Goal: Task Accomplishment & Management: Manage account settings

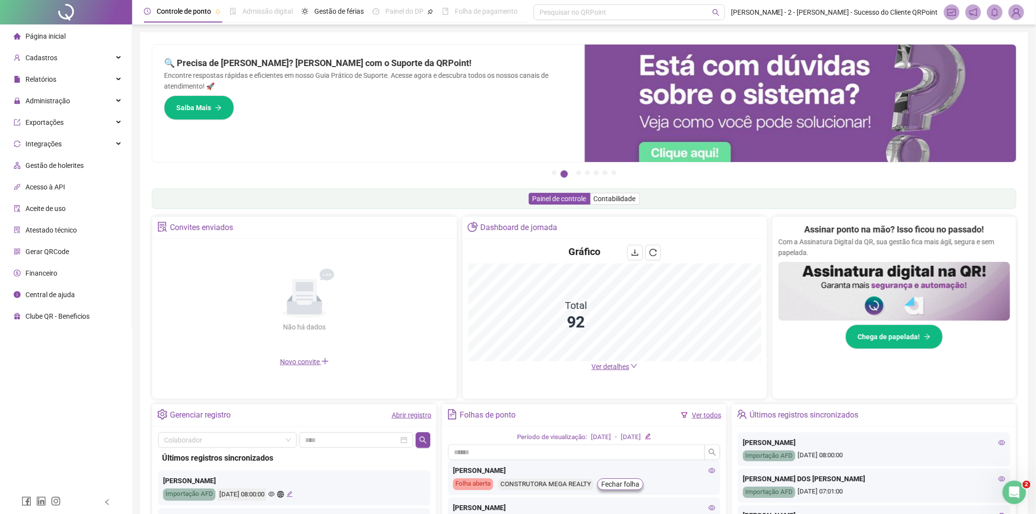
drag, startPoint x: 622, startPoint y: 23, endPoint x: 661, endPoint y: 20, distance: 39.3
click at [622, 23] on header "Controle de ponto Admissão digital Gestão de férias Painel do DP Folha de pagam…" at bounding box center [584, 12] width 904 height 24
click at [1014, 12] on img at bounding box center [1016, 12] width 15 height 15
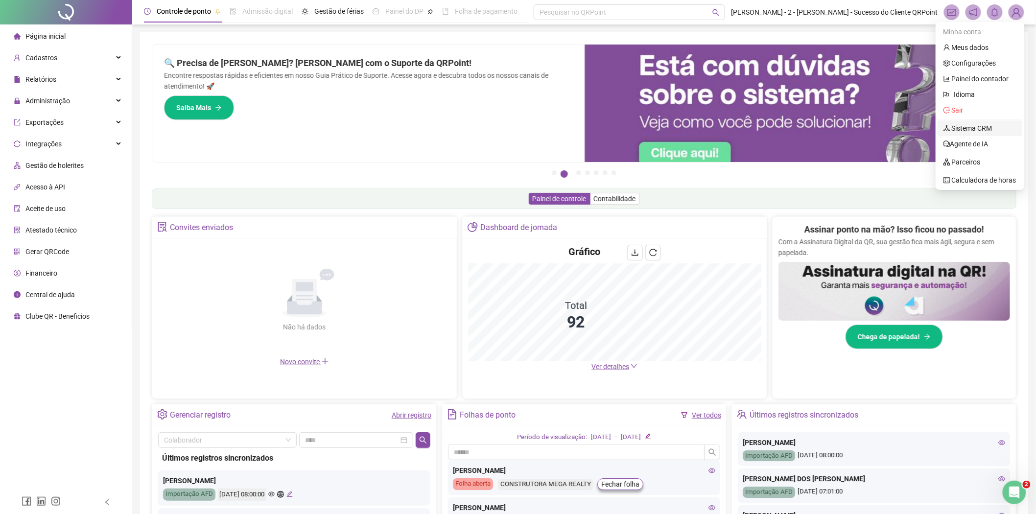
click at [960, 127] on link "Sistema CRM" at bounding box center [967, 128] width 49 height 8
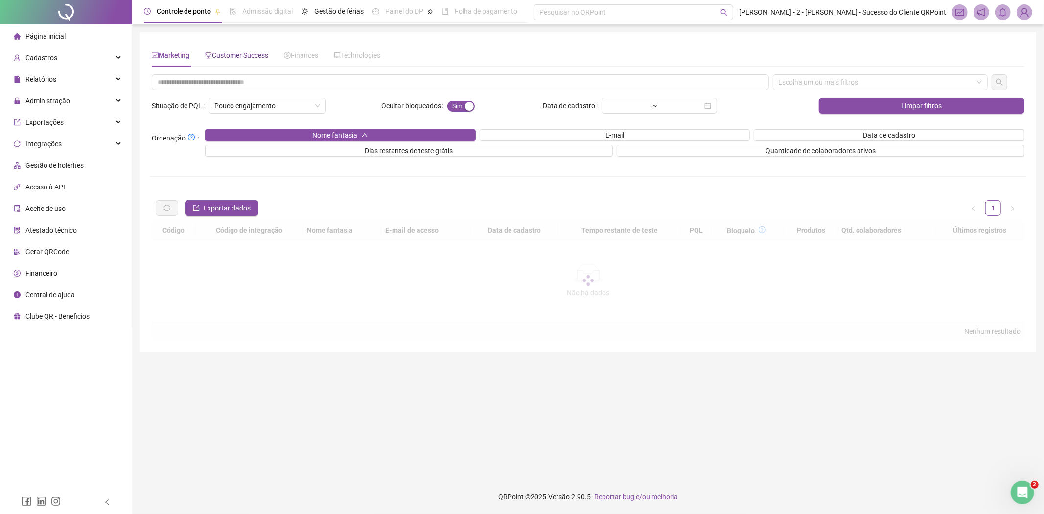
click at [239, 55] on span "Customer Success" at bounding box center [236, 55] width 63 height 8
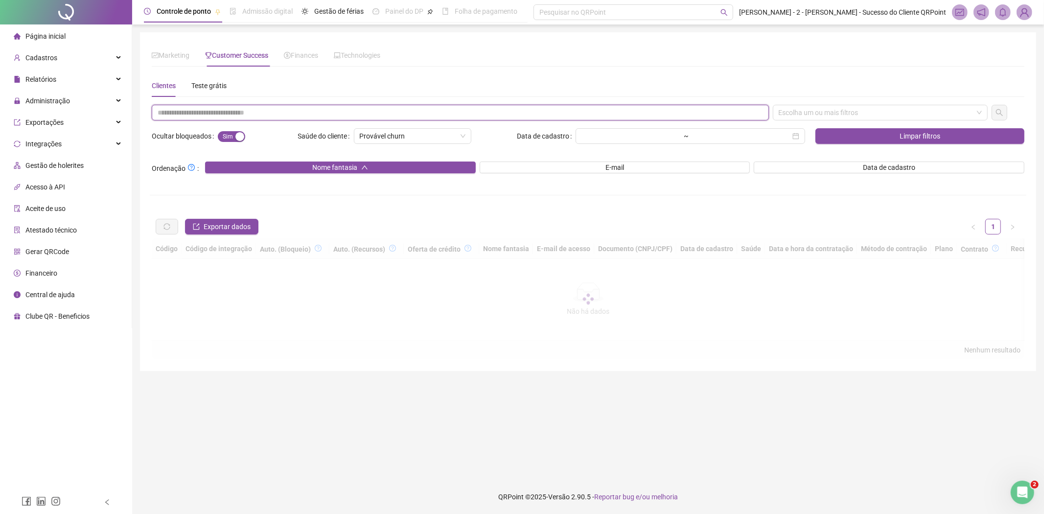
click at [250, 111] on input "text" at bounding box center [460, 113] width 617 height 16
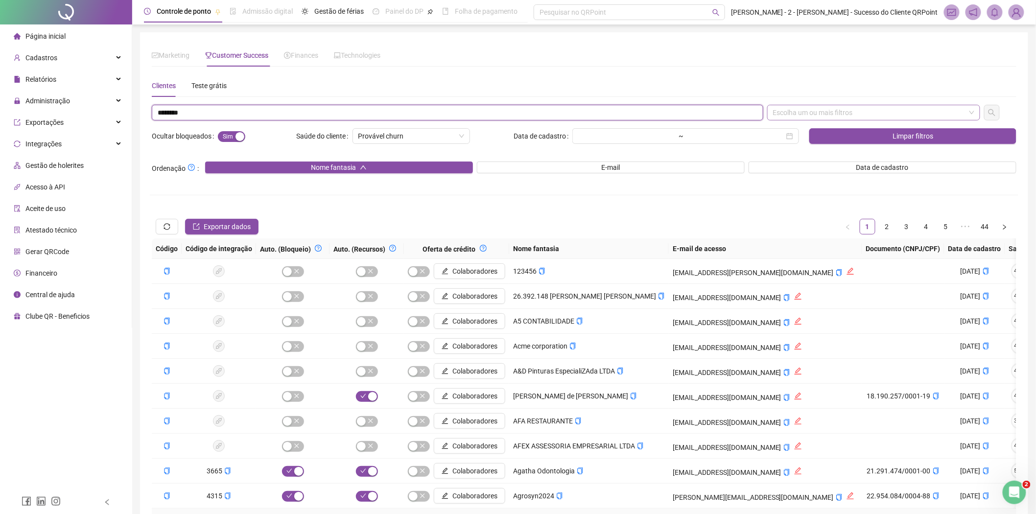
click at [824, 119] on div "Escolha um ou mais filtros" at bounding box center [873, 113] width 213 height 16
type input "********"
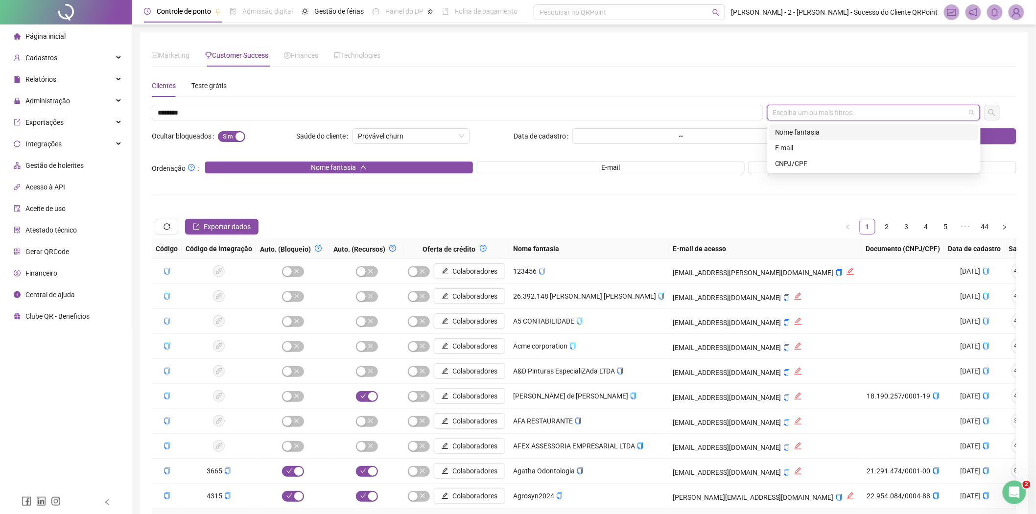
click at [809, 131] on div "Nome fantasia" at bounding box center [874, 132] width 198 height 11
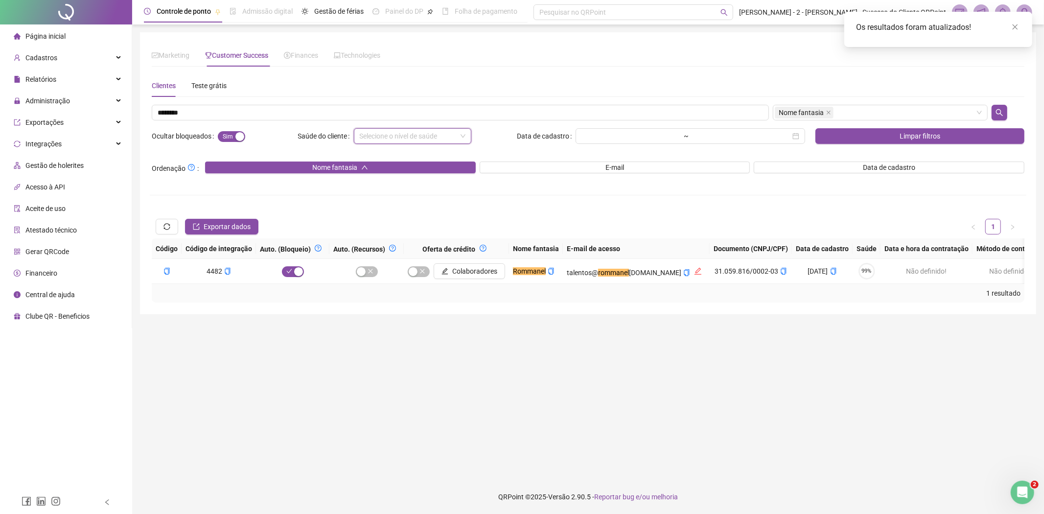
click at [792, 292] on div "1 resultado" at bounding box center [588, 293] width 873 height 19
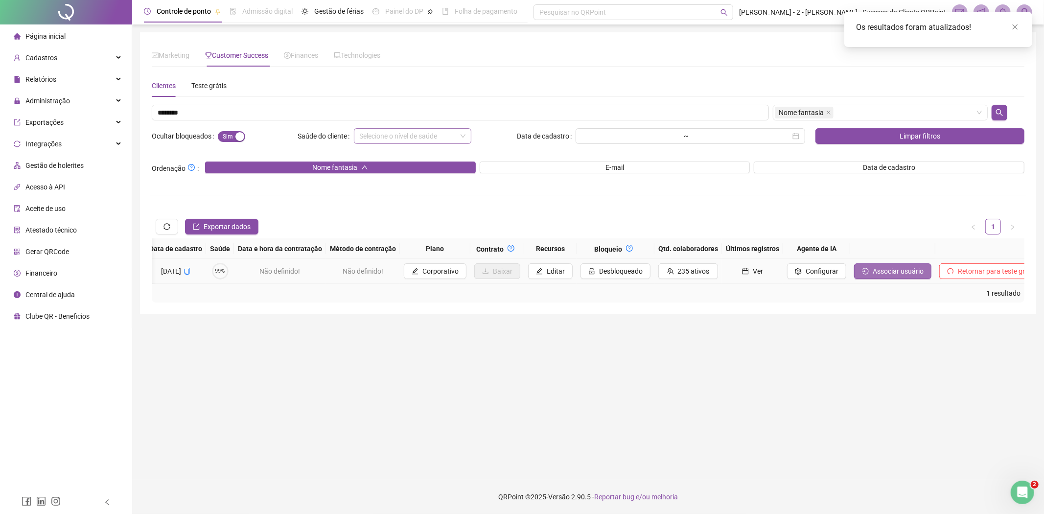
click at [873, 269] on span "Associar usuário" at bounding box center [898, 271] width 51 height 11
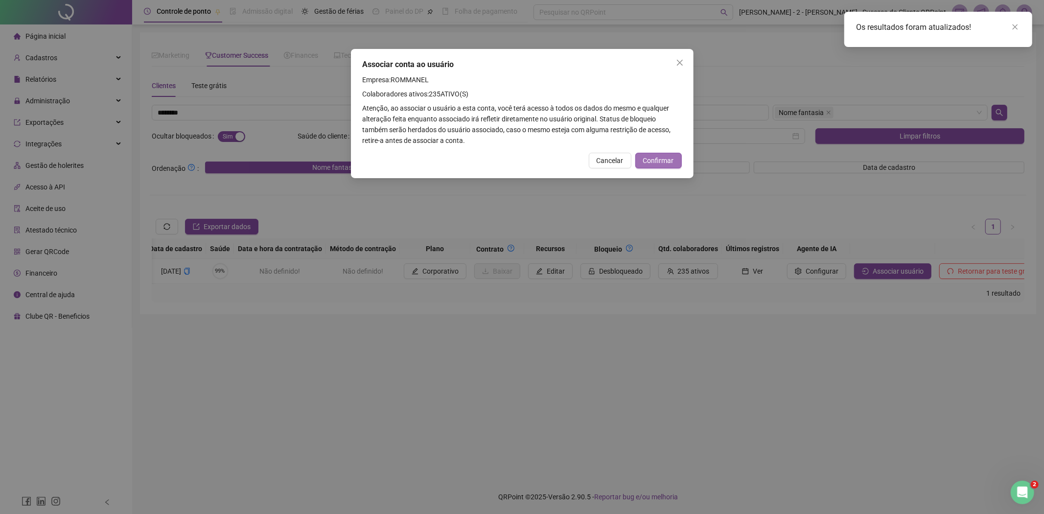
click at [666, 162] on span "Confirmar" at bounding box center [658, 160] width 31 height 11
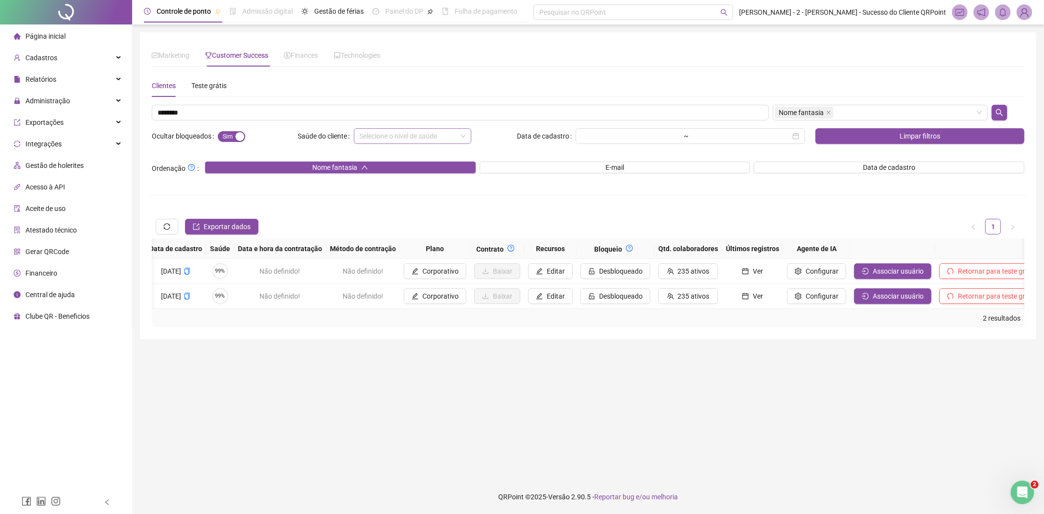
scroll to position [0, 0]
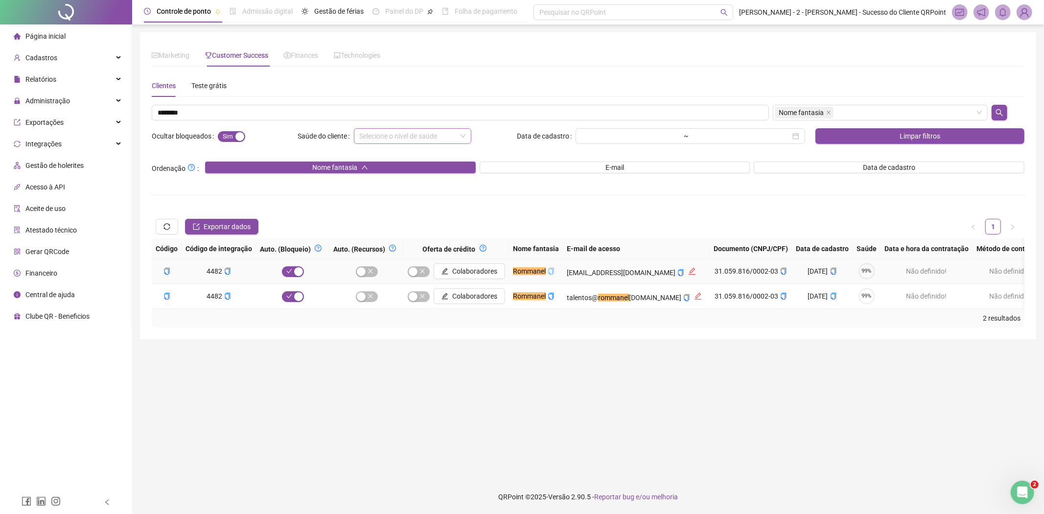
click at [552, 272] on icon "copy" at bounding box center [551, 271] width 7 height 7
click at [683, 301] on button "copiar" at bounding box center [686, 297] width 7 height 11
click at [780, 270] on icon "copy" at bounding box center [783, 271] width 7 height 7
drag, startPoint x: 211, startPoint y: 117, endPoint x: 0, endPoint y: 116, distance: 211.5
click at [11, 117] on div "Página inicial Cadastros Relatórios Administração Exportações Integrações Gestã…" at bounding box center [522, 257] width 1044 height 514
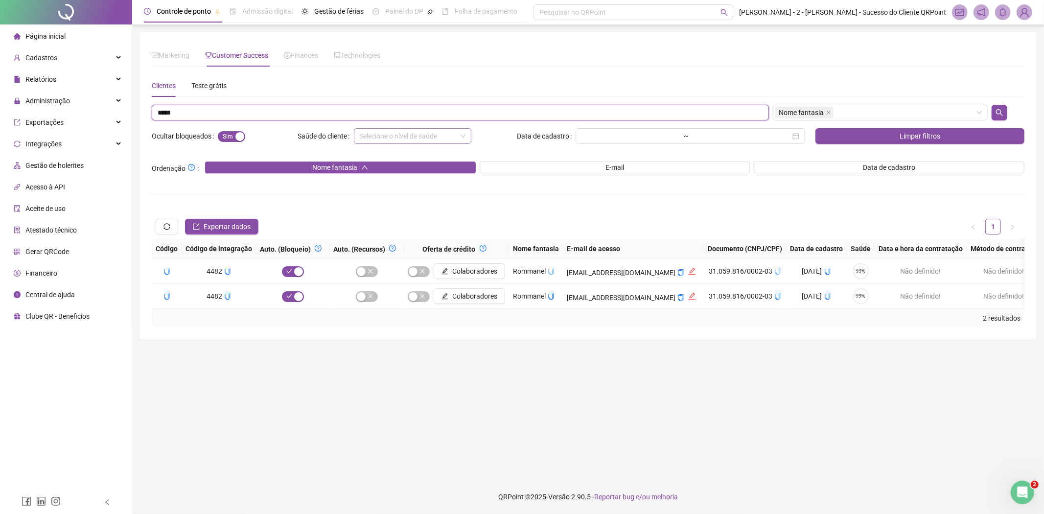
type input "*****"
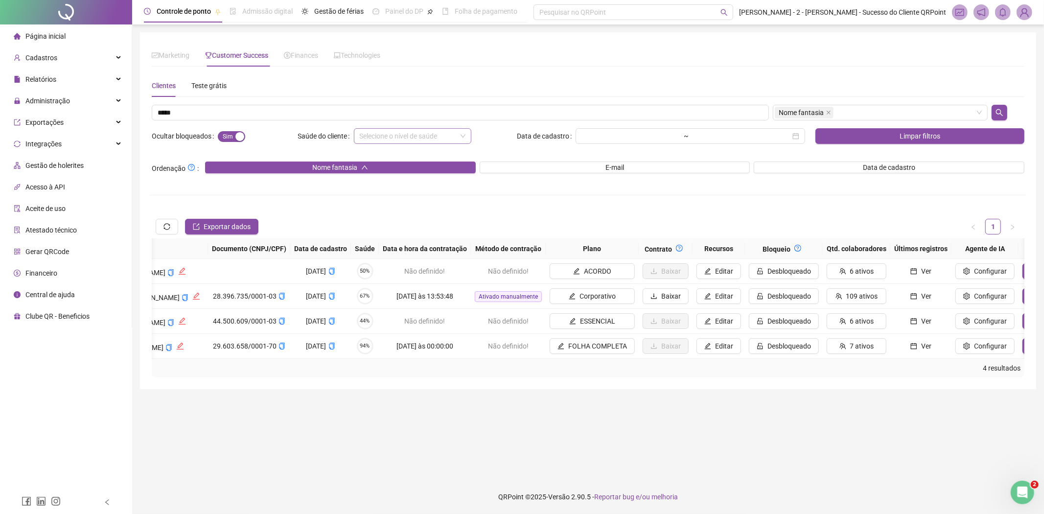
scroll to position [0, 764]
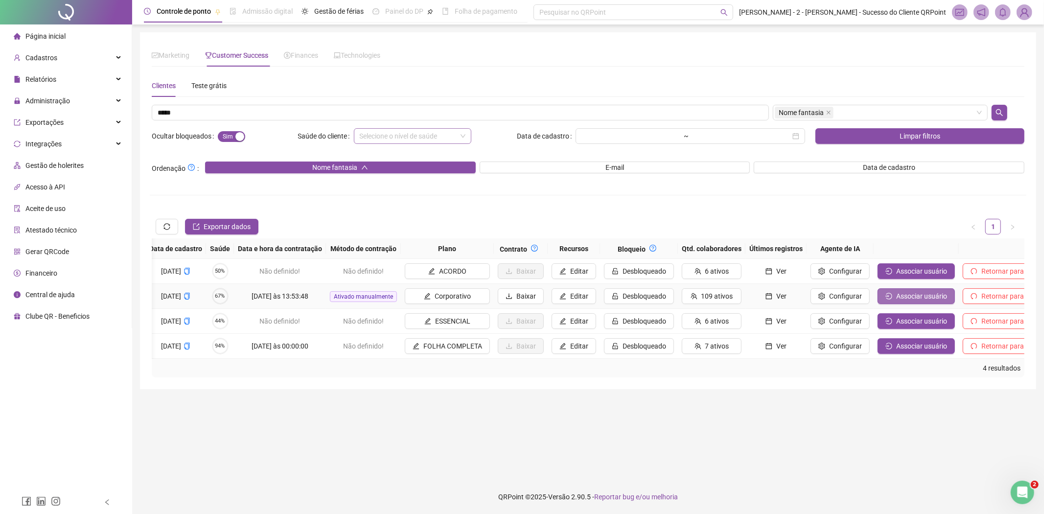
click at [896, 299] on span "Associar usuário" at bounding box center [921, 296] width 51 height 11
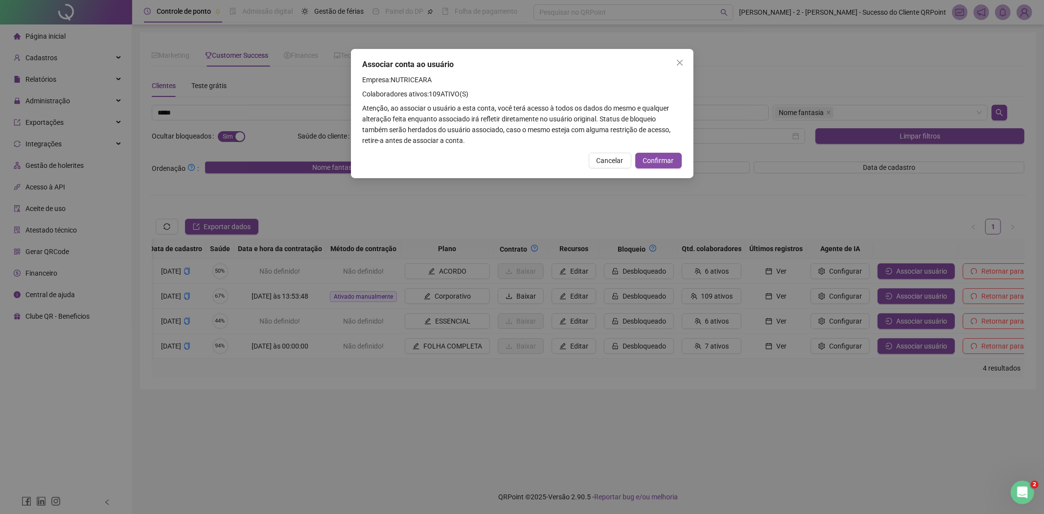
click at [673, 169] on div "Associar conta ao usuário Empresa: NUTRICEARA Colaboradores ativos: 109 ATIVO(S…" at bounding box center [522, 113] width 343 height 129
click at [670, 164] on span "Confirmar" at bounding box center [658, 160] width 31 height 11
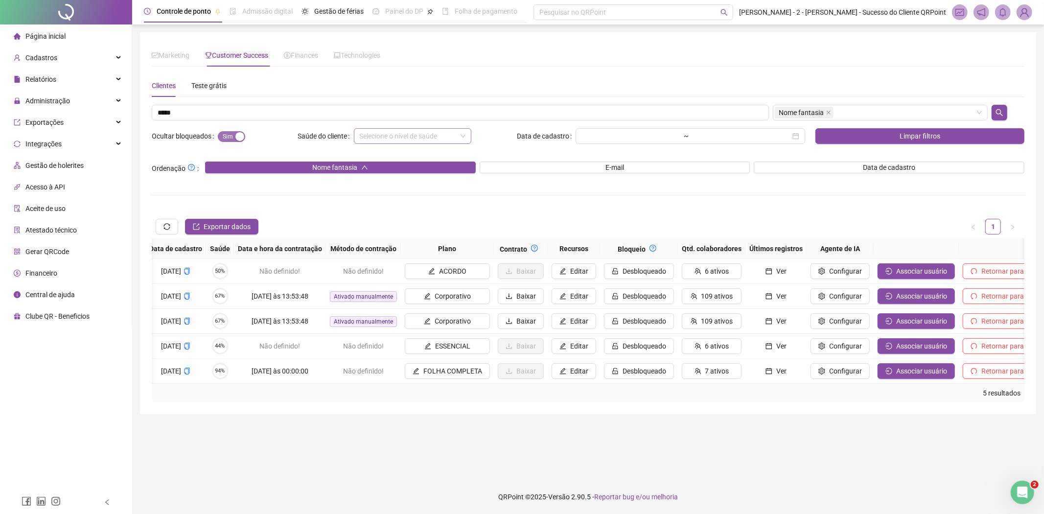
click at [235, 138] on div "button" at bounding box center [239, 136] width 9 height 9
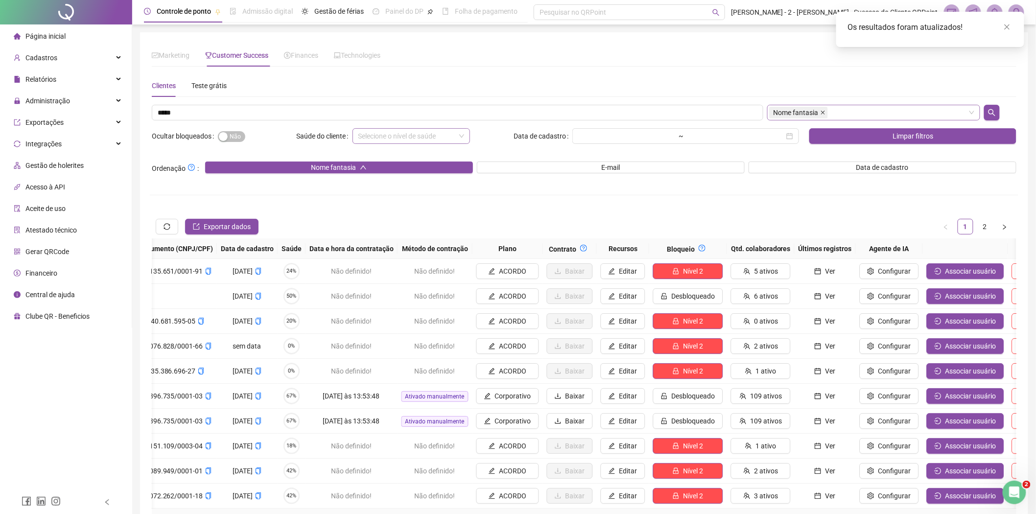
click at [823, 113] on icon "close" at bounding box center [823, 112] width 5 height 5
click at [228, 140] on span "Sim Não" at bounding box center [231, 136] width 27 height 11
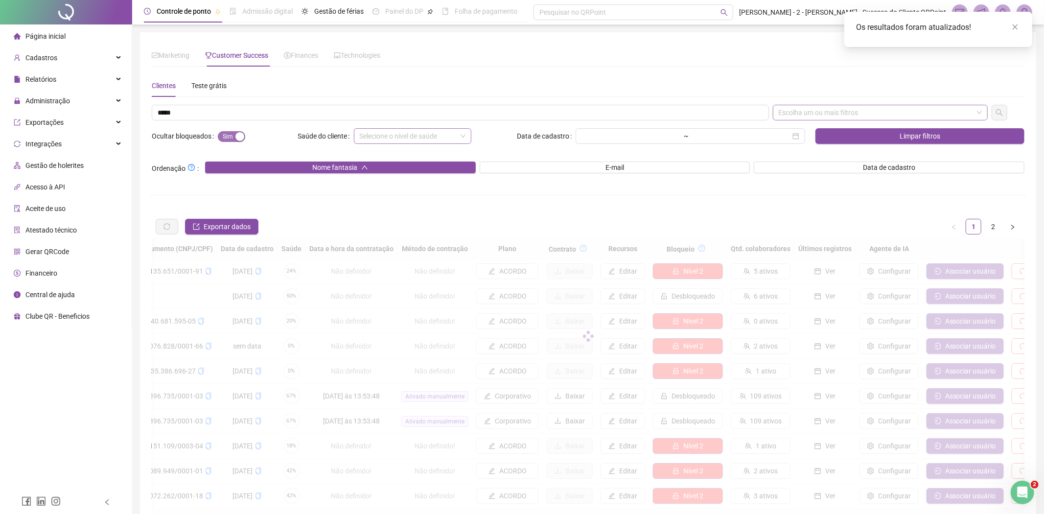
scroll to position [0, 256]
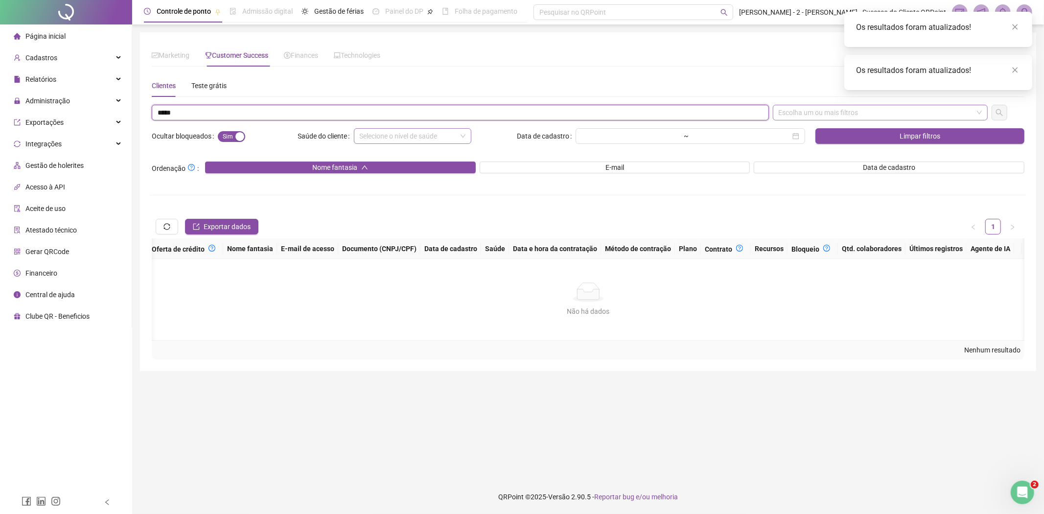
click at [169, 110] on input "*****" at bounding box center [460, 113] width 617 height 16
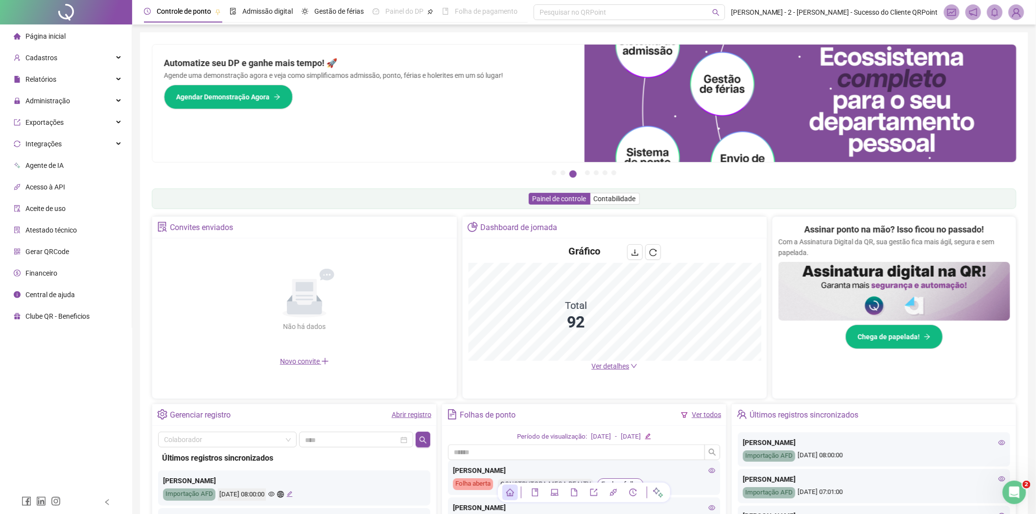
click at [688, 223] on div "Dashboard de jornada" at bounding box center [615, 228] width 305 height 22
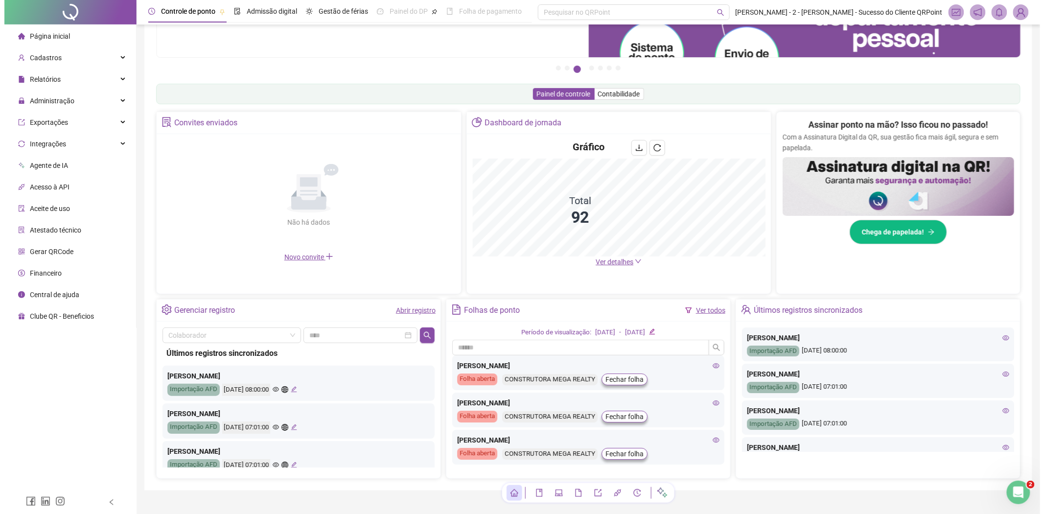
scroll to position [109, 0]
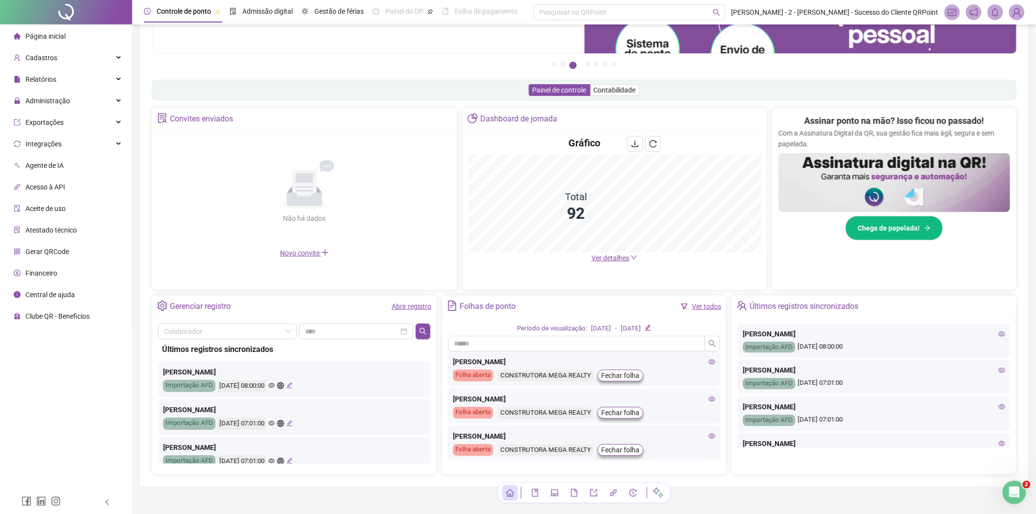
click at [1016, 15] on img at bounding box center [1017, 12] width 15 height 15
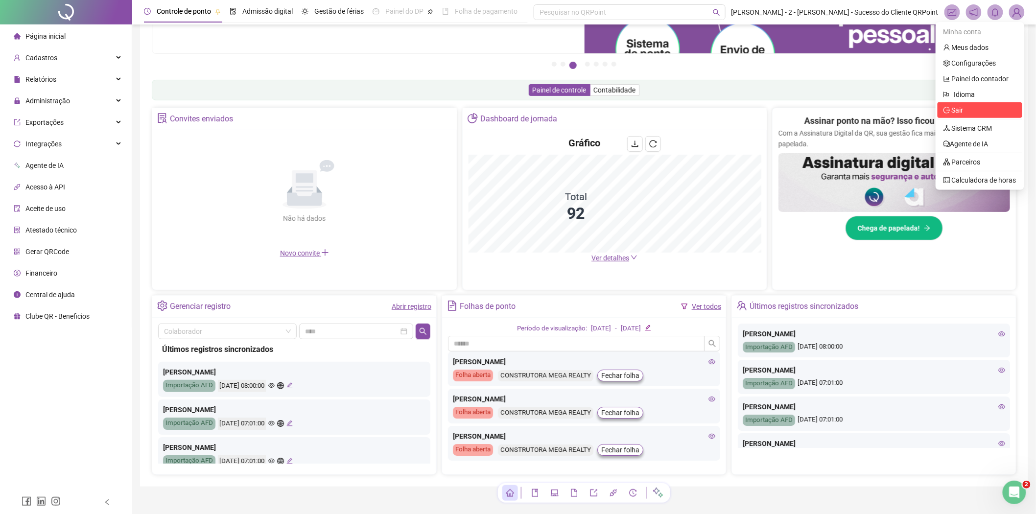
click at [948, 111] on icon "logout" at bounding box center [946, 110] width 7 height 7
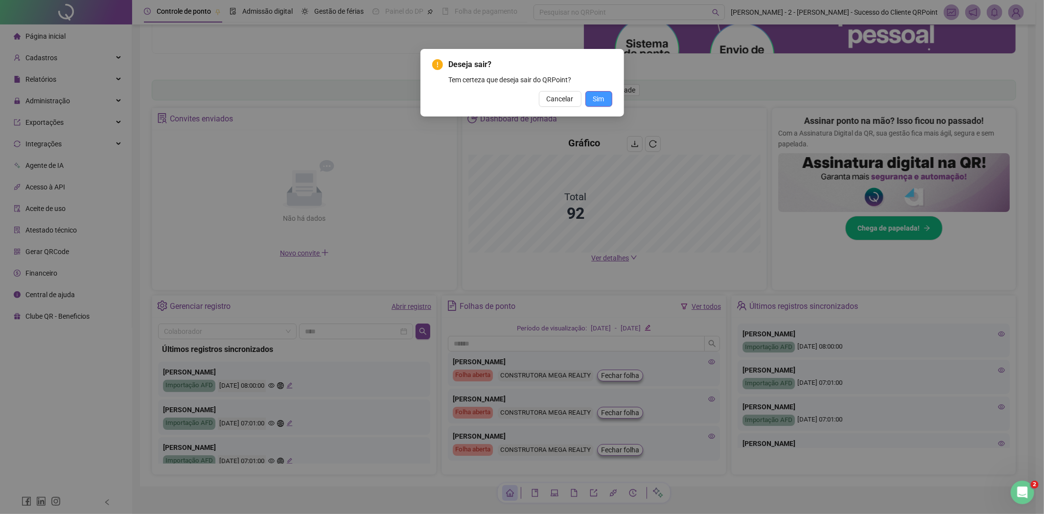
click at [610, 97] on button "Sim" at bounding box center [599, 99] width 27 height 16
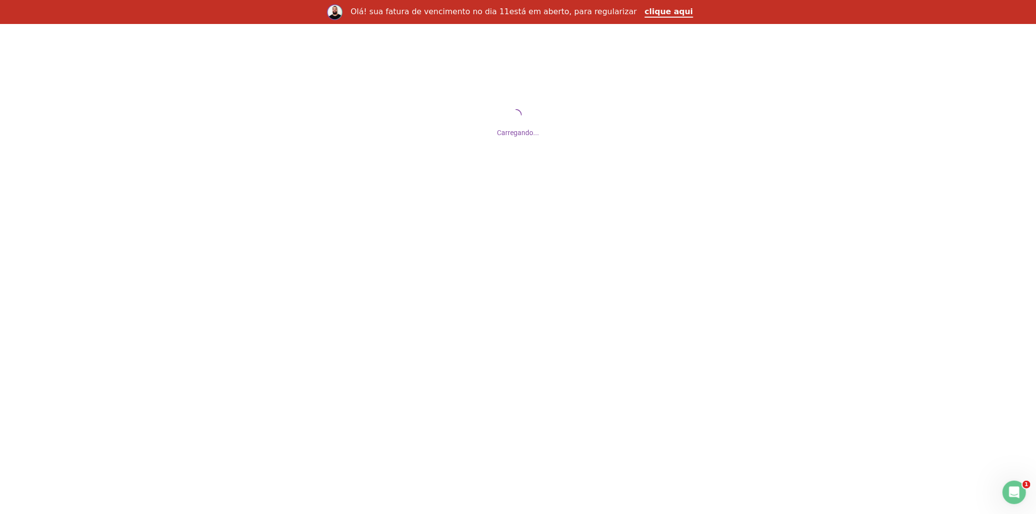
click at [530, 475] on div at bounding box center [518, 281] width 1036 height 514
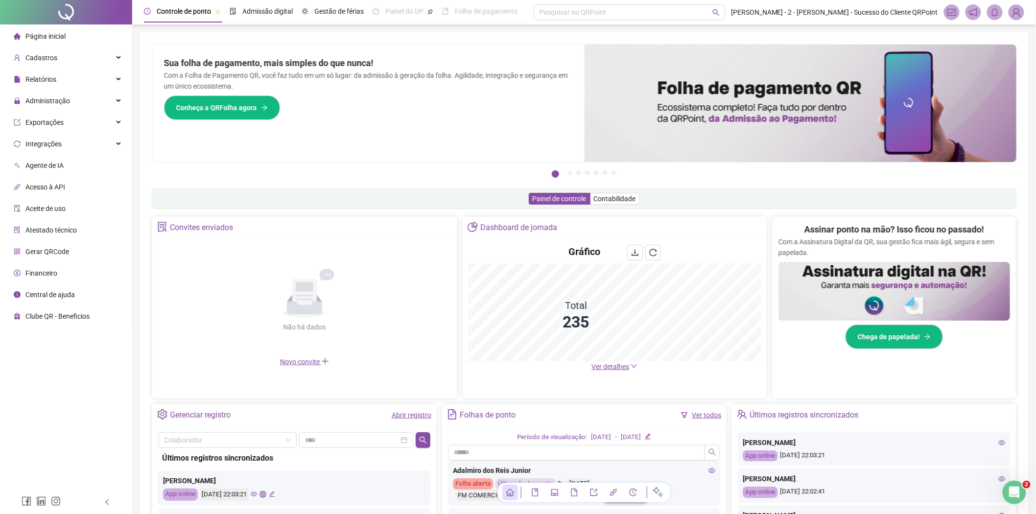
click at [683, 203] on div "Painel de controle Contabilidade" at bounding box center [584, 198] width 865 height 21
click at [71, 57] on div "Cadastros" at bounding box center [66, 58] width 128 height 20
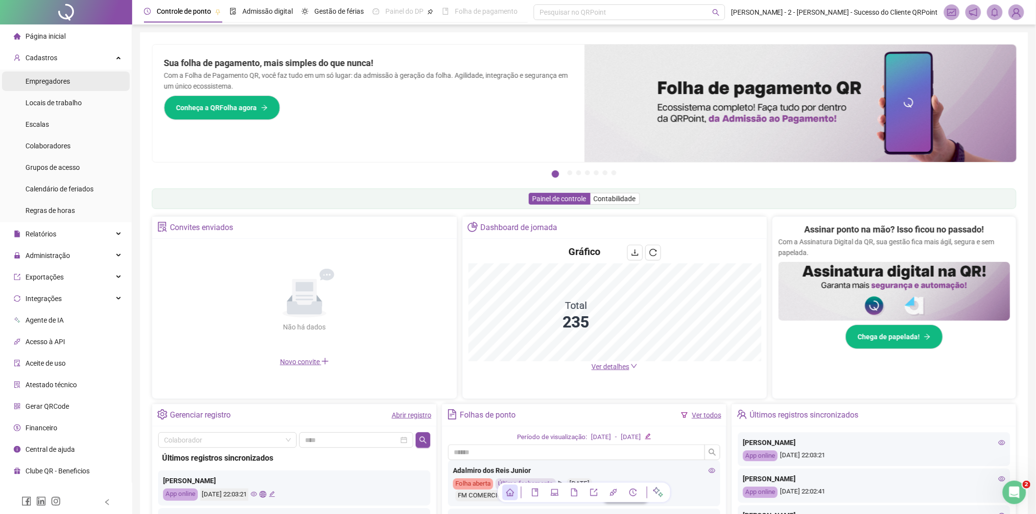
click at [53, 82] on span "Empregadores" at bounding box center [47, 81] width 45 height 8
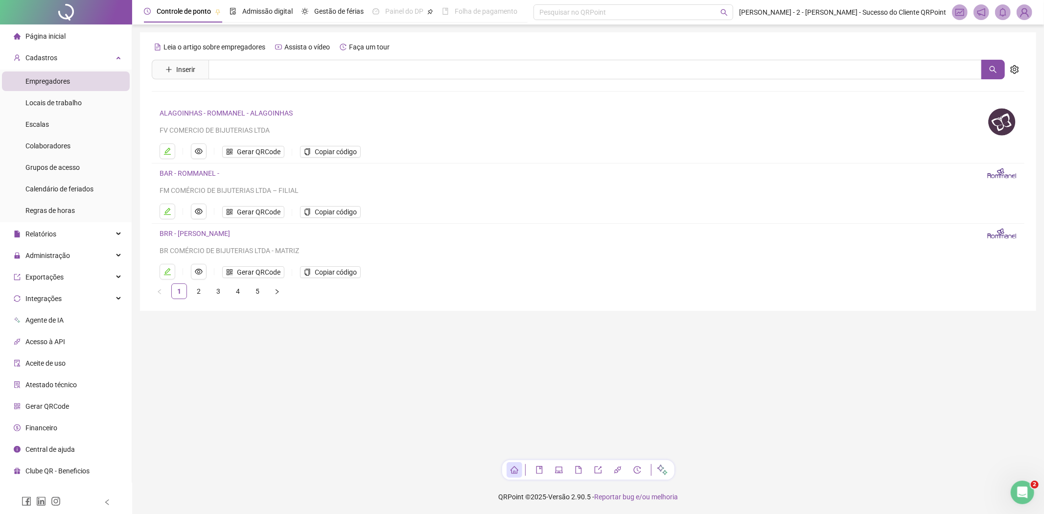
drag, startPoint x: 616, startPoint y: 153, endPoint x: 614, endPoint y: 148, distance: 5.3
click at [616, 153] on ul "Gerar QRCode Copiar código" at bounding box center [568, 151] width 816 height 16
click at [340, 70] on input "text" at bounding box center [596, 70] width 774 height 20
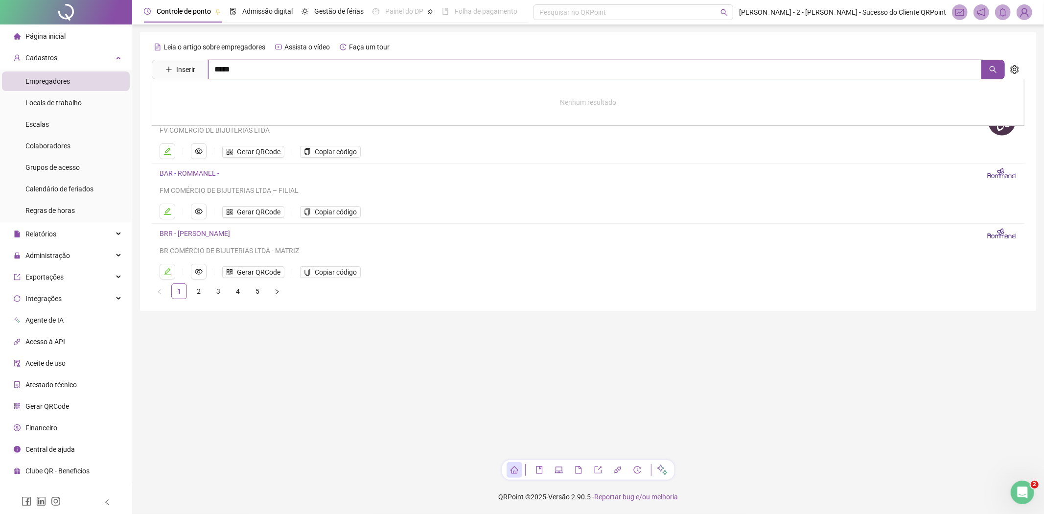
type input "*****"
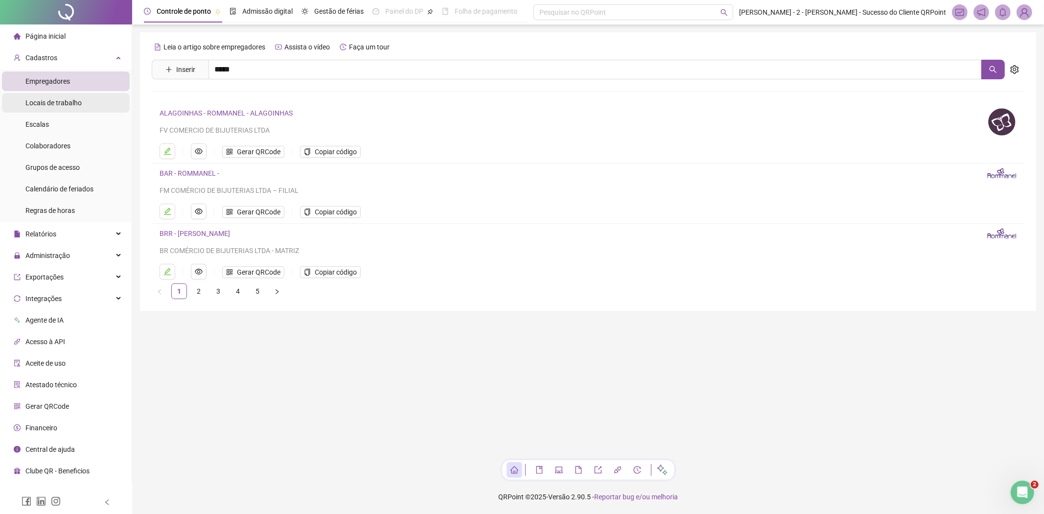
click at [54, 104] on span "Locais de trabalho" at bounding box center [53, 103] width 56 height 8
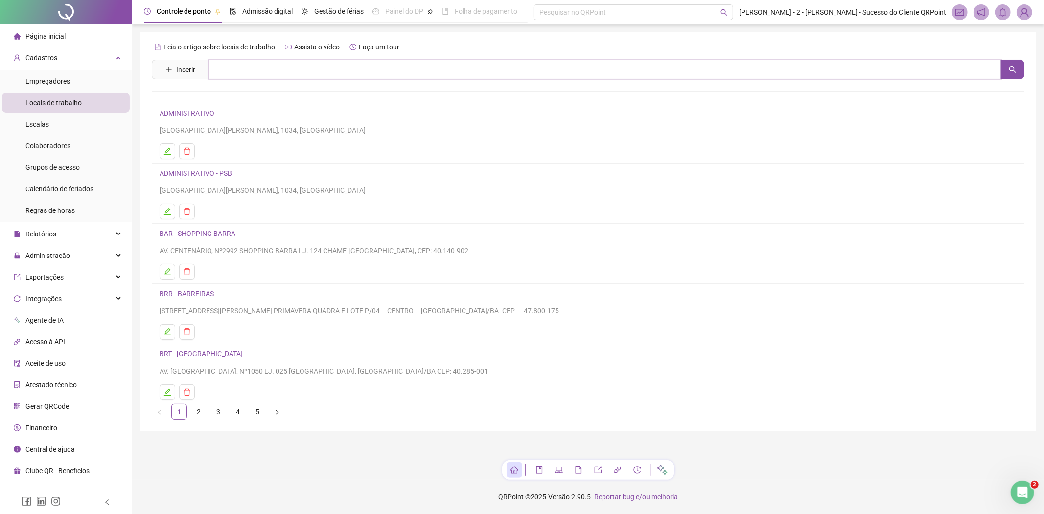
click at [281, 70] on input "text" at bounding box center [605, 70] width 793 height 20
type input "*****"
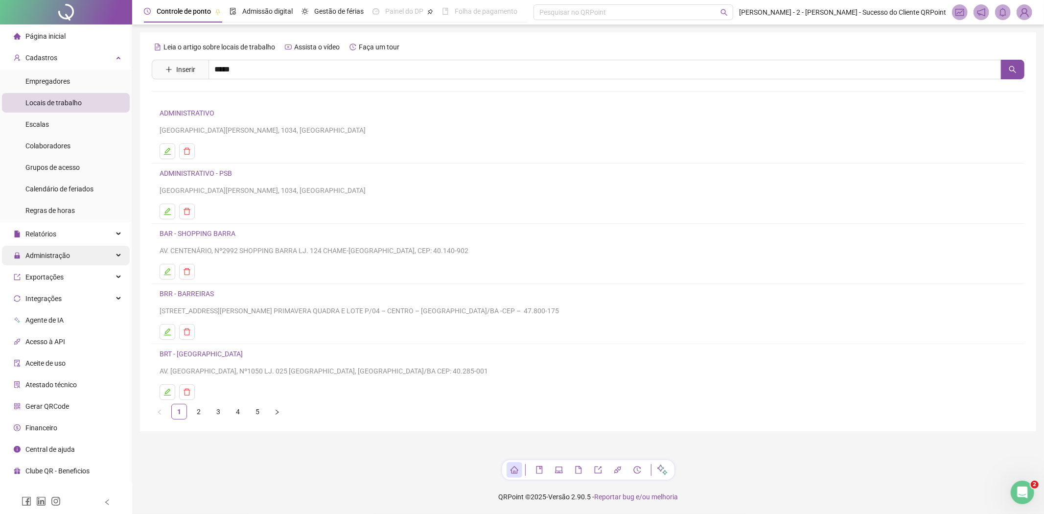
click at [71, 253] on div "Administração" at bounding box center [66, 256] width 128 height 20
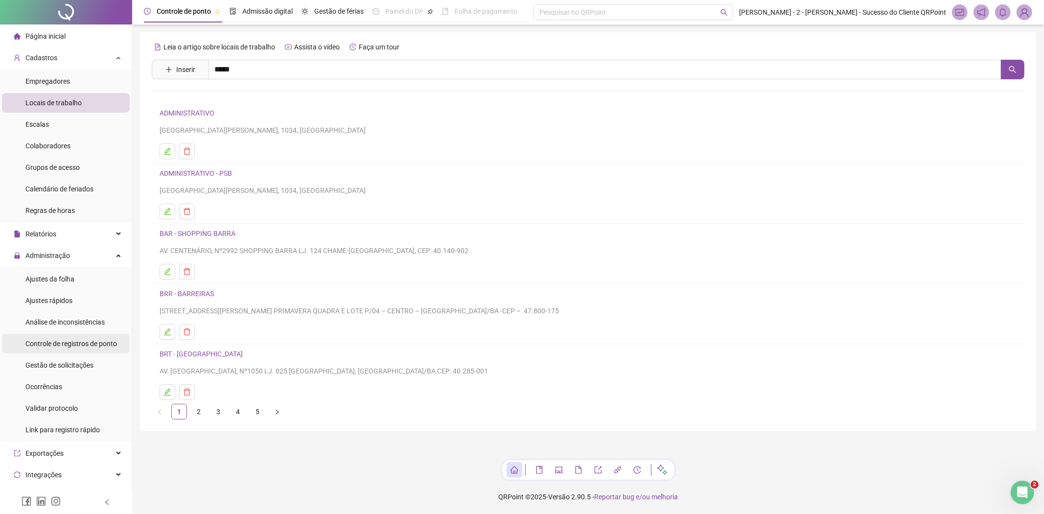
click at [66, 349] on div "Controle de registros de ponto" at bounding box center [71, 344] width 92 height 20
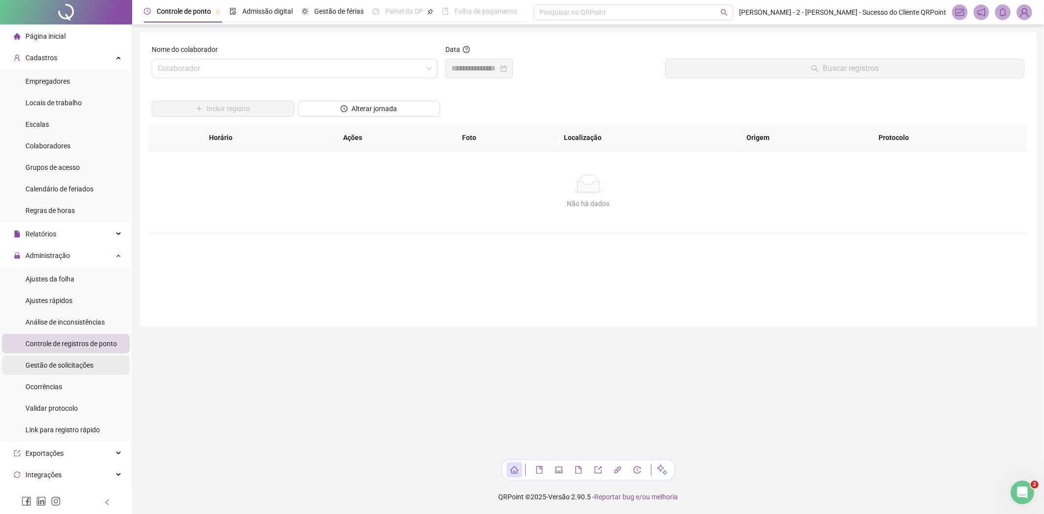
click at [75, 369] on span "Gestão de solicitações" at bounding box center [59, 365] width 68 height 8
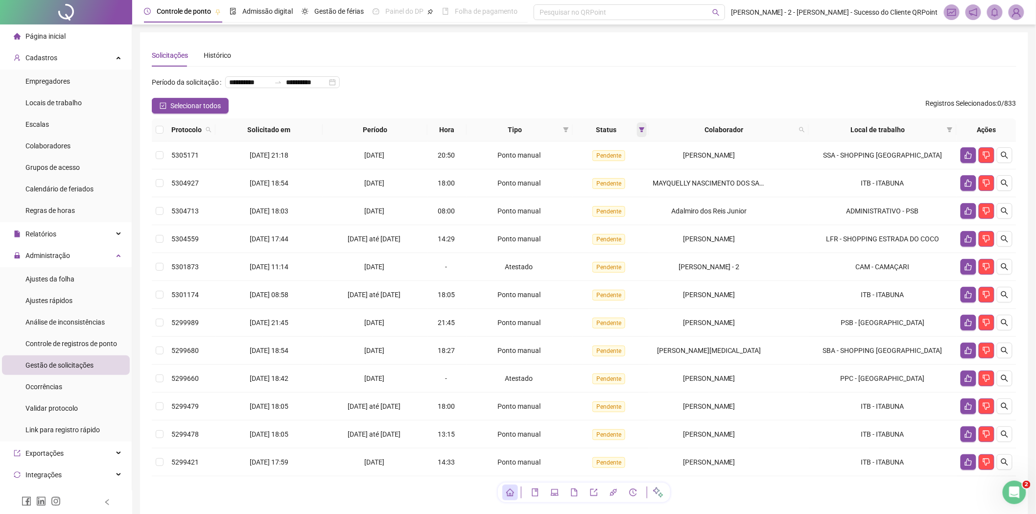
click at [645, 128] on icon "filter" at bounding box center [641, 129] width 5 height 5
drag, startPoint x: 786, startPoint y: 130, endPoint x: 825, endPoint y: 131, distance: 39.7
click at [786, 130] on span "Colaborador" at bounding box center [724, 129] width 142 height 11
click at [944, 128] on div "Local de trabalho" at bounding box center [883, 129] width 140 height 11
click at [948, 130] on icon "filter" at bounding box center [950, 130] width 6 height 6
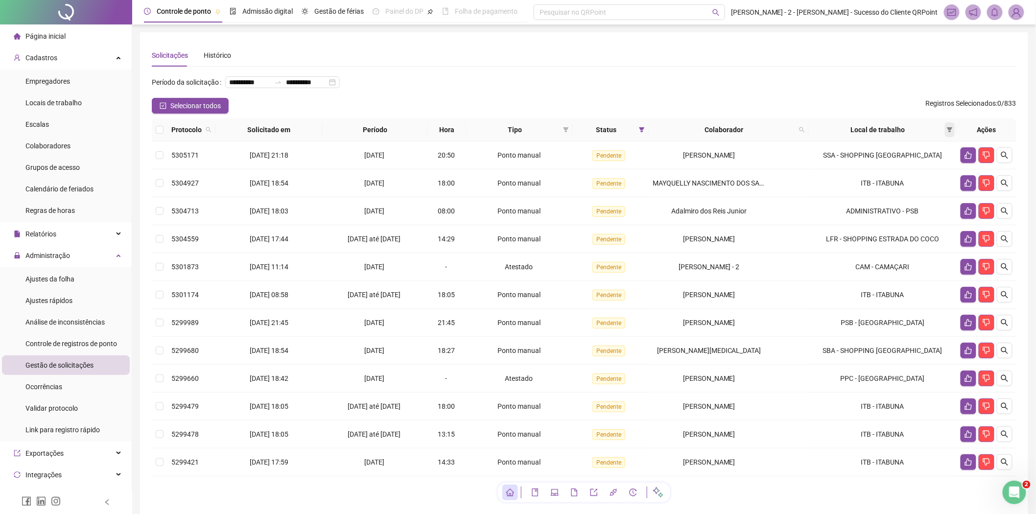
click at [947, 128] on span at bounding box center [950, 129] width 10 height 15
click at [950, 132] on icon "filter" at bounding box center [950, 130] width 6 height 6
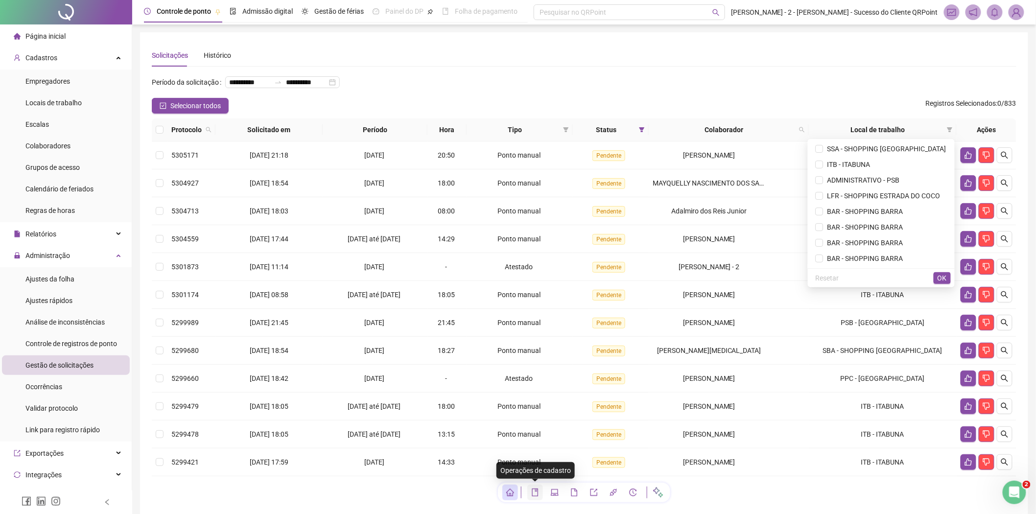
click at [533, 496] on button "button" at bounding box center [535, 493] width 16 height 16
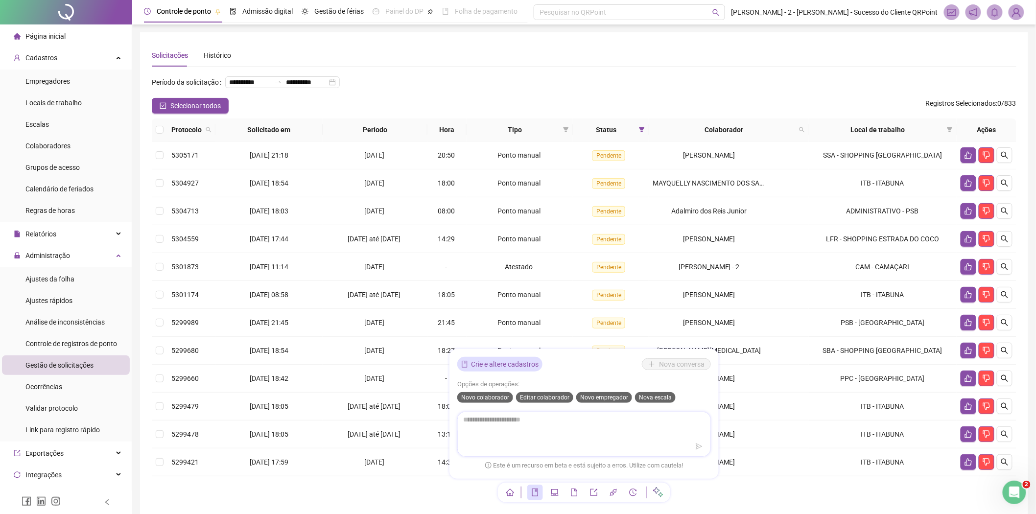
click at [614, 432] on textarea at bounding box center [584, 425] width 253 height 25
click at [551, 493] on icon "laptop" at bounding box center [555, 492] width 8 height 6
click at [571, 491] on icon "file" at bounding box center [574, 493] width 8 height 8
click at [513, 491] on icon "home" at bounding box center [510, 493] width 8 height 8
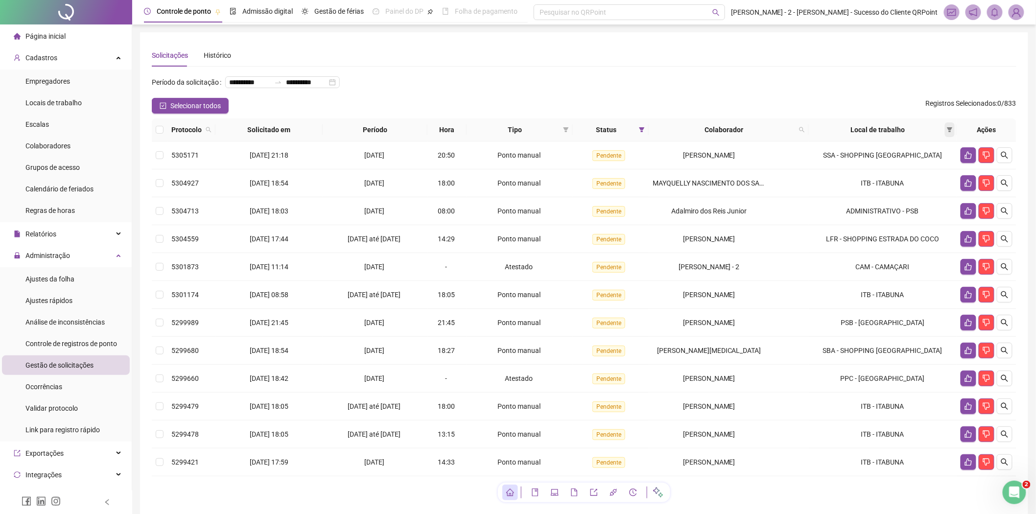
click at [946, 128] on span at bounding box center [950, 129] width 10 height 15
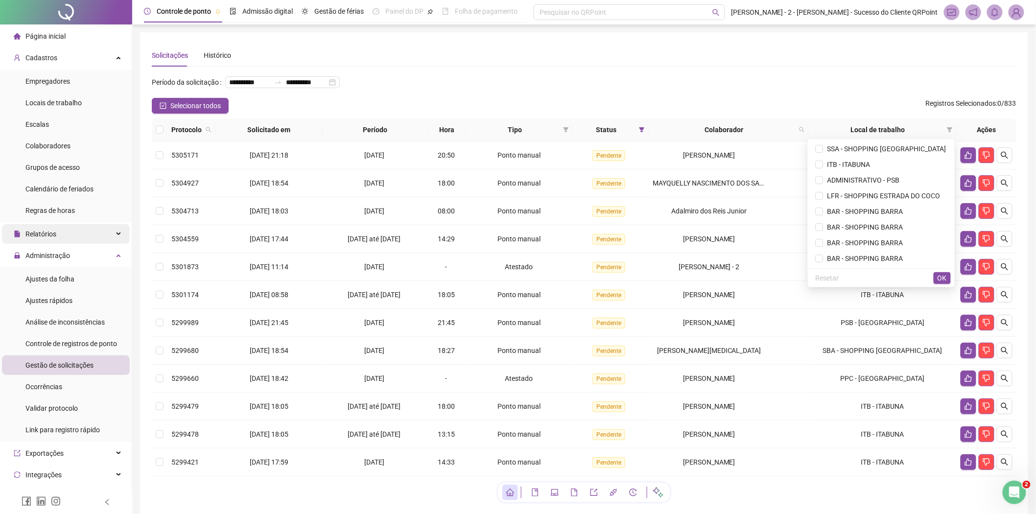
click at [69, 238] on div "Relatórios" at bounding box center [66, 234] width 128 height 20
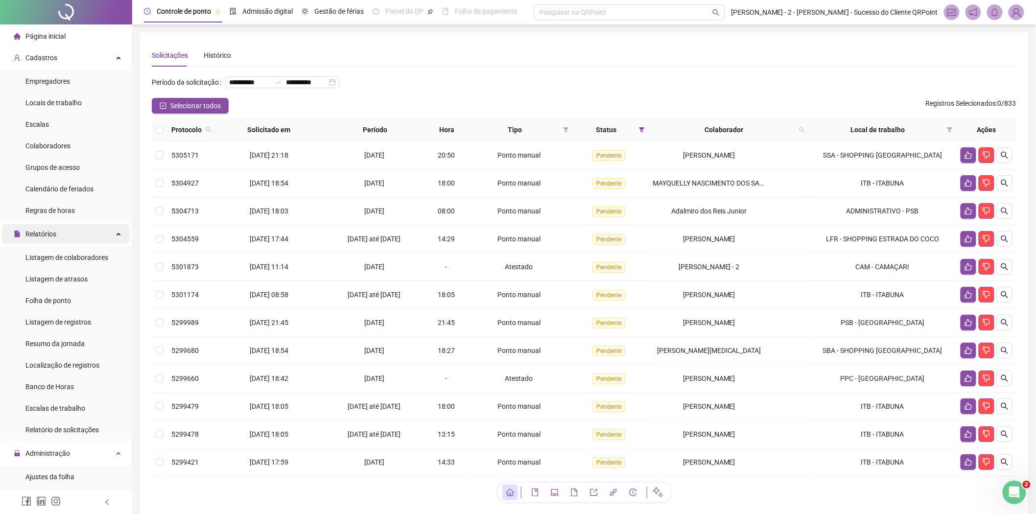
click at [61, 235] on div "Relatórios" at bounding box center [66, 234] width 128 height 20
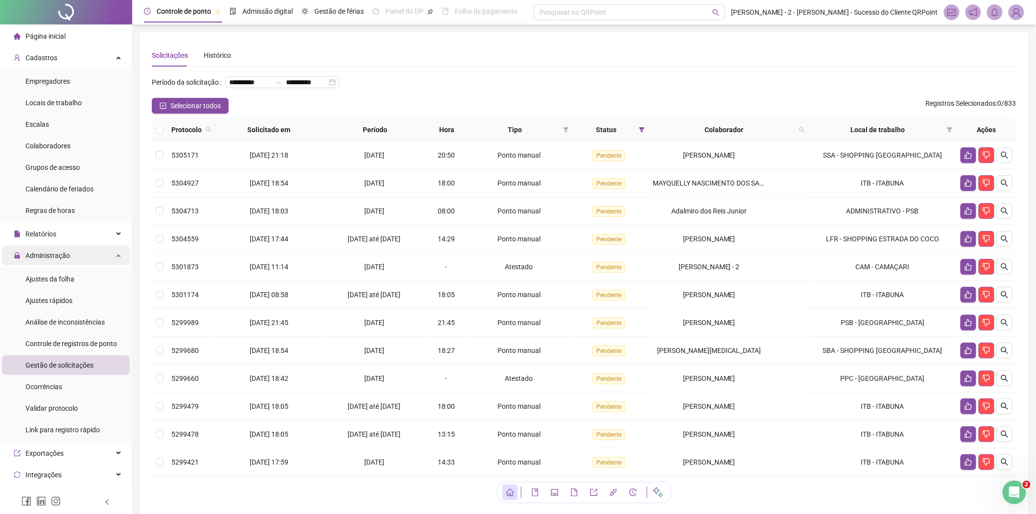
click at [62, 253] on span "Administração" at bounding box center [47, 256] width 45 height 8
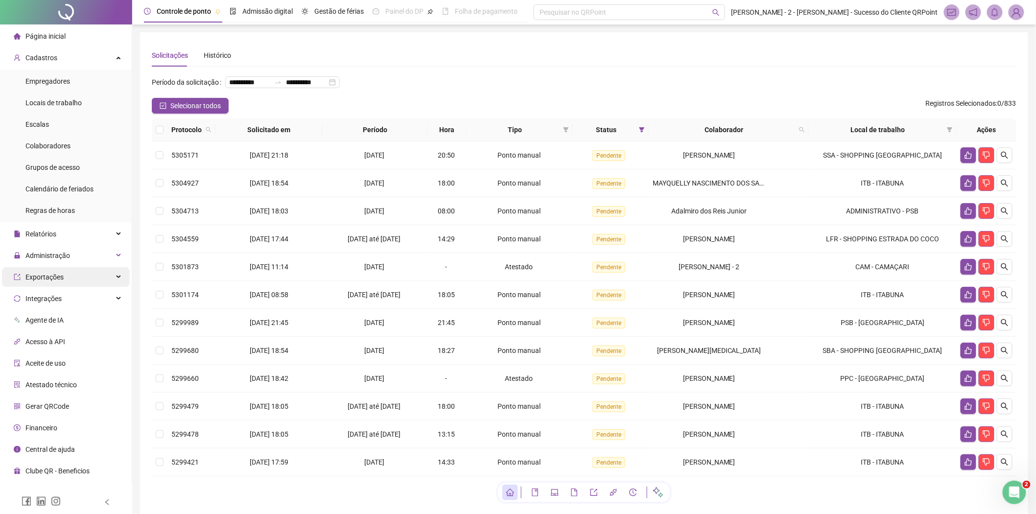
click at [59, 276] on span "Exportações" at bounding box center [44, 277] width 38 height 8
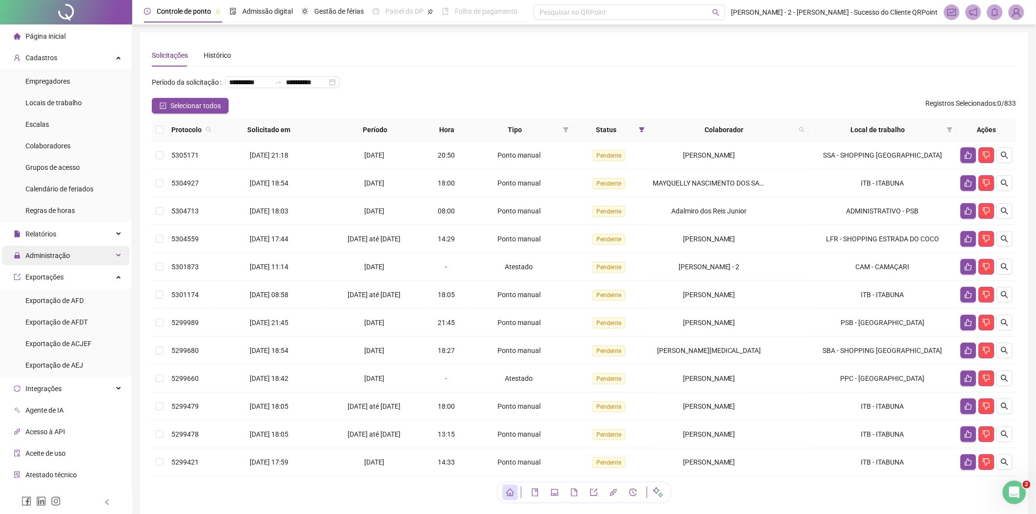
click at [58, 253] on span "Administração" at bounding box center [47, 256] width 45 height 8
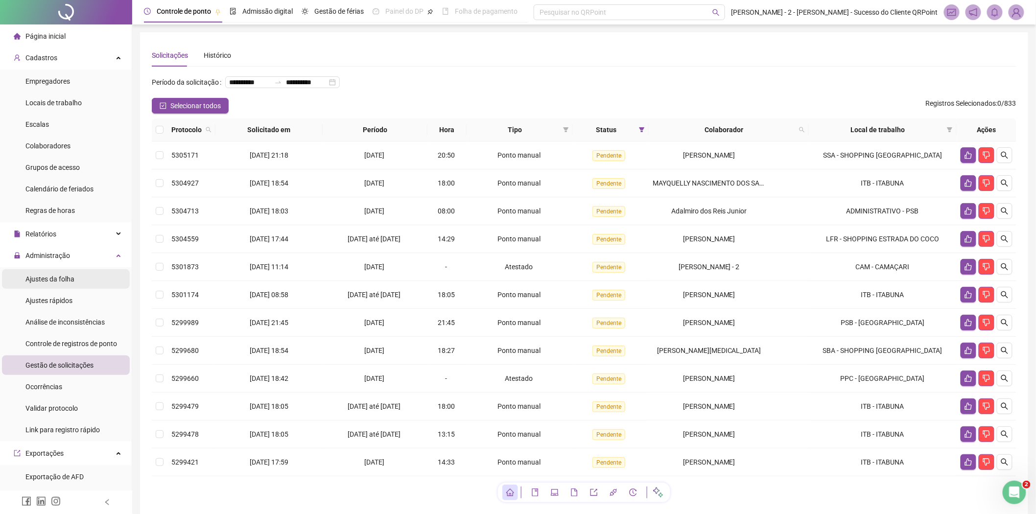
click at [54, 278] on span "Ajustes da folha" at bounding box center [49, 279] width 49 height 8
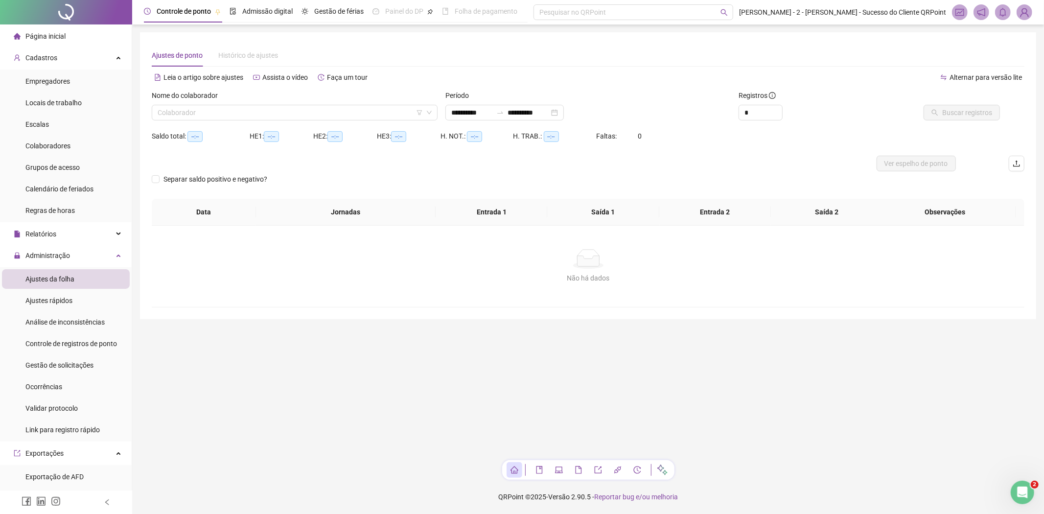
type input "**********"
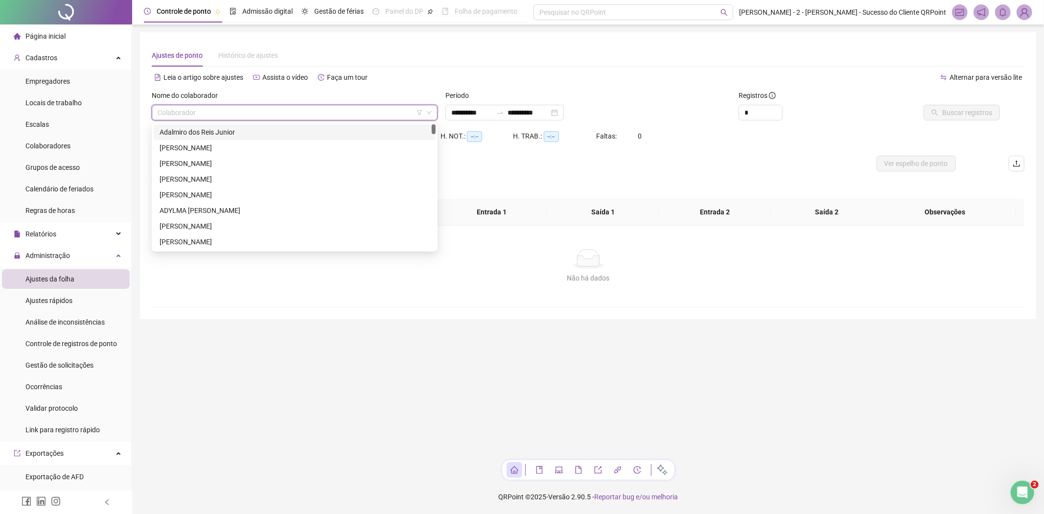
click at [276, 108] on input "search" at bounding box center [290, 112] width 265 height 15
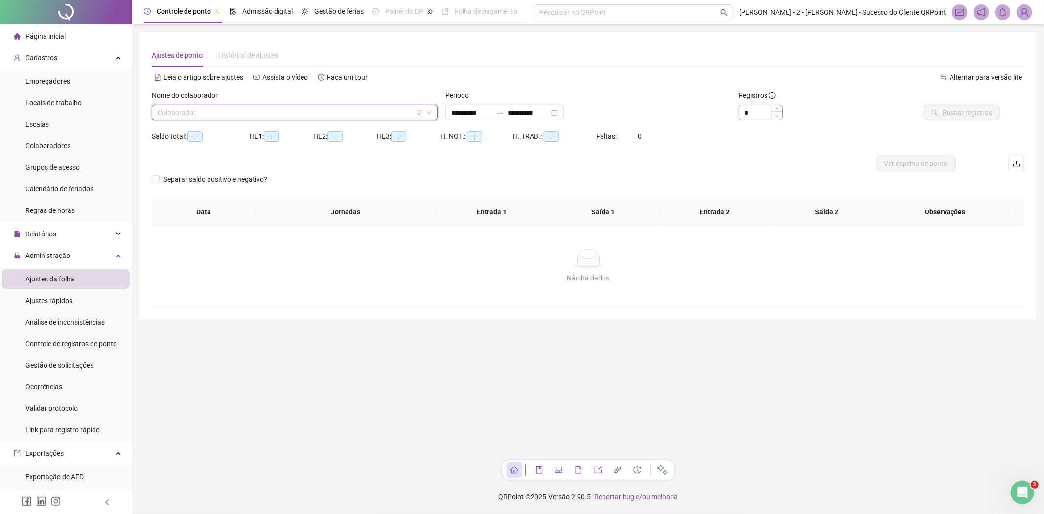
click at [776, 115] on span "Decrease Value" at bounding box center [777, 115] width 11 height 9
click at [382, 110] on input "search" at bounding box center [290, 112] width 265 height 15
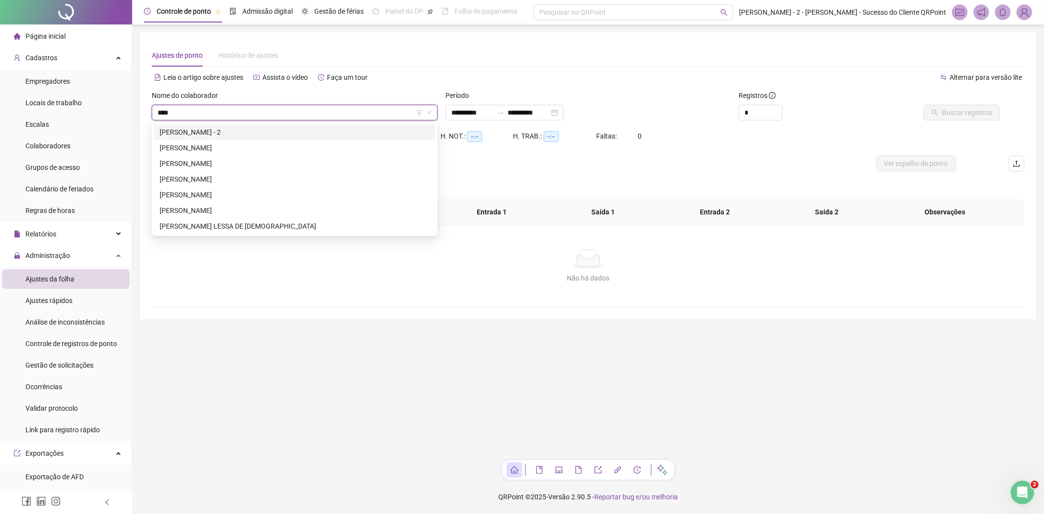
type input "*****"
click at [295, 163] on div "DANIELA SANTOS MATOS" at bounding box center [295, 163] width 270 height 11
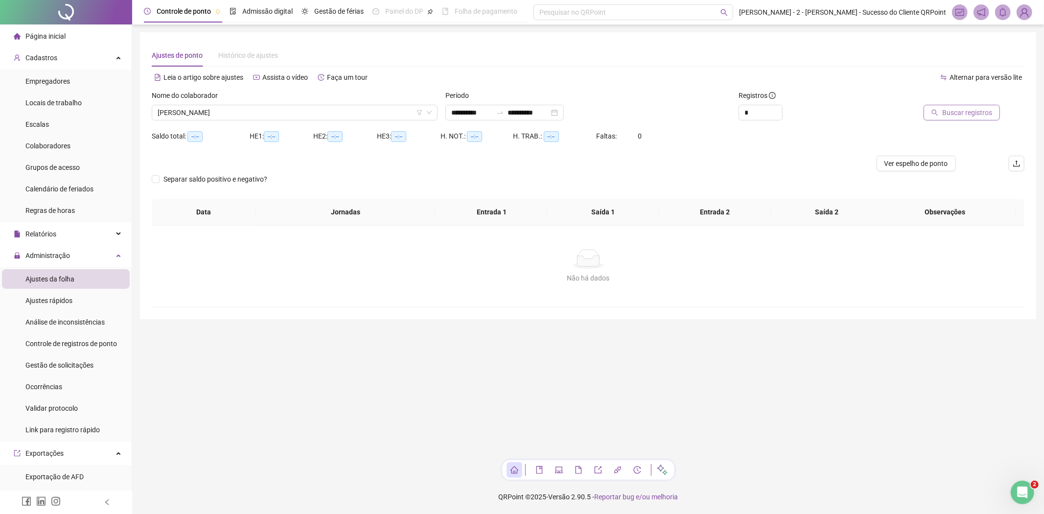
click at [947, 114] on span "Buscar registros" at bounding box center [967, 112] width 50 height 11
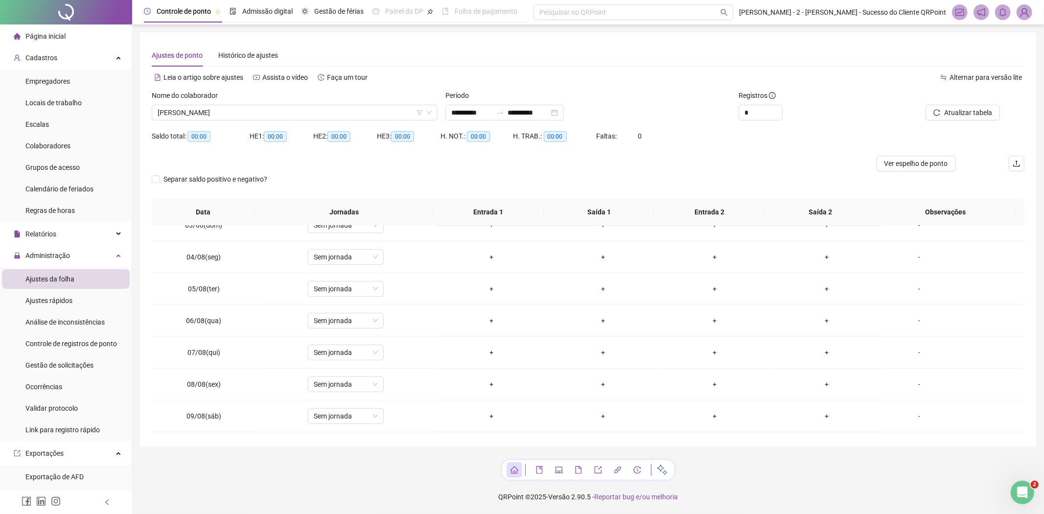
scroll to position [272, 0]
click at [268, 111] on span "DANIELA SANTOS MATOS" at bounding box center [295, 112] width 274 height 15
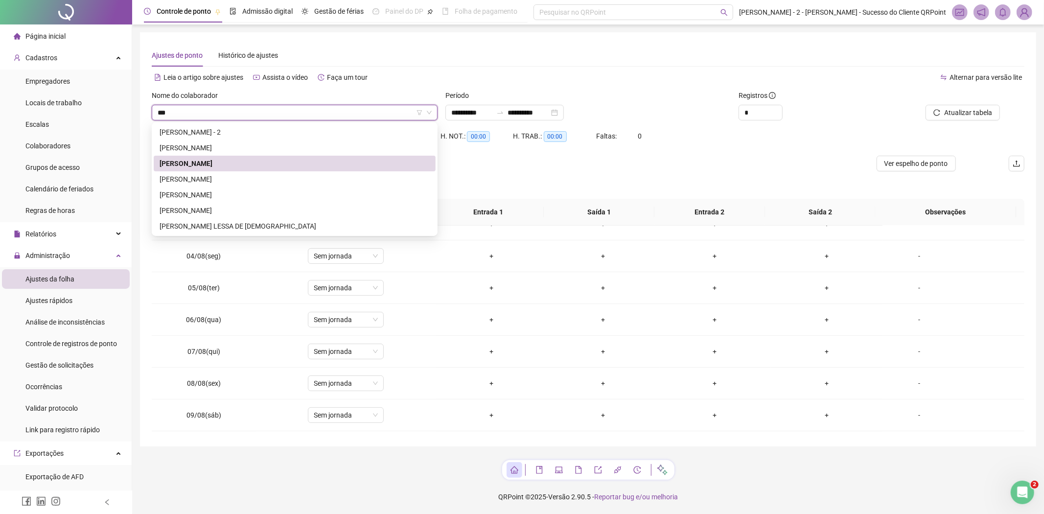
scroll to position [0, 0]
type input "******"
click at [253, 177] on div "DANIELA SANTOS MATOS" at bounding box center [295, 179] width 270 height 11
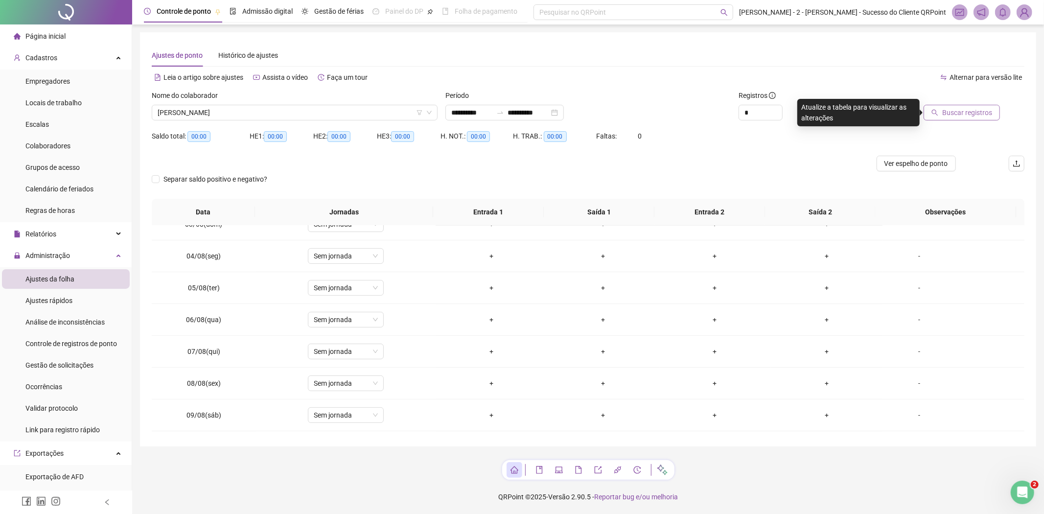
click at [956, 110] on span "Buscar registros" at bounding box center [967, 112] width 50 height 11
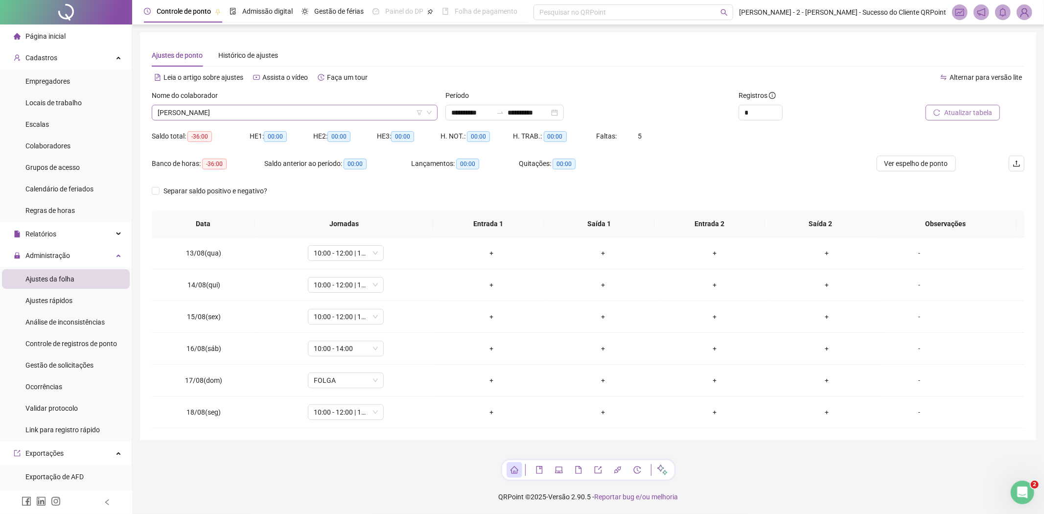
click at [249, 118] on span "DANIELA SANTOS MATOS" at bounding box center [295, 112] width 274 height 15
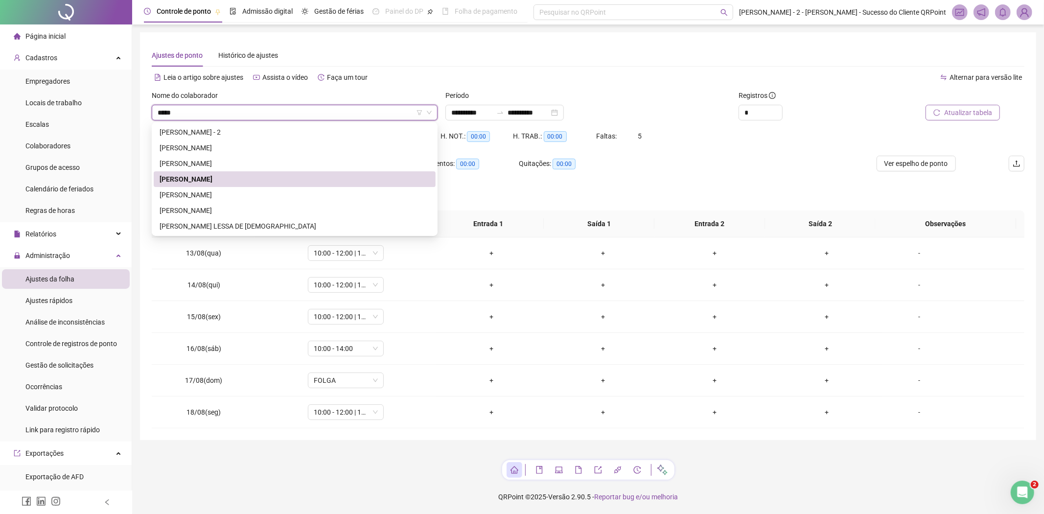
type input "******"
click at [242, 143] on div "DANIELA SANTOS MATOS" at bounding box center [295, 147] width 270 height 11
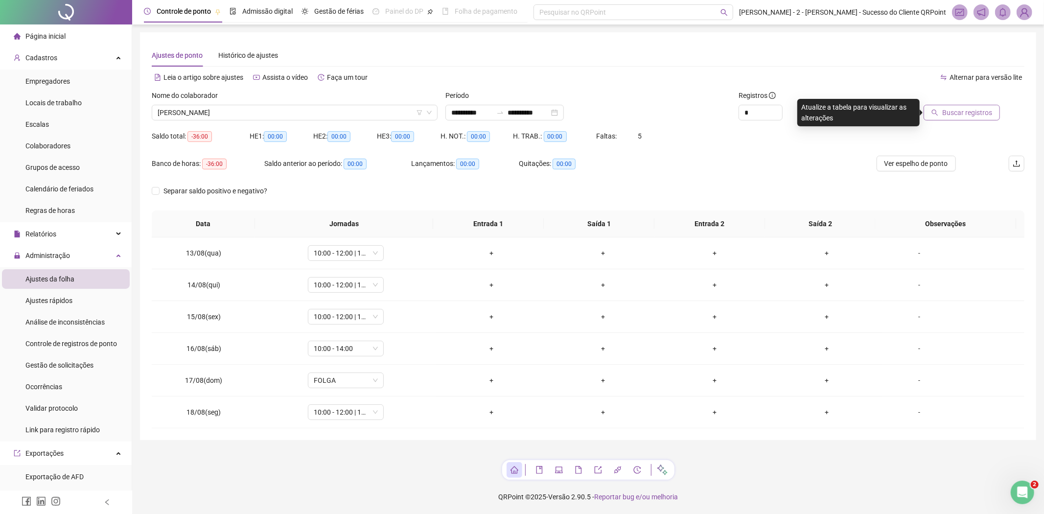
click at [978, 120] on div "Buscar registros" at bounding box center [955, 109] width 147 height 38
click at [976, 115] on span "Buscar registros" at bounding box center [967, 112] width 50 height 11
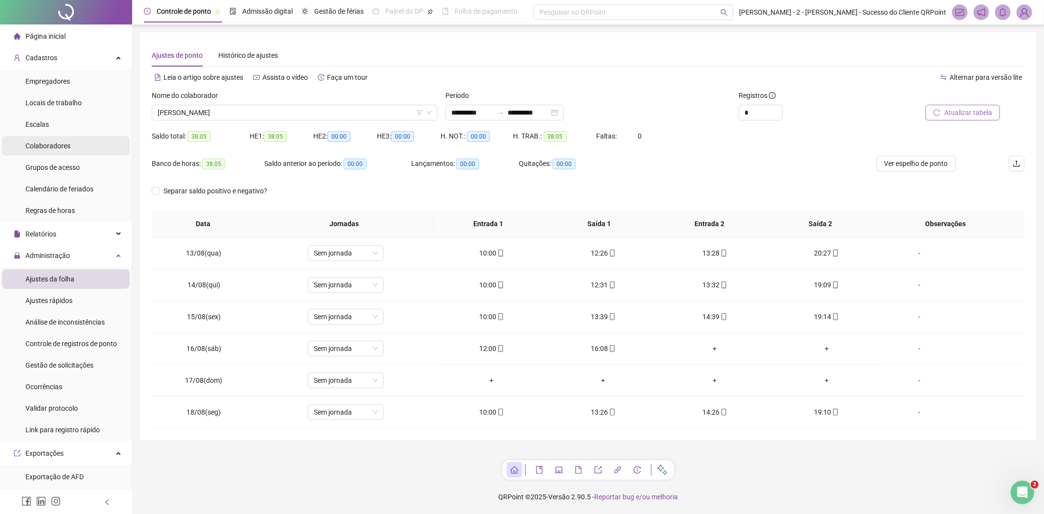
click at [59, 148] on span "Colaboradores" at bounding box center [47, 146] width 45 height 8
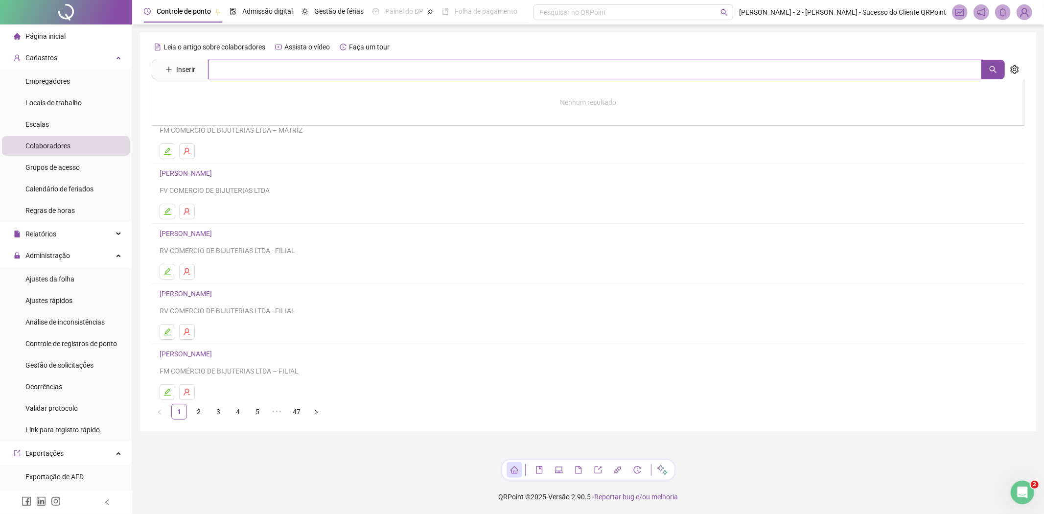
click at [264, 72] on input "text" at bounding box center [596, 70] width 774 height 20
type input "**********"
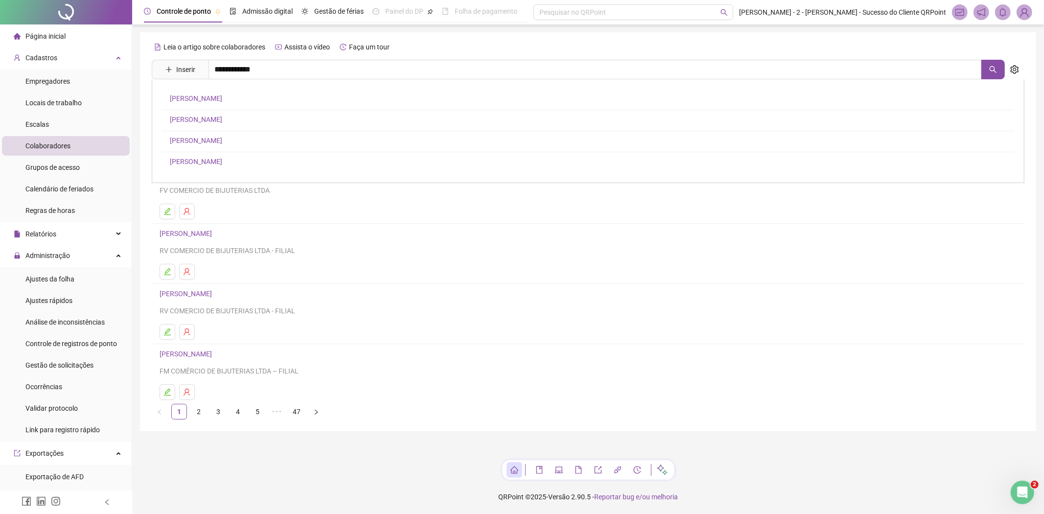
click at [222, 101] on link "DANIELA SANTOS MATOS" at bounding box center [196, 98] width 52 height 8
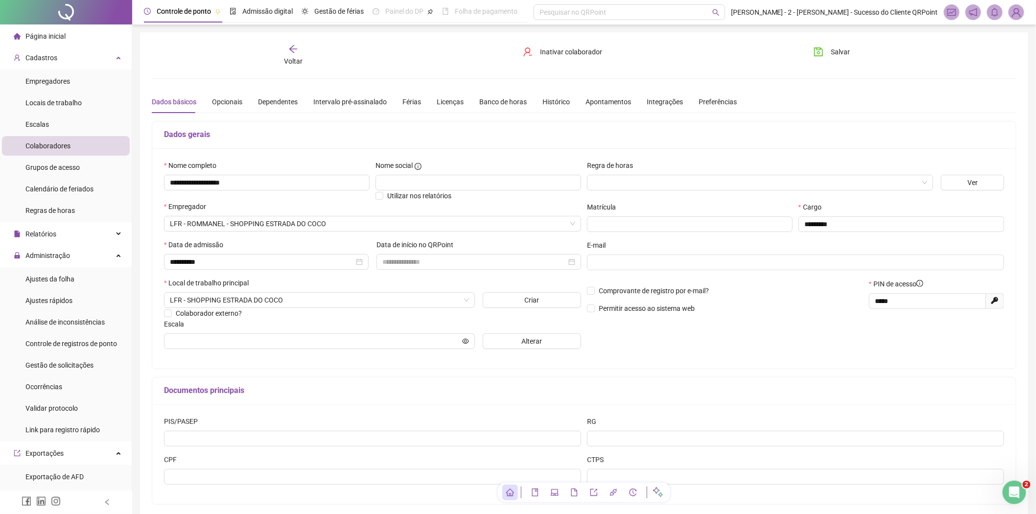
click at [282, 173] on div "Nome completo" at bounding box center [267, 167] width 206 height 15
click at [278, 182] on input "**********" at bounding box center [267, 183] width 206 height 16
type input "**********"
click at [301, 49] on div "Voltar" at bounding box center [294, 55] width 138 height 23
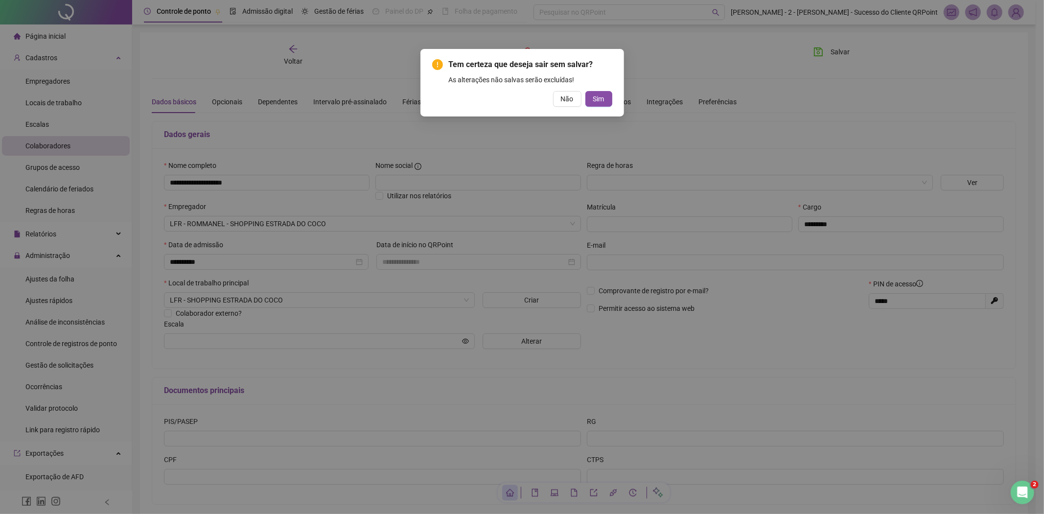
click at [286, 182] on div "Tem certeza que deseja sair sem salvar? As alterações não salvas serão excluída…" at bounding box center [522, 257] width 1044 height 514
click at [564, 101] on span "Não" at bounding box center [567, 99] width 13 height 11
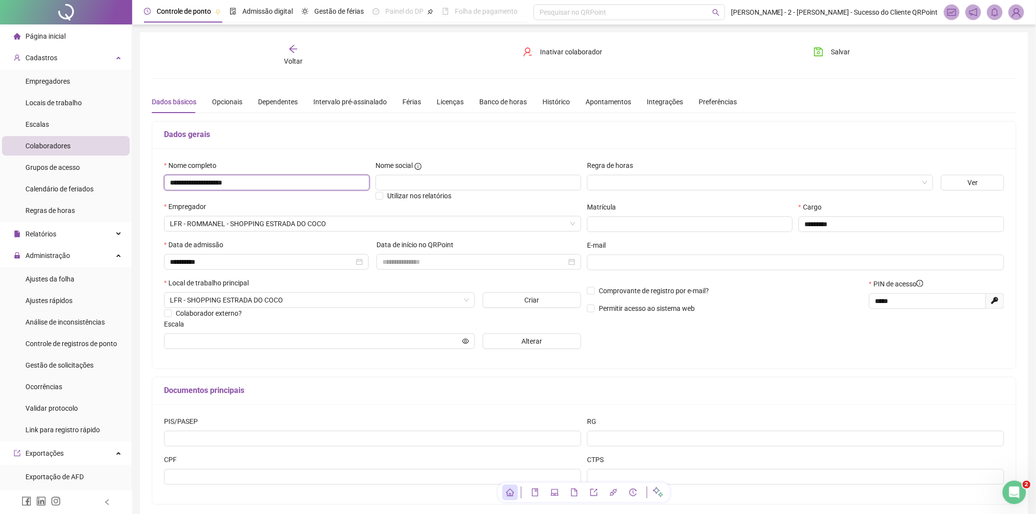
drag, startPoint x: 269, startPoint y: 178, endPoint x: 160, endPoint y: 149, distance: 113.1
click at [141, 183] on div "**********" at bounding box center [584, 274] width 888 height 484
click at [304, 55] on div "Voltar" at bounding box center [294, 55] width 138 height 23
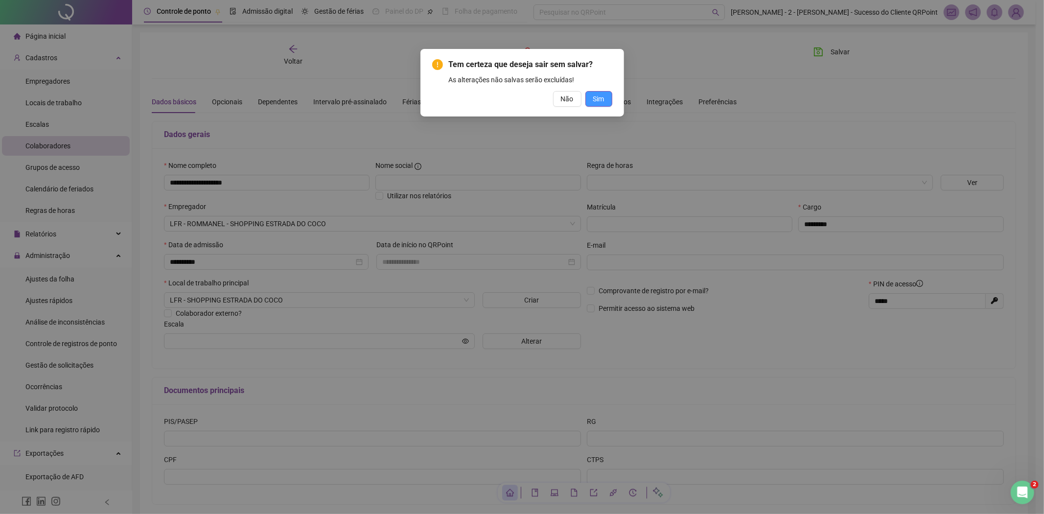
click at [600, 94] on span "Sim" at bounding box center [598, 99] width 11 height 11
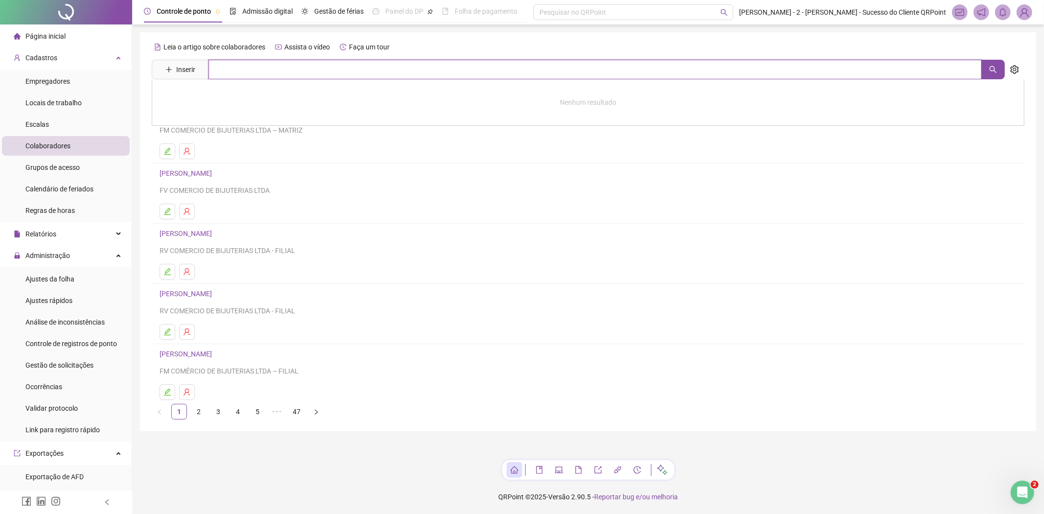
paste input "**********"
click at [280, 70] on input "text" at bounding box center [596, 70] width 774 height 20
type input "**********"
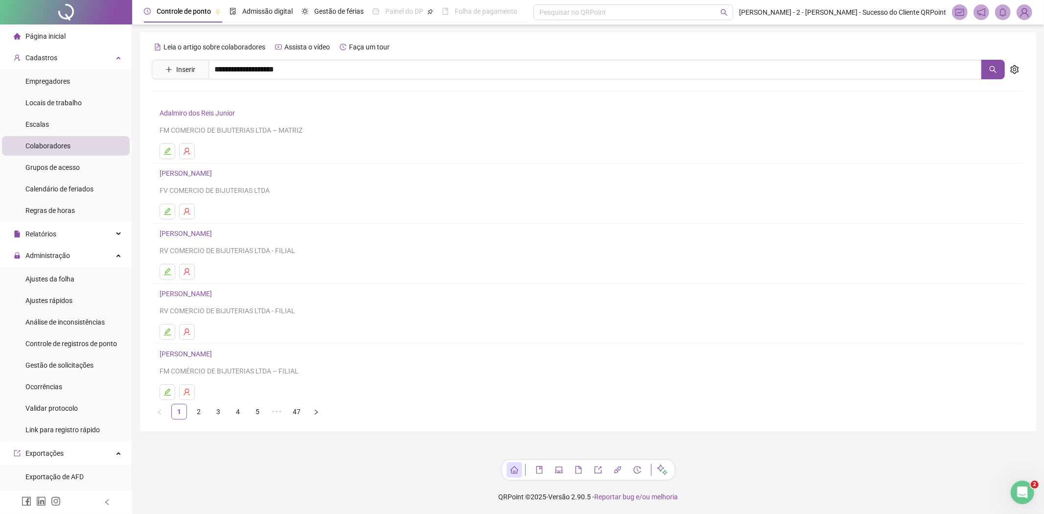
click at [1026, 6] on img at bounding box center [1024, 12] width 15 height 15
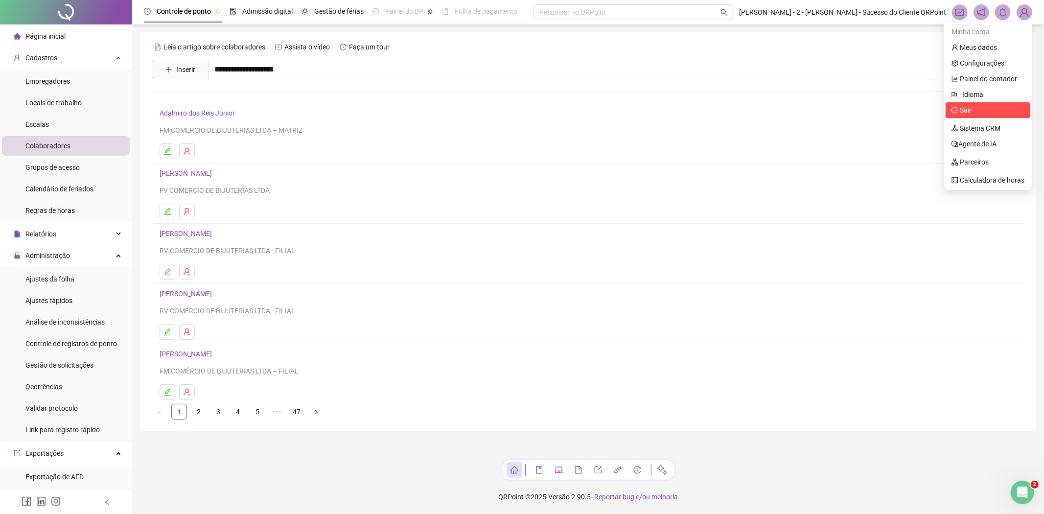
click at [965, 106] on span "Sair" at bounding box center [966, 110] width 12 height 8
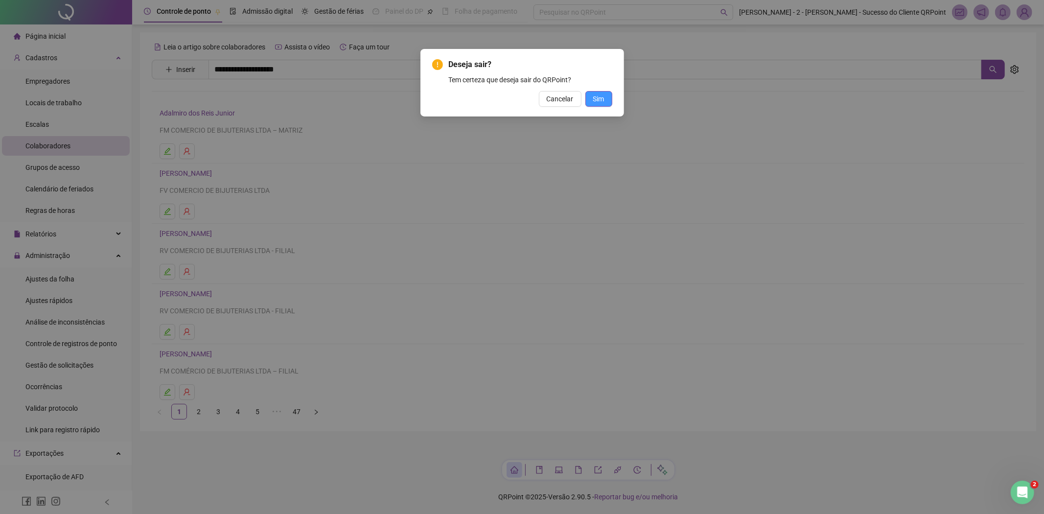
click at [603, 101] on button "Sim" at bounding box center [599, 99] width 27 height 16
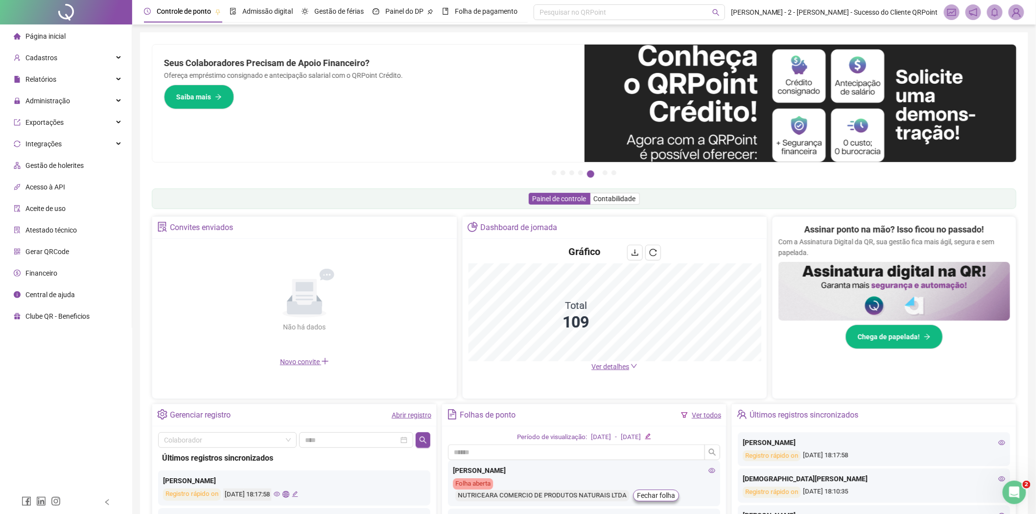
click at [596, 251] on h4 "Gráfico" at bounding box center [584, 252] width 32 height 14
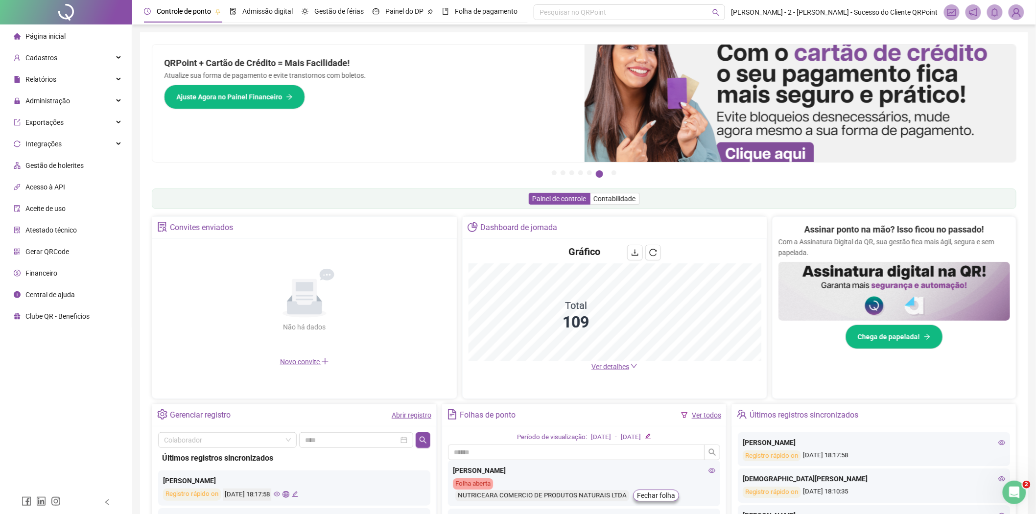
click at [601, 213] on div "Pague o QRPoint com Cartão de Crédito Sua assinatura: mais segurança, prática e…" at bounding box center [584, 314] width 865 height 540
click at [84, 104] on div "Administração" at bounding box center [66, 101] width 128 height 20
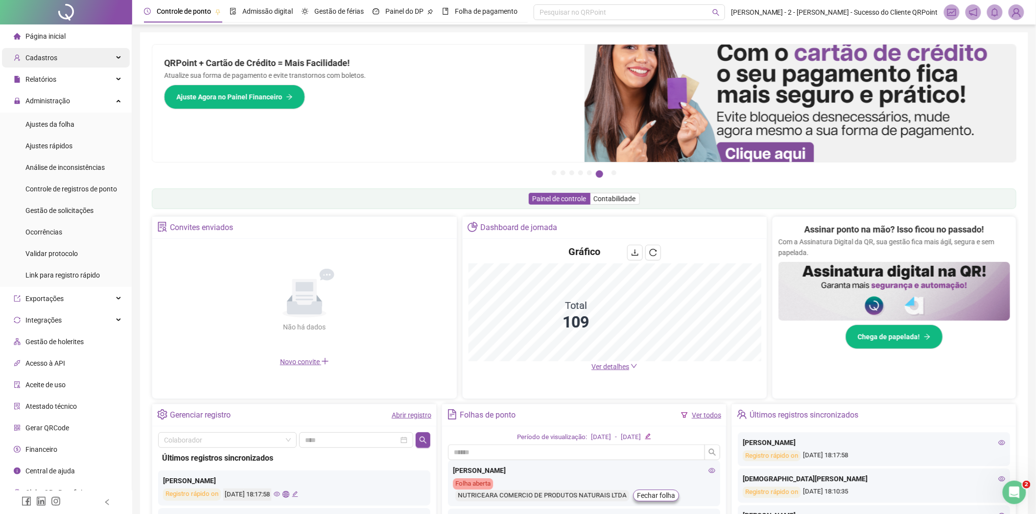
click at [54, 59] on span "Cadastros" at bounding box center [41, 58] width 32 height 8
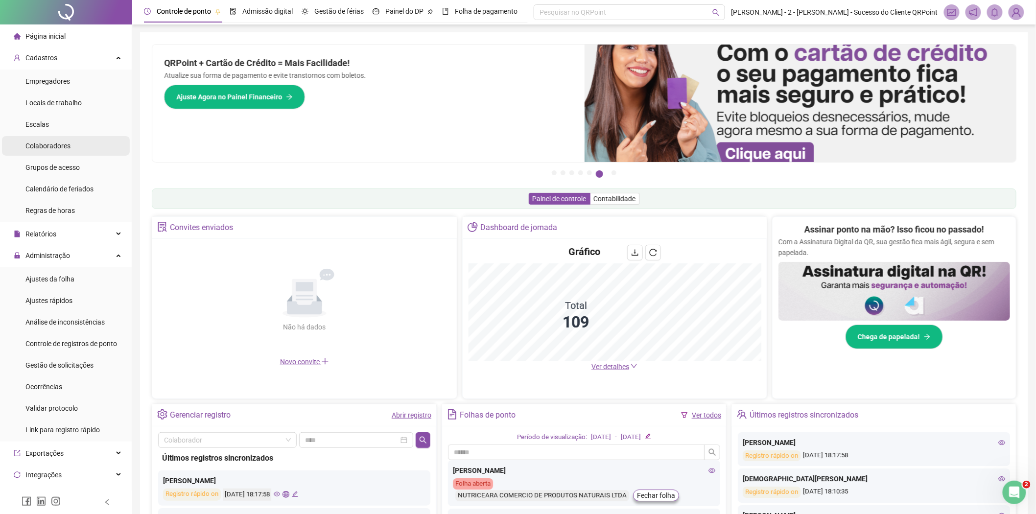
click at [36, 142] on span "Colaboradores" at bounding box center [47, 146] width 45 height 8
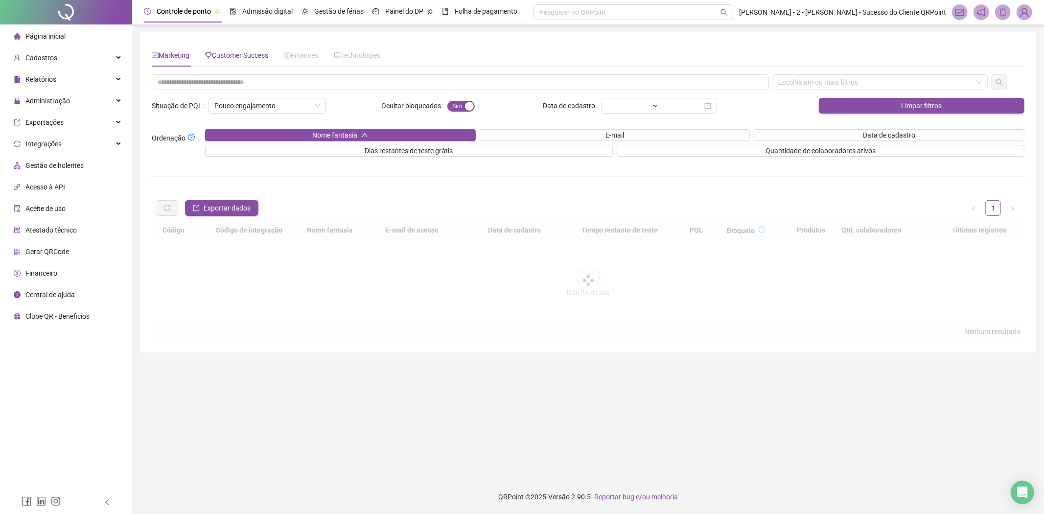
click at [234, 58] on span "Customer Success" at bounding box center [236, 55] width 63 height 8
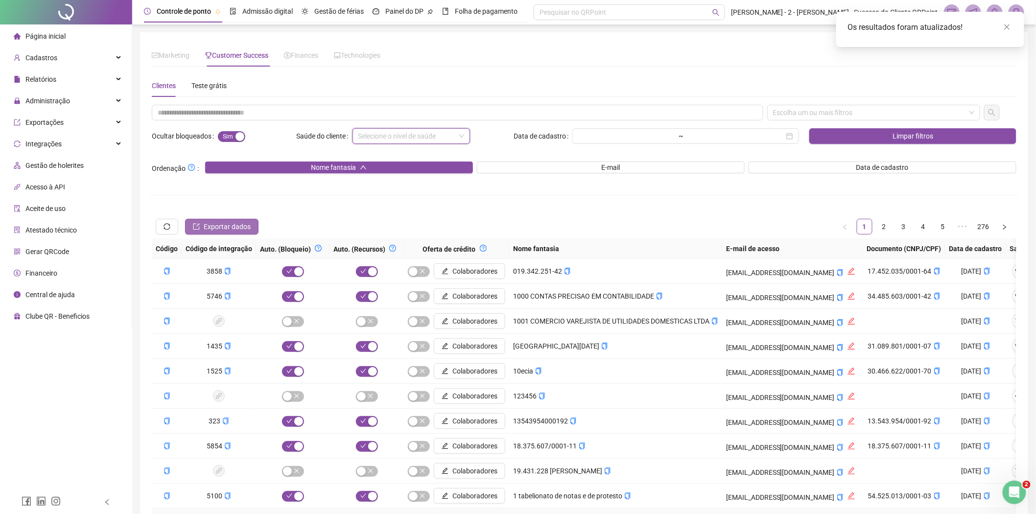
click at [221, 227] on span "Exportar dados" at bounding box center [227, 226] width 47 height 11
click at [238, 109] on input "text" at bounding box center [457, 113] width 611 height 16
paste input "**********"
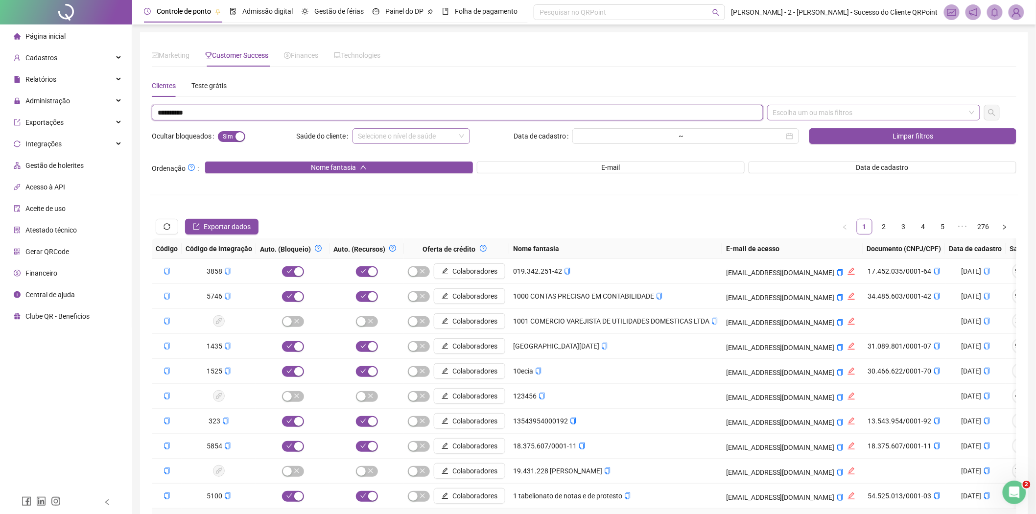
drag, startPoint x: 800, startPoint y: 116, endPoint x: 816, endPoint y: 121, distance: 17.0
click at [800, 117] on div "Escolha um ou mais filtros" at bounding box center [873, 113] width 213 height 16
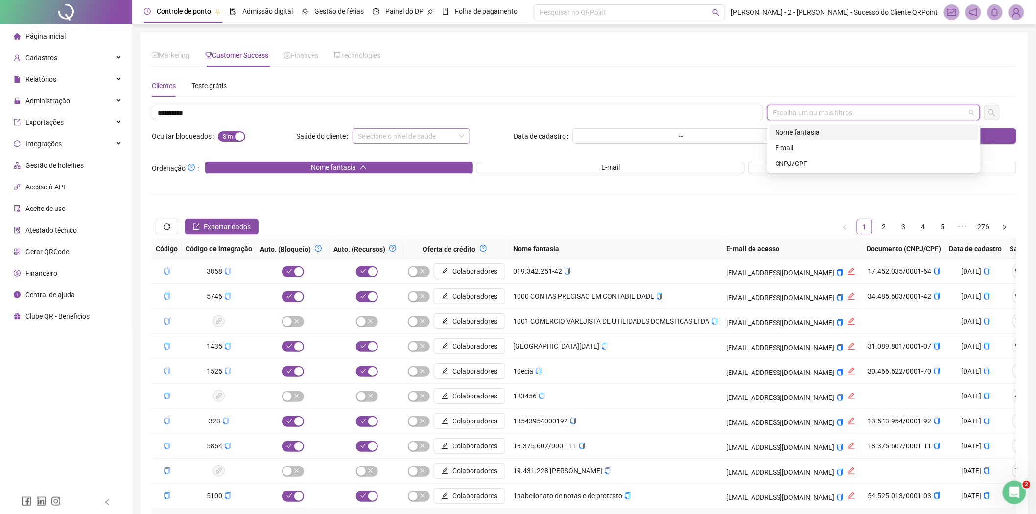
click at [840, 129] on div "Nome fantasia" at bounding box center [874, 132] width 198 height 11
click at [991, 118] on button "button" at bounding box center [992, 113] width 16 height 16
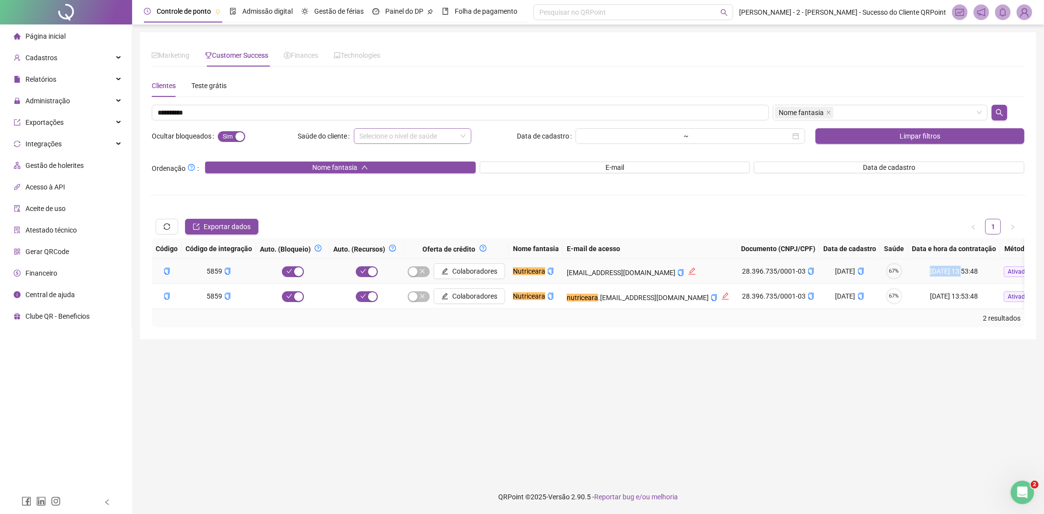
drag, startPoint x: 867, startPoint y: 273, endPoint x: 901, endPoint y: 268, distance: 34.6
click at [908, 268] on td "[DATE] 13:53:48" at bounding box center [954, 271] width 92 height 25
copy td "[DATE]"
click at [204, 113] on input "**********" at bounding box center [460, 113] width 617 height 16
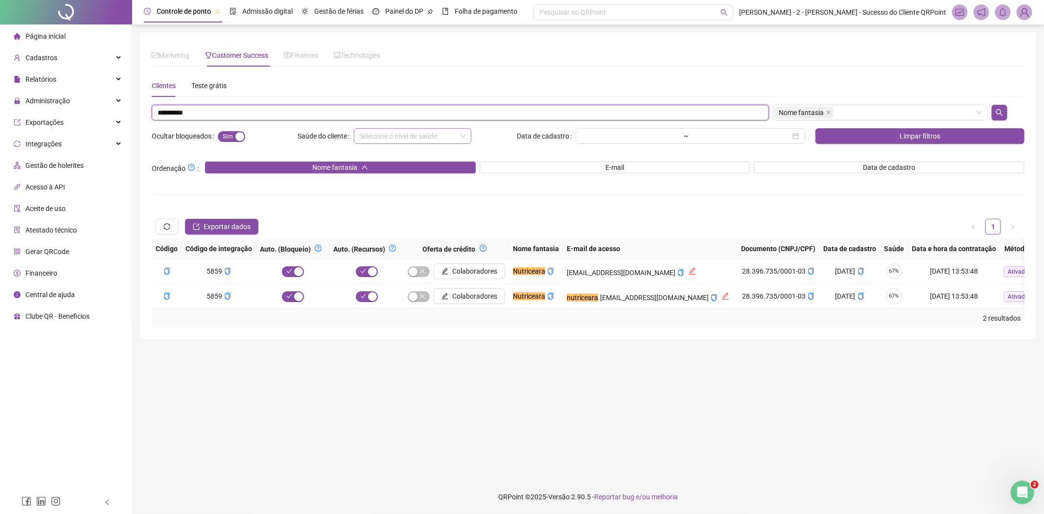
click at [204, 113] on input "**********" at bounding box center [460, 113] width 617 height 16
paste input "*******"
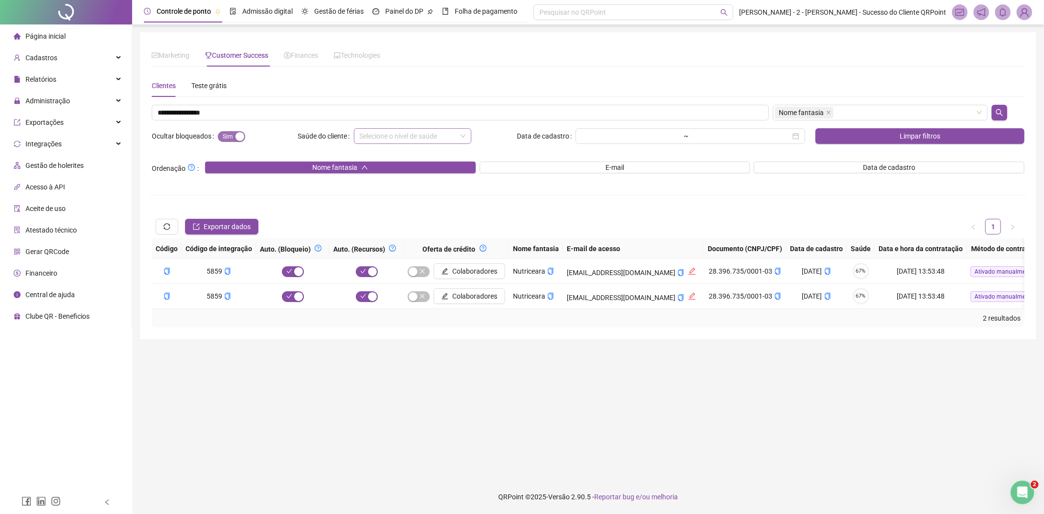
click at [235, 140] on div "button" at bounding box center [239, 136] width 9 height 9
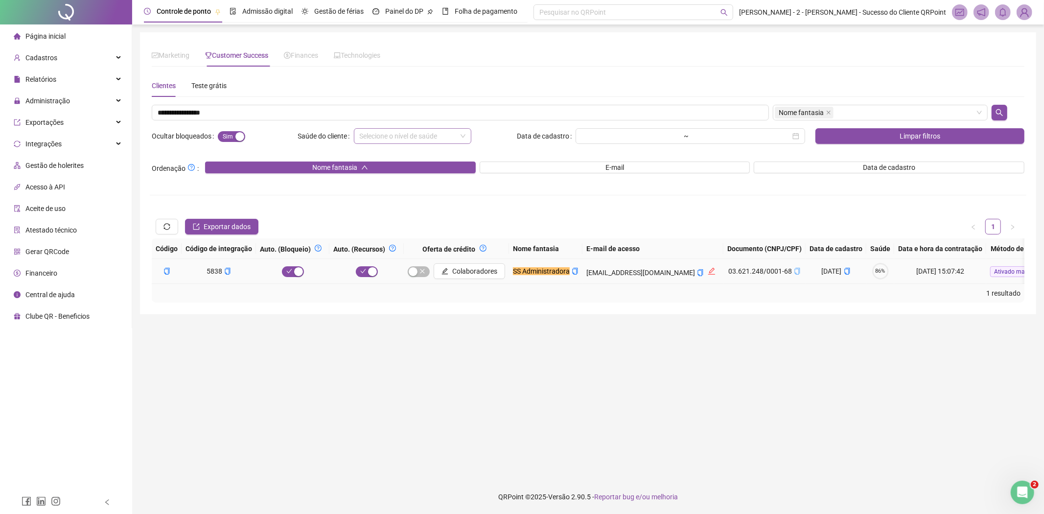
click at [800, 273] on icon "copy" at bounding box center [797, 271] width 5 height 7
click at [704, 271] on icon "copy" at bounding box center [700, 272] width 7 height 7
click at [806, 281] on td "03.621.248/0001-68" at bounding box center [765, 271] width 82 height 25
click at [806, 282] on td "03.621.248/0001-68" at bounding box center [765, 271] width 82 height 25
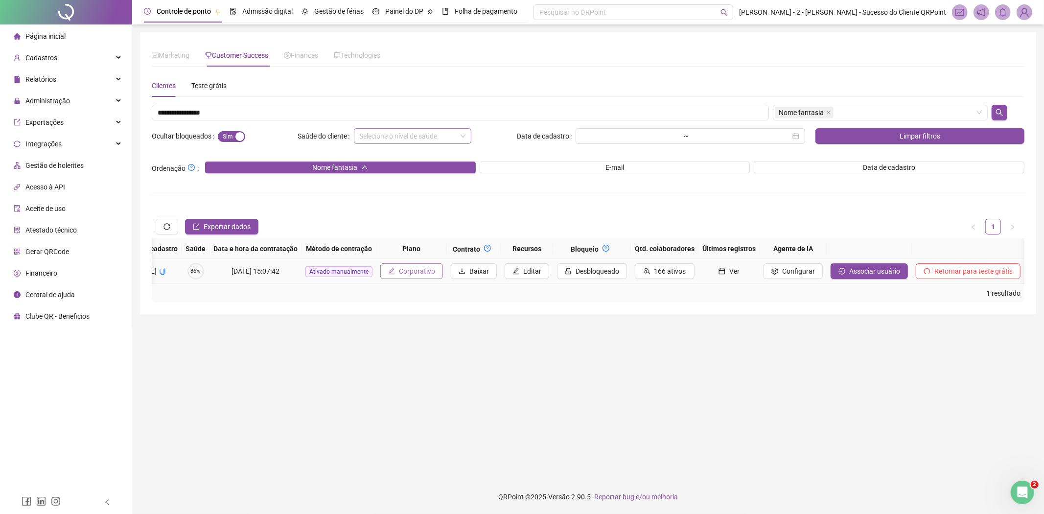
click at [427, 271] on span "Corporativo" at bounding box center [417, 271] width 36 height 11
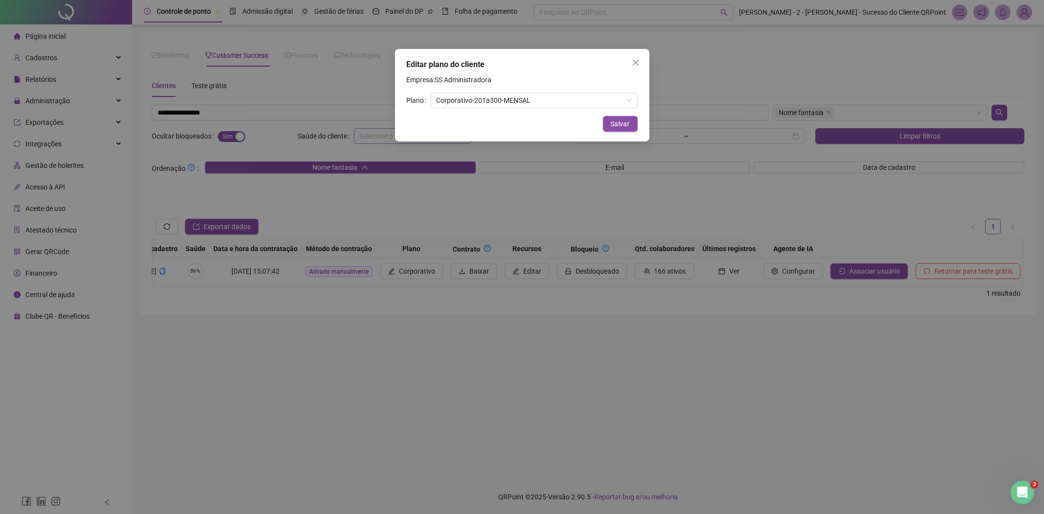
click at [377, 147] on div "Editar plano do cliente Empresa: SS Administradora Plano Corporativo - 201 a 30…" at bounding box center [522, 257] width 1044 height 514
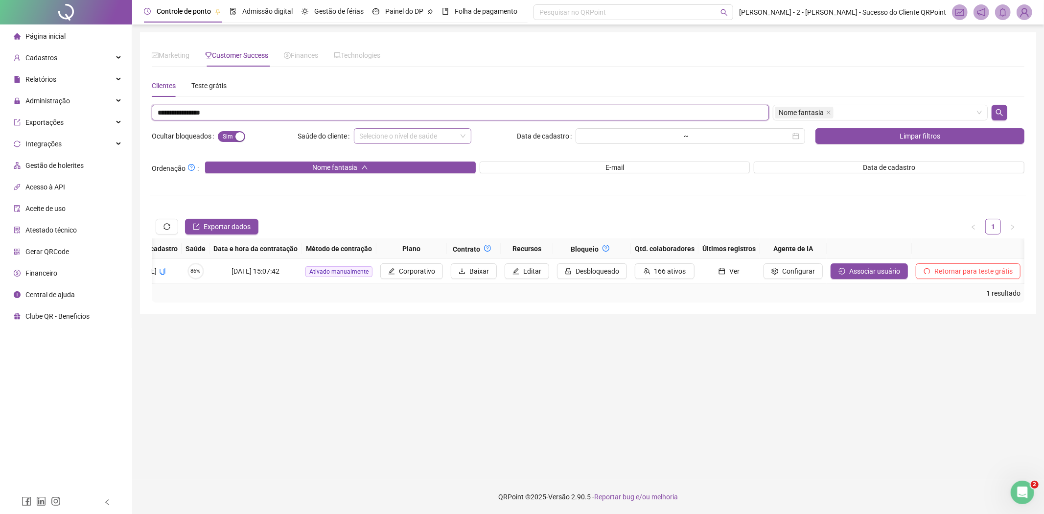
click at [292, 114] on input "**********" at bounding box center [460, 113] width 617 height 16
paste input "text"
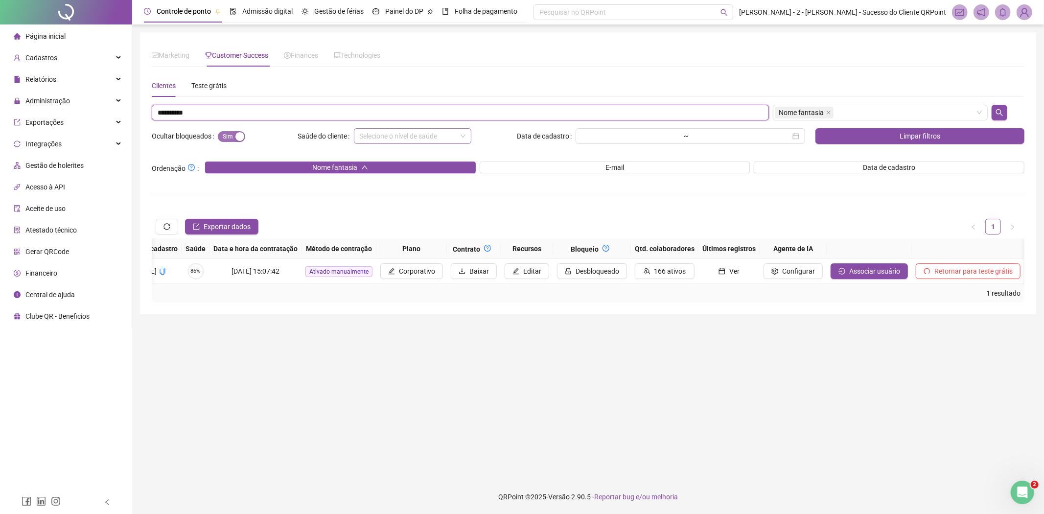
type input "**********"
click at [243, 135] on div "button" at bounding box center [239, 136] width 9 height 9
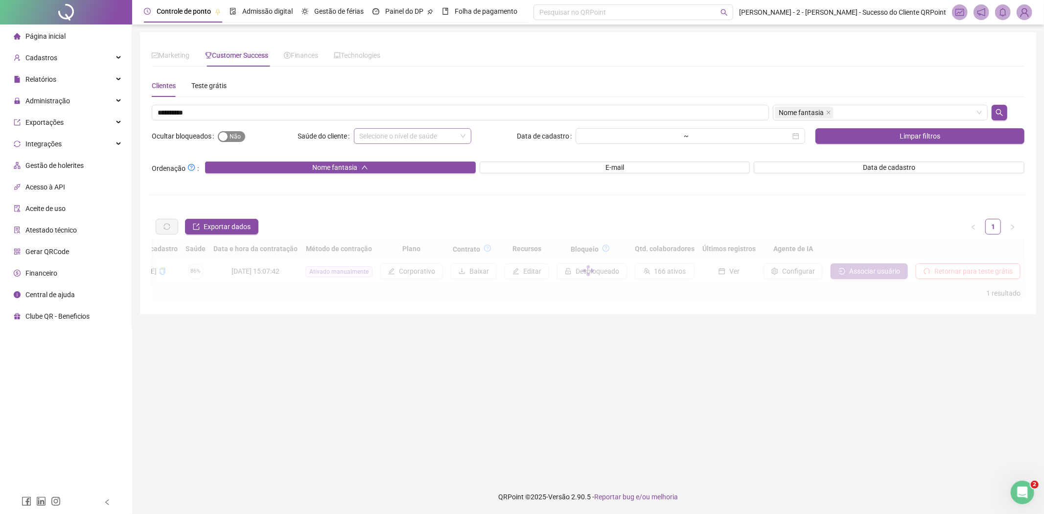
click at [243, 135] on span "Sim Não" at bounding box center [231, 136] width 27 height 11
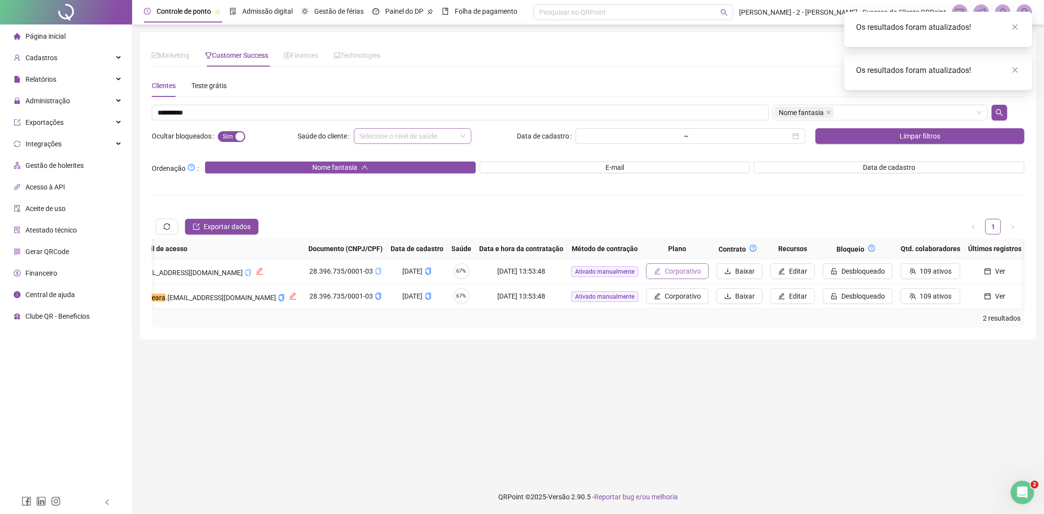
scroll to position [0, 429]
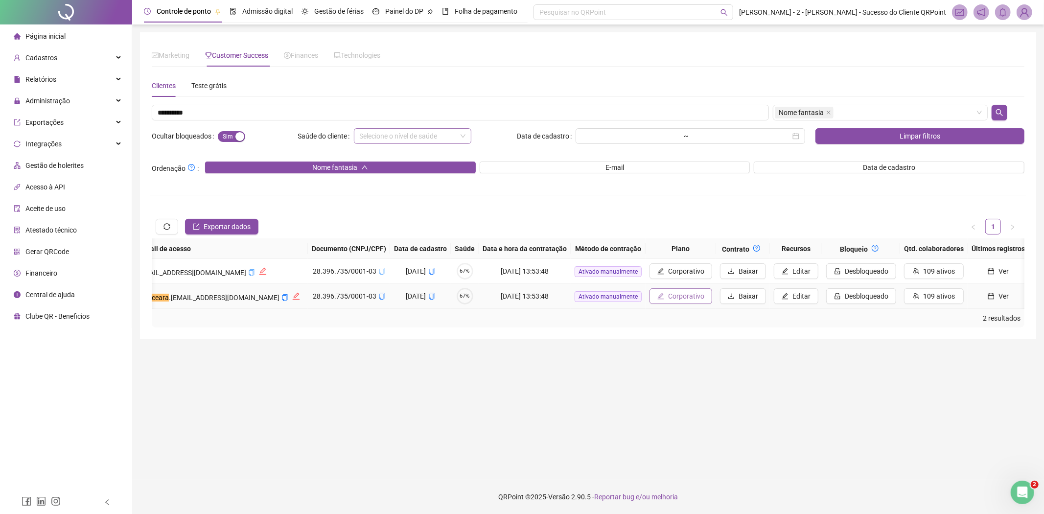
click at [668, 299] on span "Corporativo" at bounding box center [686, 296] width 36 height 11
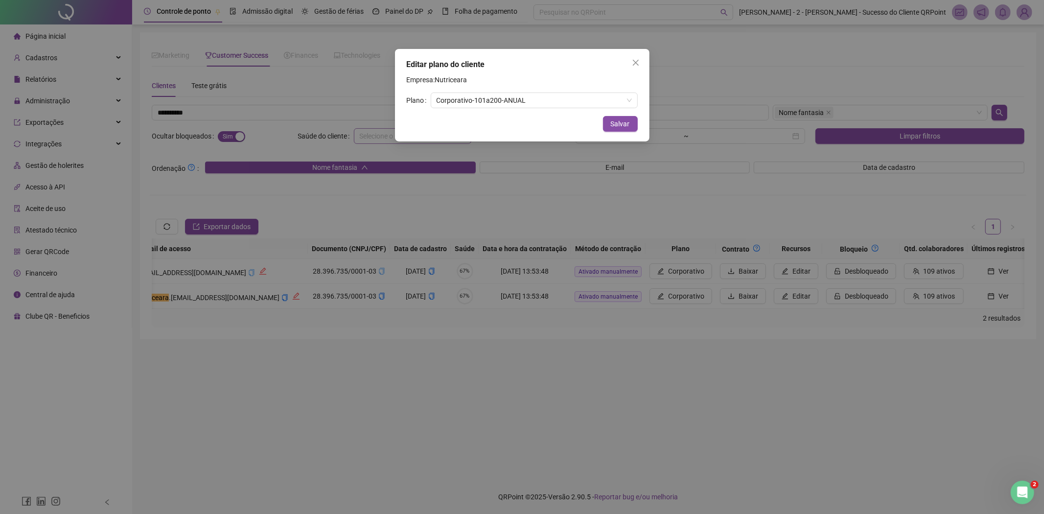
click at [708, 222] on div "Editar plano do cliente Empresa: Nutriceara Plano Corporativo - 101 a 200 - ANU…" at bounding box center [522, 257] width 1044 height 514
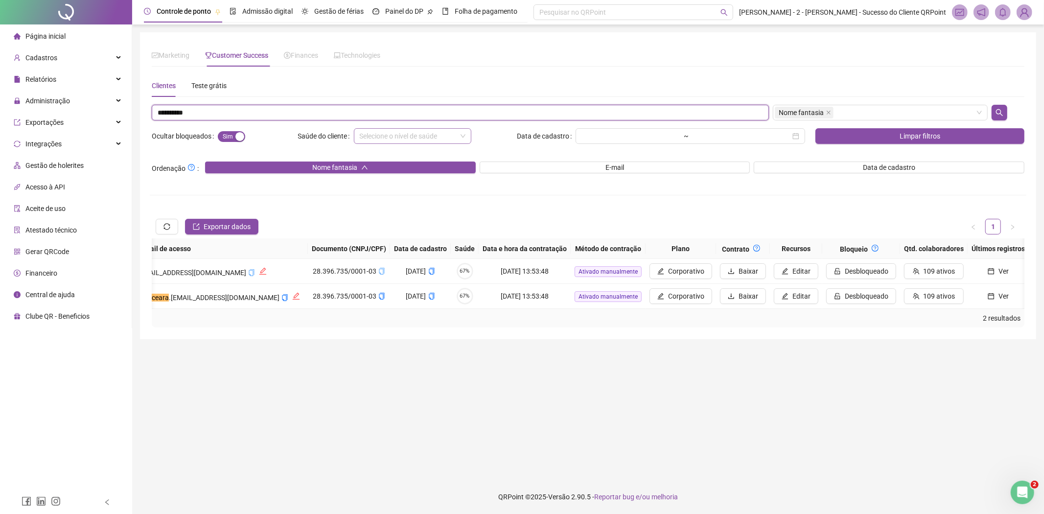
click at [216, 117] on input "**********" at bounding box center [460, 113] width 617 height 16
paste input "**********"
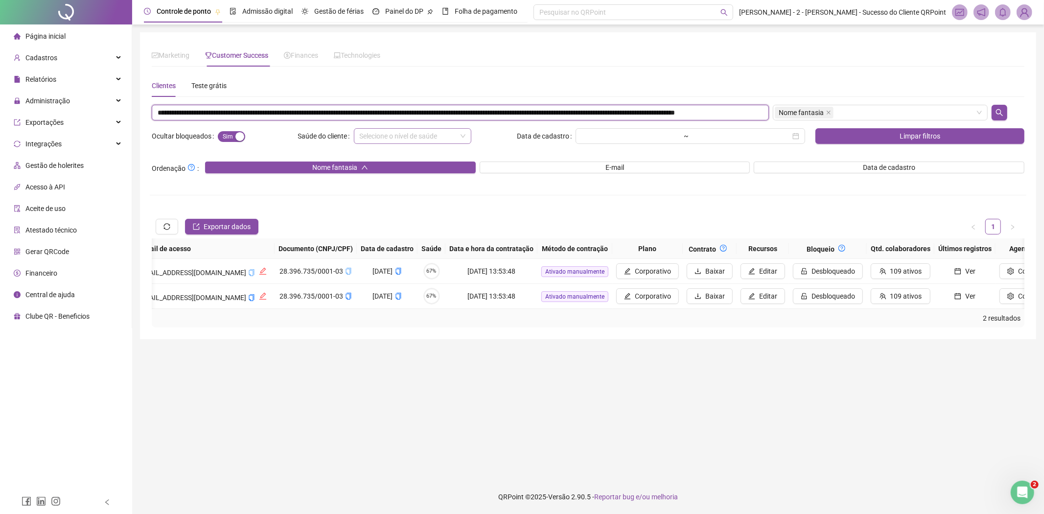
scroll to position [0, 281]
paste input "text"
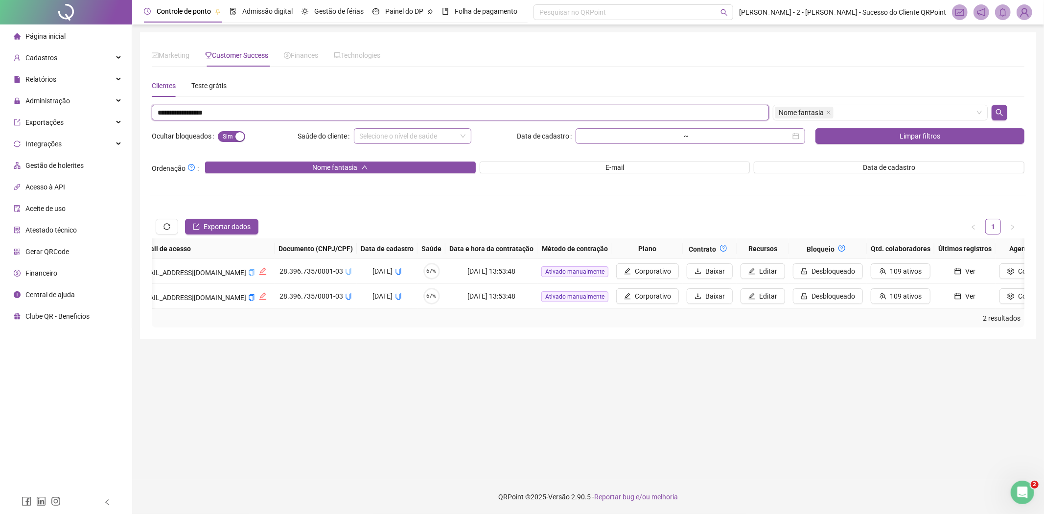
scroll to position [0, 0]
click at [815, 114] on span "Nome fantasia" at bounding box center [801, 112] width 45 height 11
type input "**********"
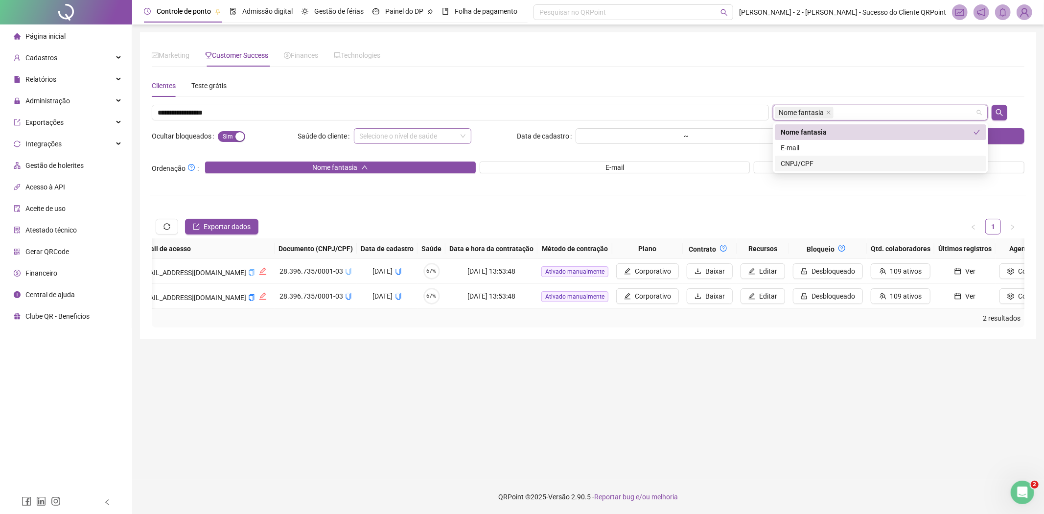
click at [806, 166] on div "CNPJ/CPF" at bounding box center [881, 163] width 200 height 11
click at [816, 134] on div "Nome fantasia" at bounding box center [877, 132] width 193 height 11
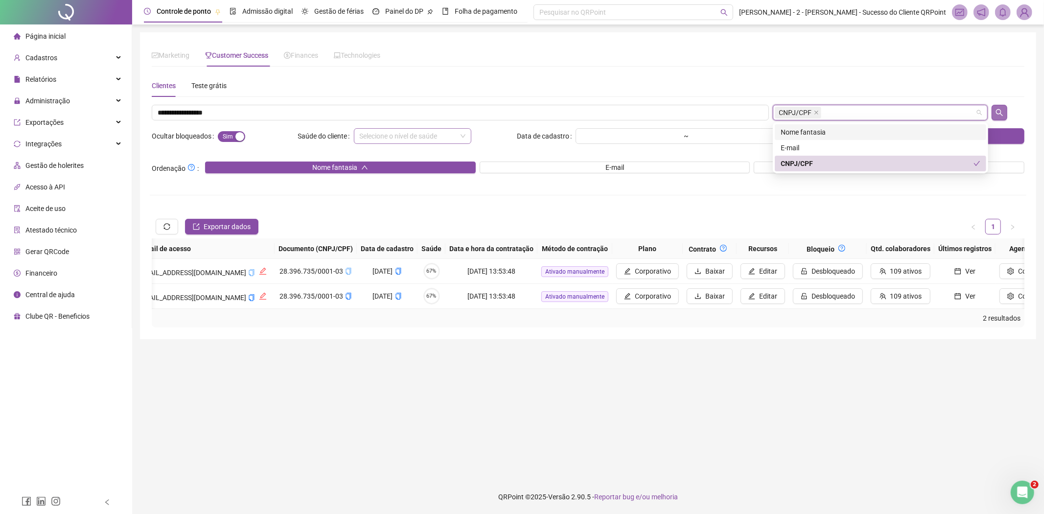
click at [997, 109] on icon "search" at bounding box center [1000, 113] width 8 height 8
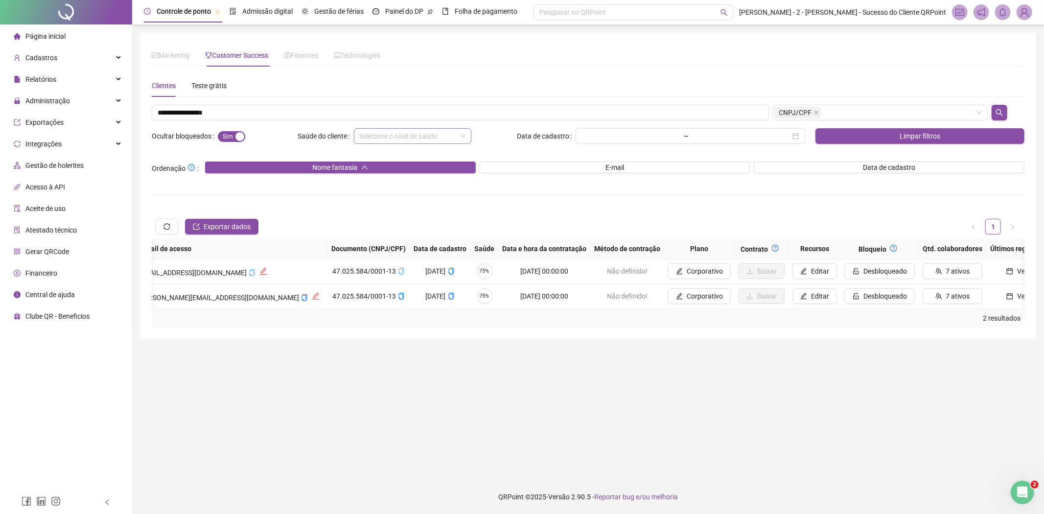
drag, startPoint x: 642, startPoint y: 316, endPoint x: 554, endPoint y: 314, distance: 87.7
click at [555, 309] on div "Código Código de integração Auto. (Bloqueio) Auto. (Recursos) Oferta de crédito…" at bounding box center [588, 273] width 873 height 70
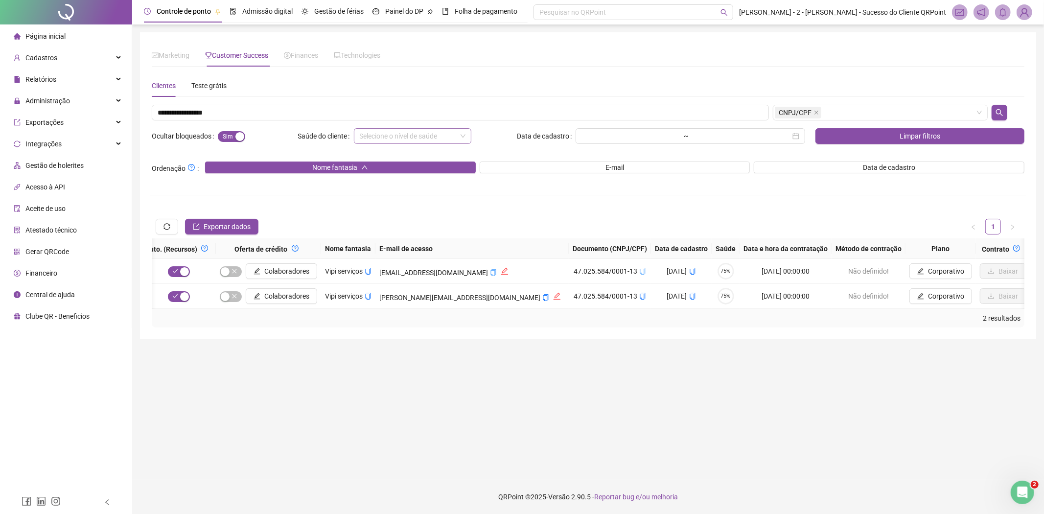
scroll to position [0, 34]
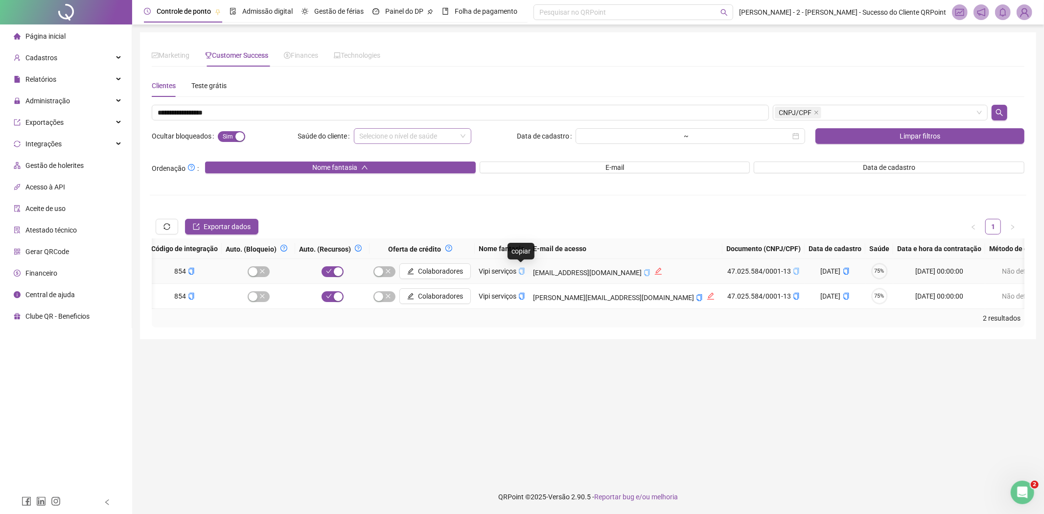
click at [520, 271] on icon "copy" at bounding box center [521, 271] width 7 height 7
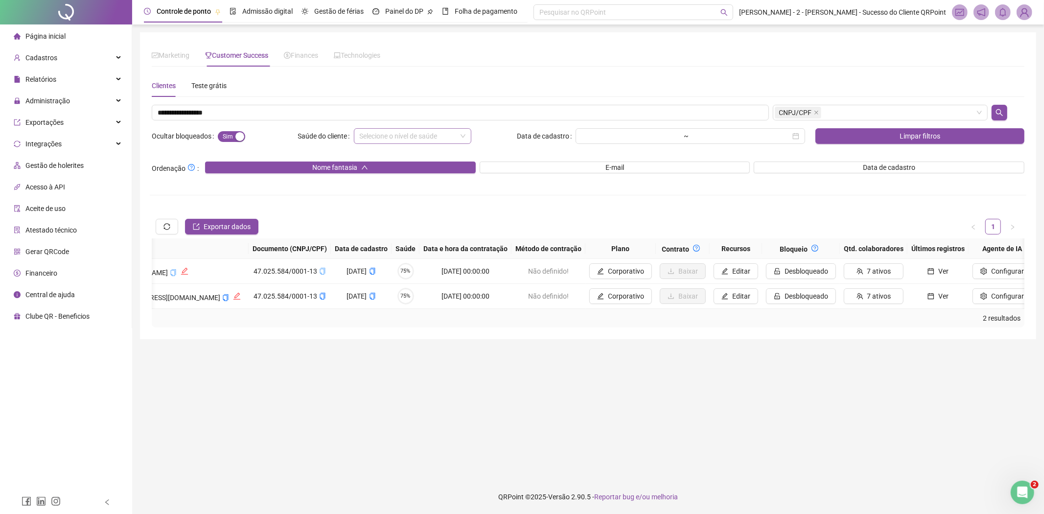
scroll to position [0, 476]
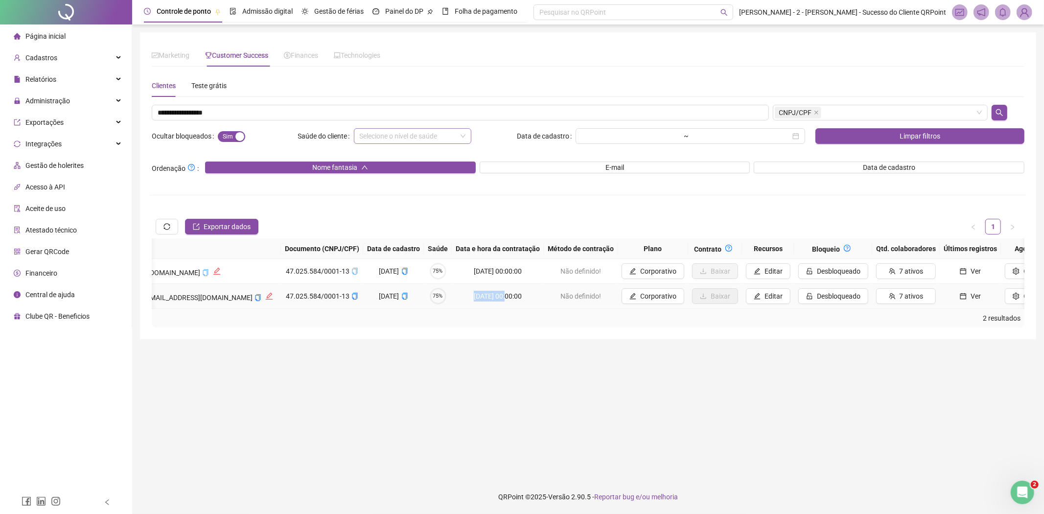
drag, startPoint x: 463, startPoint y: 294, endPoint x: 428, endPoint y: 297, distance: 34.8
click at [452, 297] on td "[DATE] 00:00:00" at bounding box center [498, 296] width 92 height 25
copy td "[DATE]"
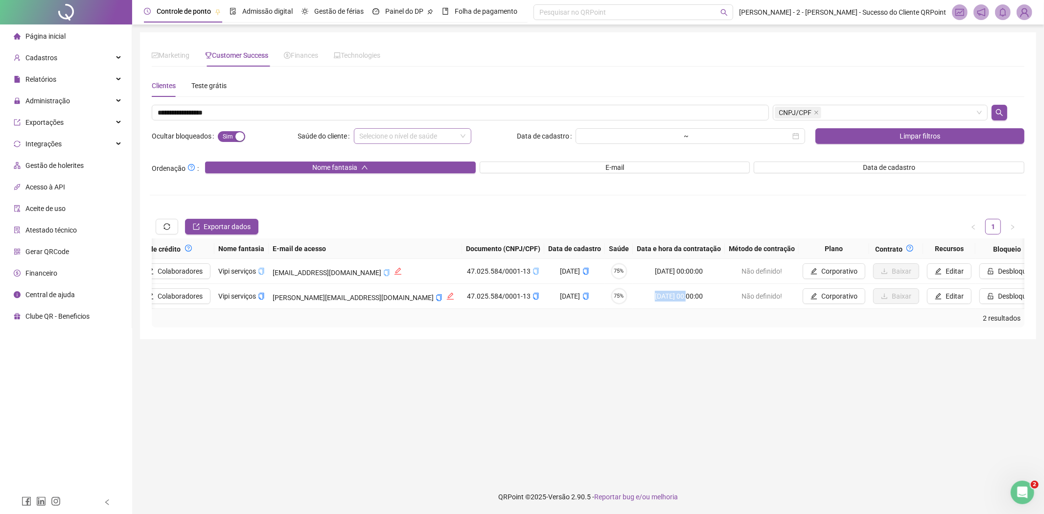
scroll to position [0, 291]
click at [349, 116] on input "**********" at bounding box center [460, 113] width 617 height 16
paste input "text"
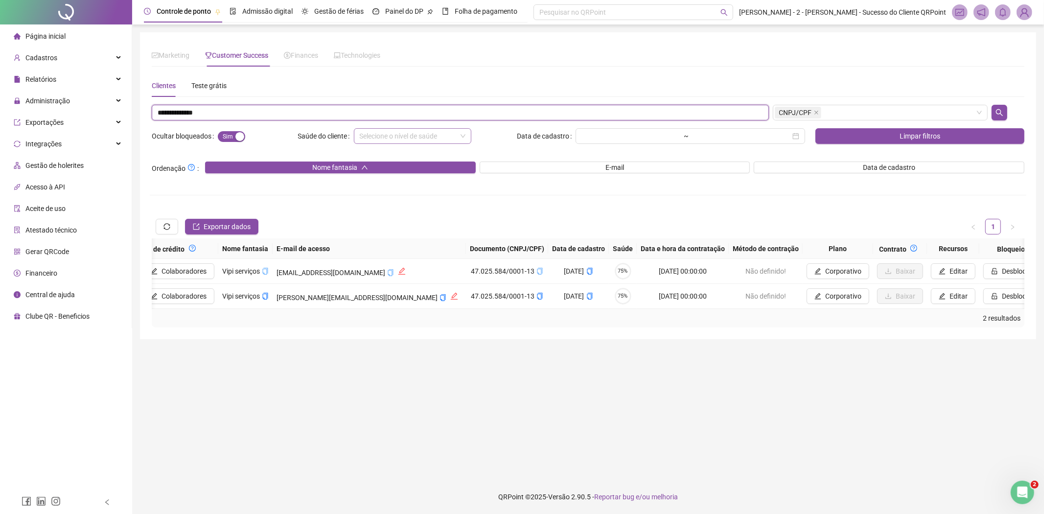
type input "**********"
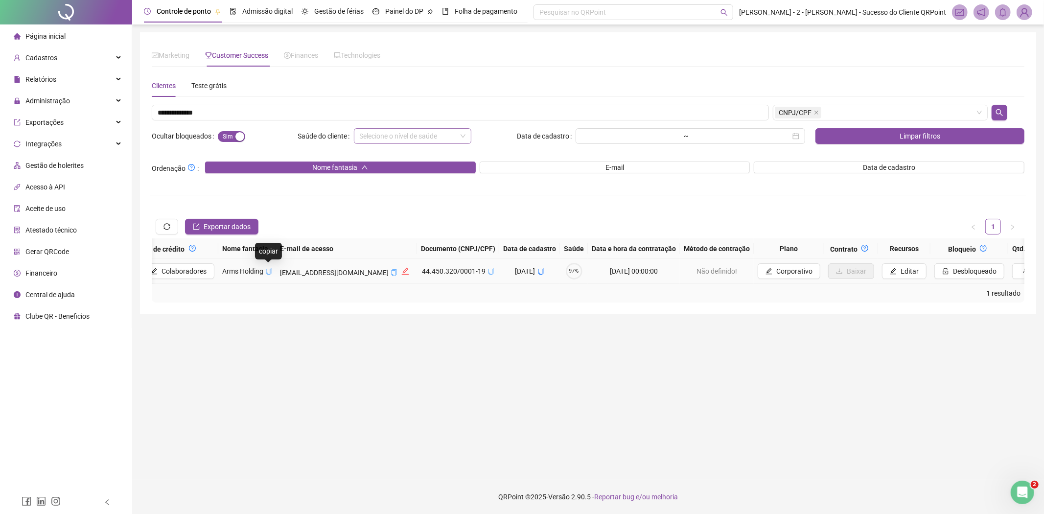
click at [265, 272] on icon "copy" at bounding box center [268, 271] width 7 height 7
click at [776, 271] on span "Corporativo" at bounding box center [794, 271] width 36 height 11
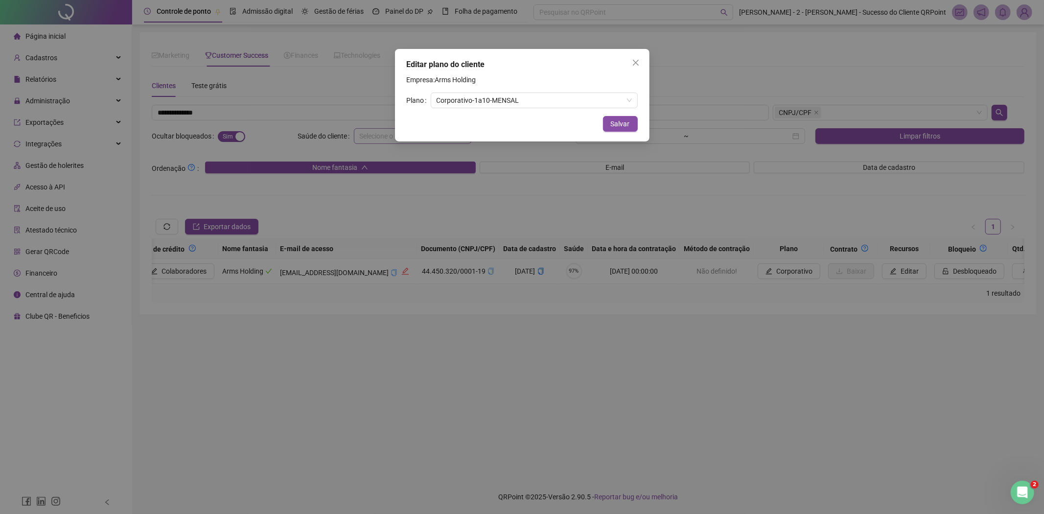
click at [647, 290] on div "Editar plano do cliente Empresa: Arms Holding Plano Corporativo - 1 a 10 - MENS…" at bounding box center [522, 257] width 1044 height 514
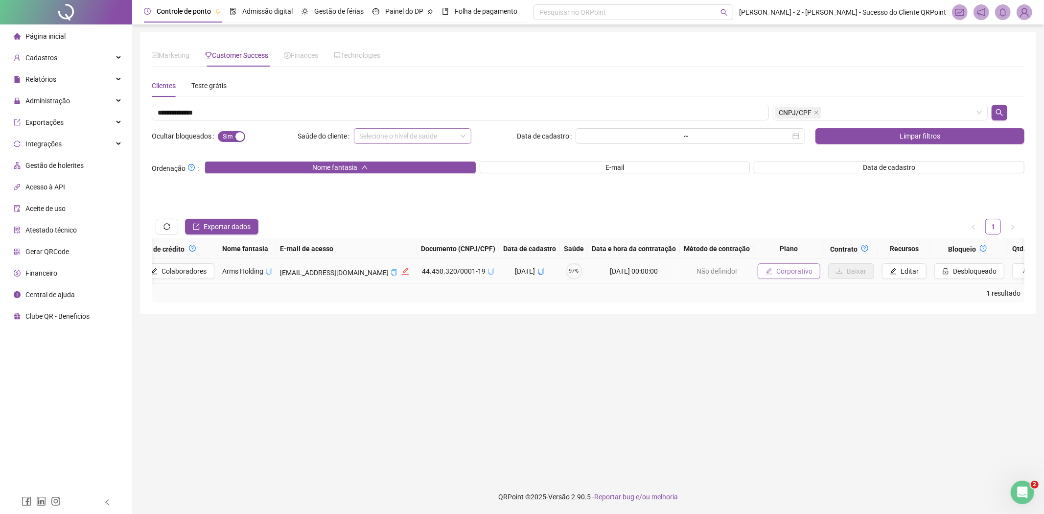
click at [776, 274] on span "Corporativo" at bounding box center [794, 271] width 36 height 11
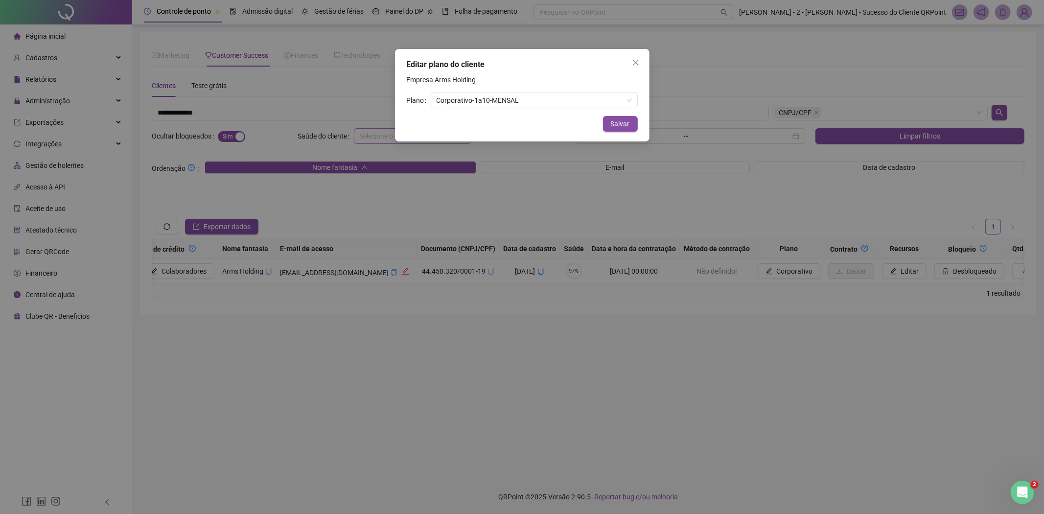
drag, startPoint x: 354, startPoint y: 260, endPoint x: 326, endPoint y: 272, distance: 30.3
click at [353, 260] on div "Editar plano do cliente Empresa: Arms Holding Plano Corporativo - 1 a 10 - MENS…" at bounding box center [522, 257] width 1044 height 514
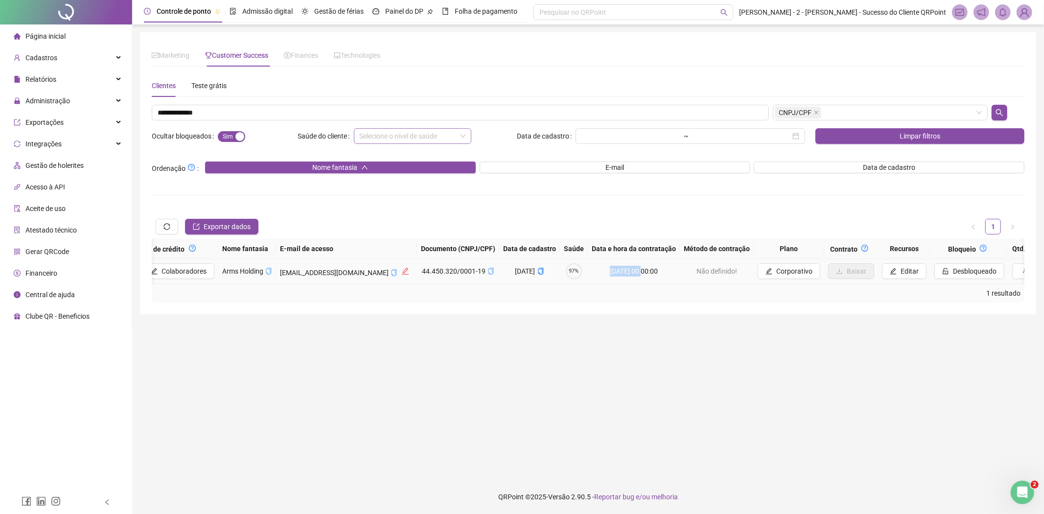
drag, startPoint x: 569, startPoint y: 272, endPoint x: 604, endPoint y: 272, distance: 35.3
click at [604, 272] on td "[DATE] 00:00:00" at bounding box center [634, 271] width 92 height 25
copy td "[DATE]"
click at [216, 114] on input "**********" at bounding box center [460, 113] width 617 height 16
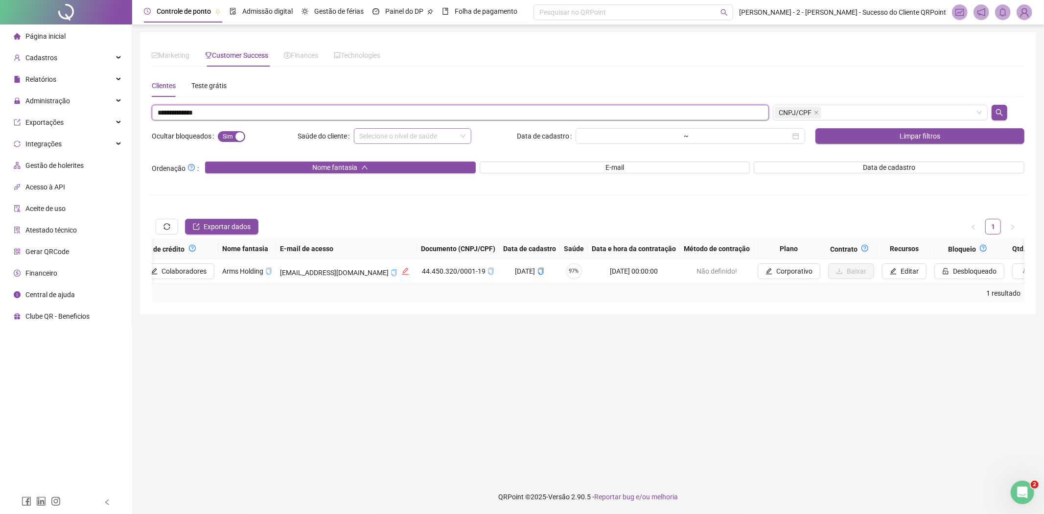
paste input "text"
click at [230, 137] on span "Sim Não" at bounding box center [231, 136] width 27 height 11
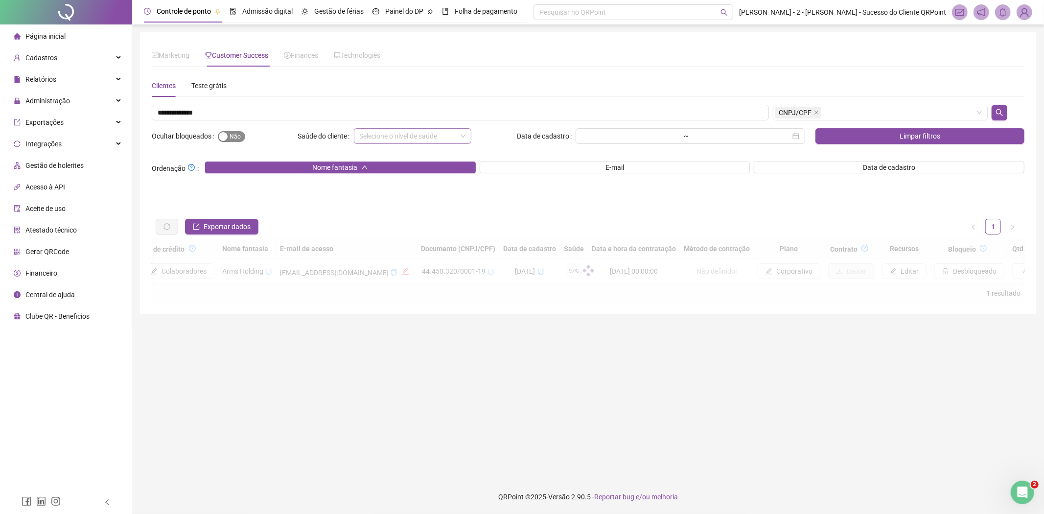
click at [232, 139] on button "Sim Não" at bounding box center [231, 136] width 27 height 11
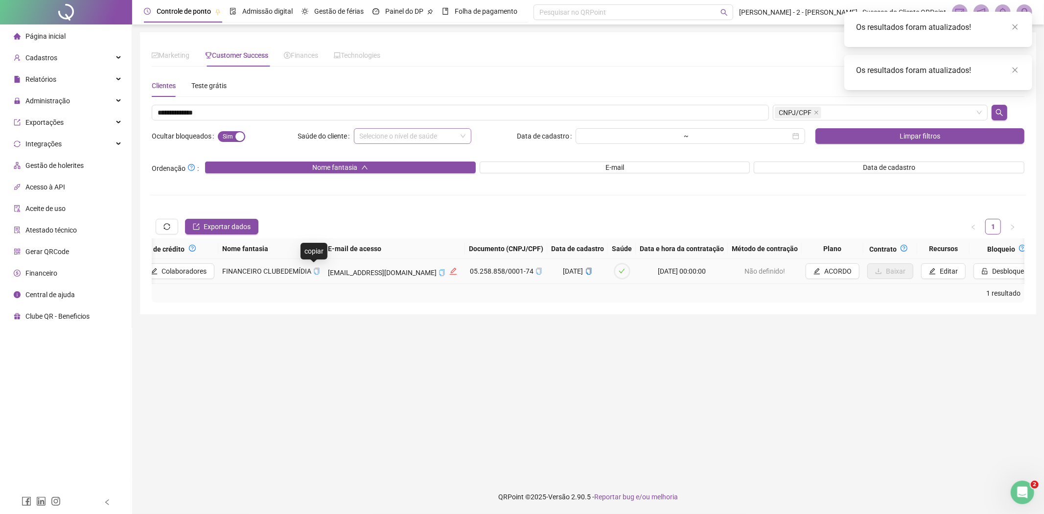
click at [315, 270] on icon "copy" at bounding box center [316, 271] width 7 height 7
drag, startPoint x: 630, startPoint y: 271, endPoint x: 669, endPoint y: 271, distance: 39.2
click at [669, 271] on td "[DATE] 00:00:00" at bounding box center [682, 271] width 92 height 25
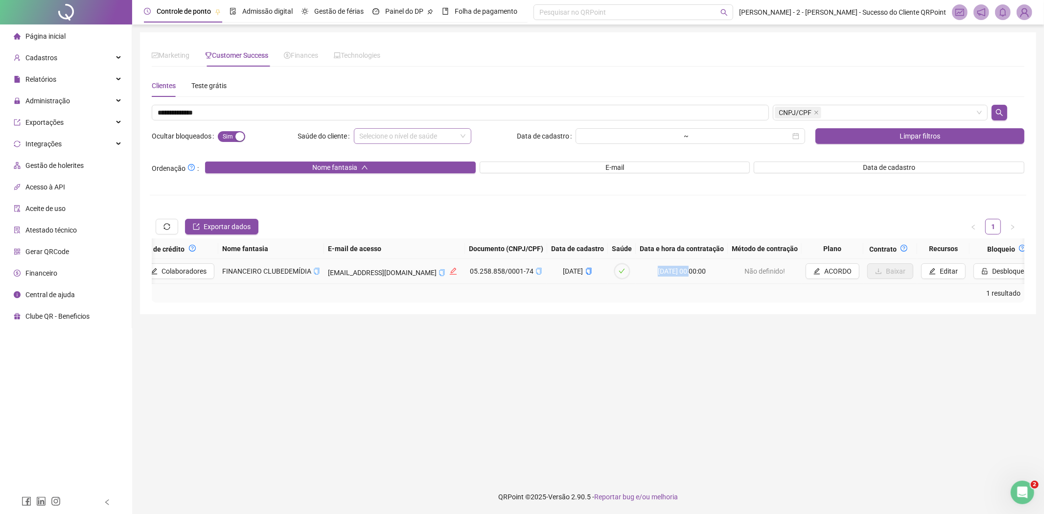
drag, startPoint x: 666, startPoint y: 271, endPoint x: 630, endPoint y: 261, distance: 38.0
click at [636, 270] on td "[DATE] 00:00:00" at bounding box center [682, 271] width 92 height 25
copy td "[DATE]"
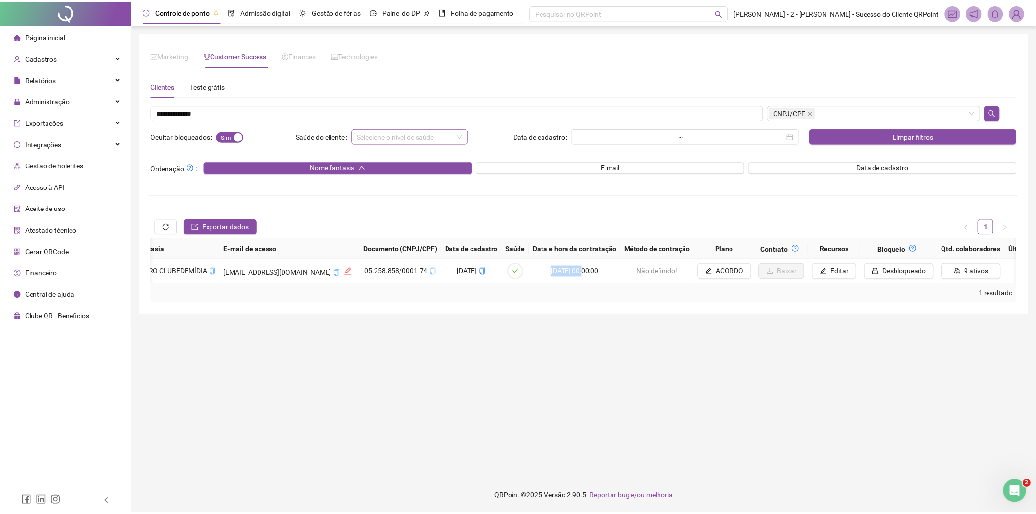
scroll to position [0, 417]
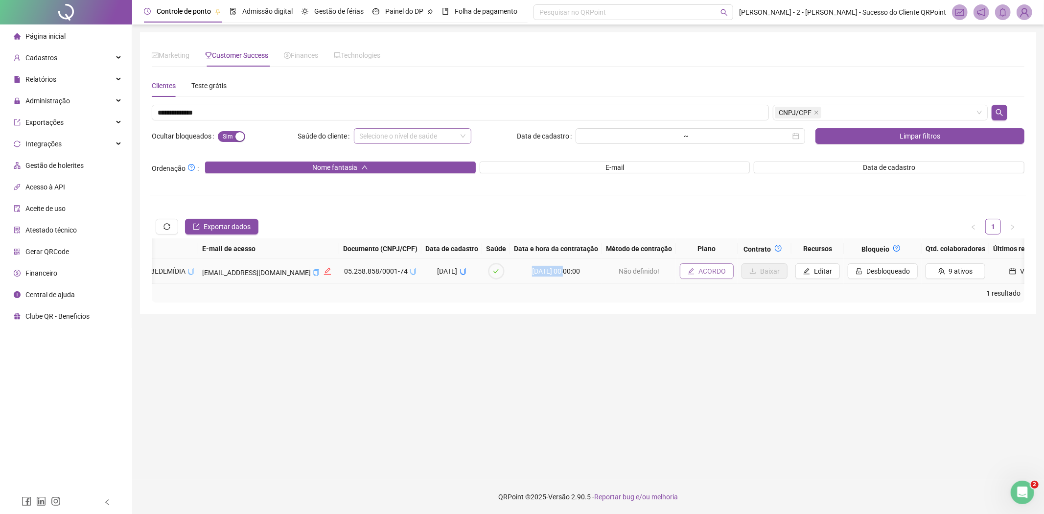
click at [702, 276] on span "ACORDO" at bounding box center [712, 271] width 27 height 11
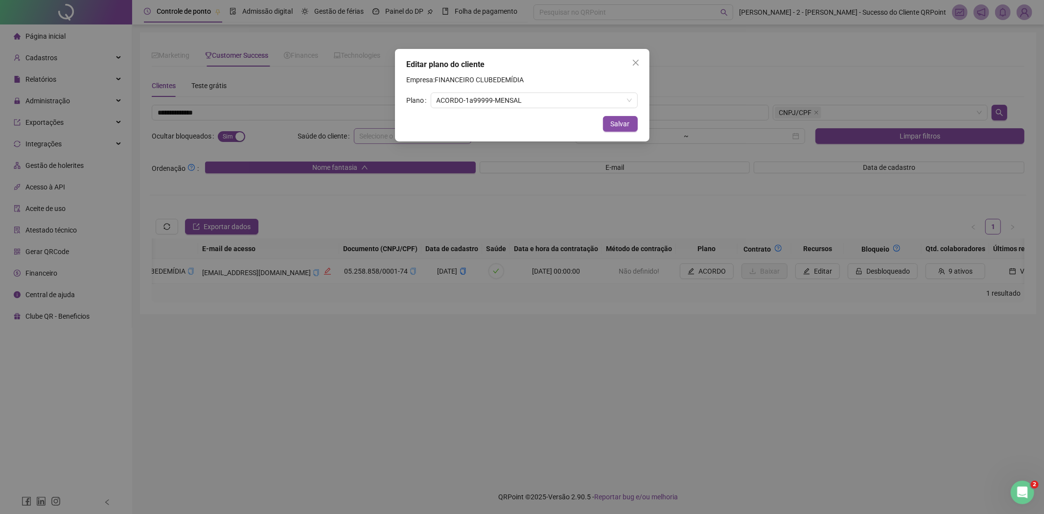
click at [602, 287] on div "Editar plano do cliente Empresa: FINANCEIRO CLUBEDEMÍDIA Plano ACORDO - 1 a 999…" at bounding box center [522, 257] width 1044 height 514
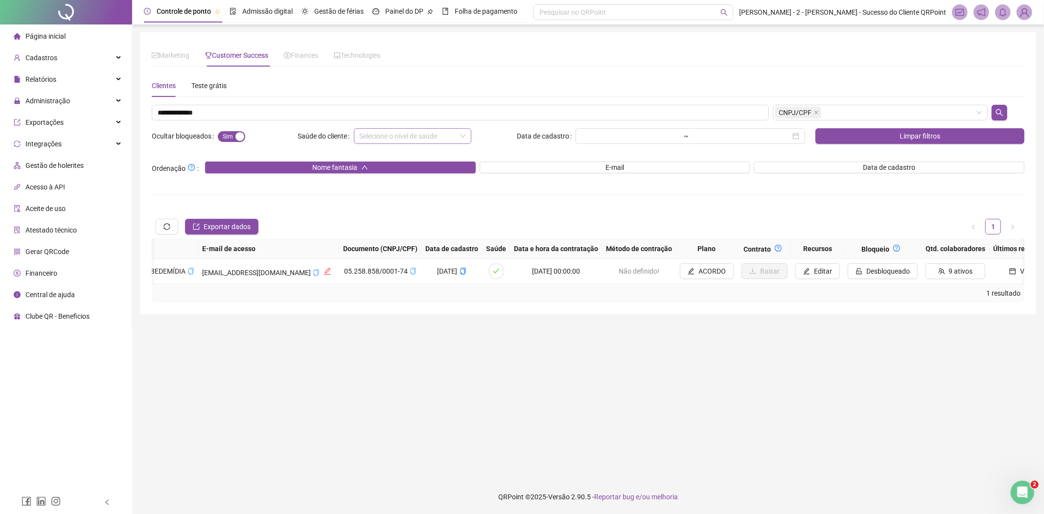
drag, startPoint x: 607, startPoint y: 286, endPoint x: 627, endPoint y: 288, distance: 19.6
click at [627, 288] on body "Página inicial Cadastros Relatórios Administração Exportações Integrações Gestã…" at bounding box center [522, 257] width 1044 height 514
click at [196, 106] on input "**********" at bounding box center [460, 113] width 617 height 16
paste input "text"
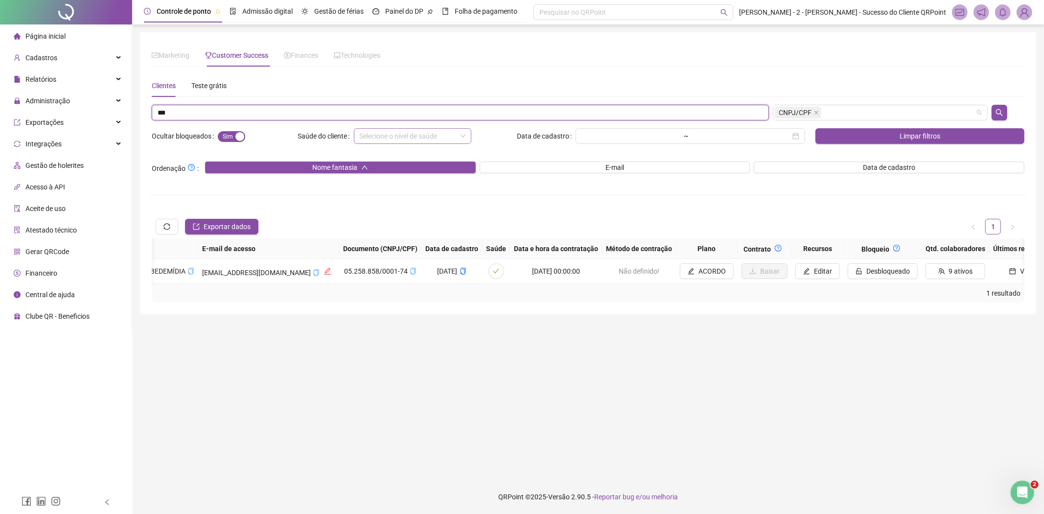
drag, startPoint x: 791, startPoint y: 114, endPoint x: 796, endPoint y: 125, distance: 12.7
click at [791, 115] on span "CNPJ/CPF" at bounding box center [795, 112] width 33 height 11
type input "***"
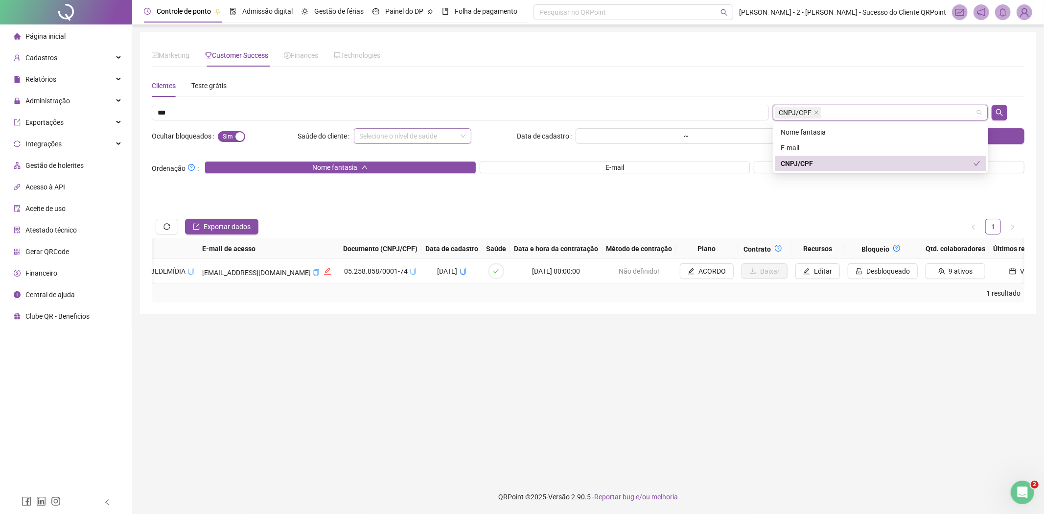
click at [802, 160] on div "CNPJ/CPF" at bounding box center [877, 163] width 193 height 11
click at [810, 132] on div "Nome fantasia" at bounding box center [881, 132] width 200 height 11
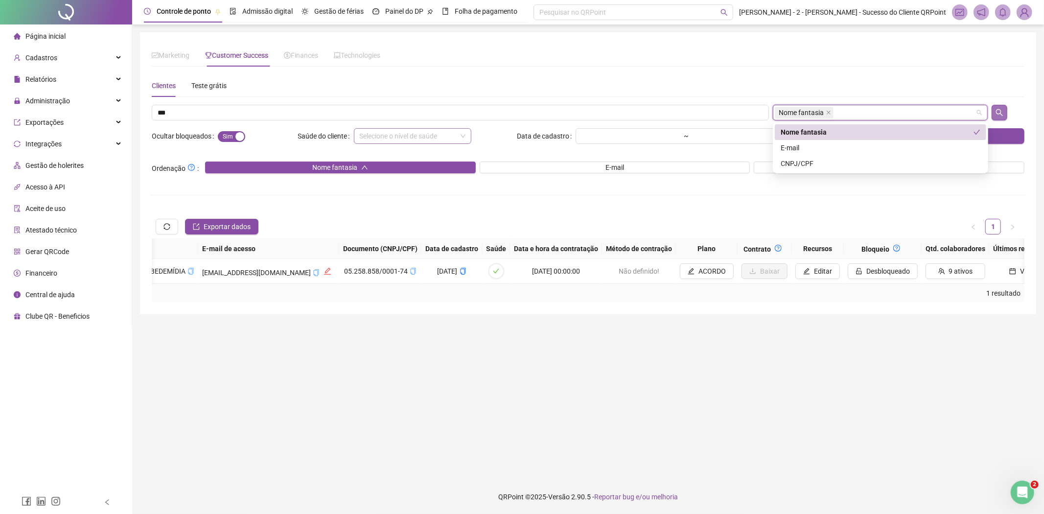
click at [1006, 112] on button "button" at bounding box center [1000, 113] width 16 height 16
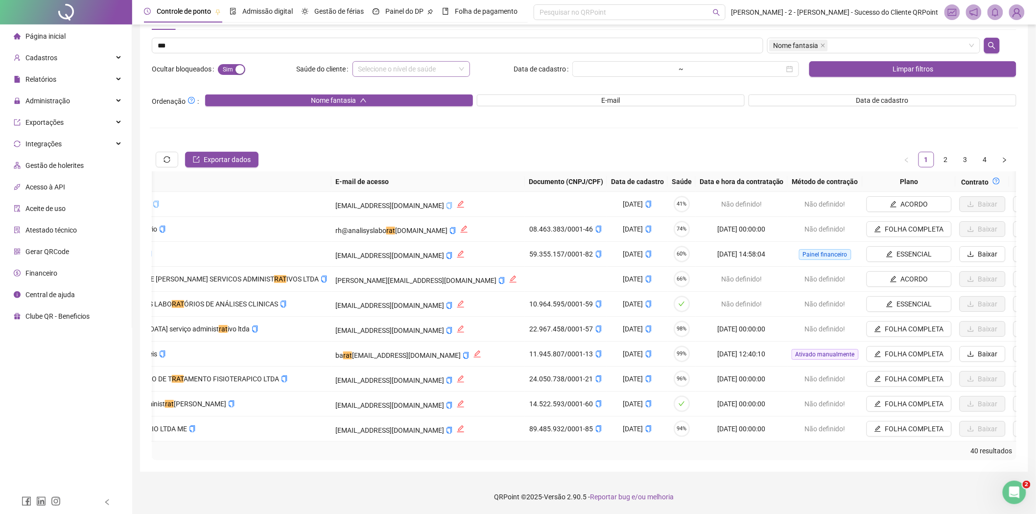
scroll to position [75, 0]
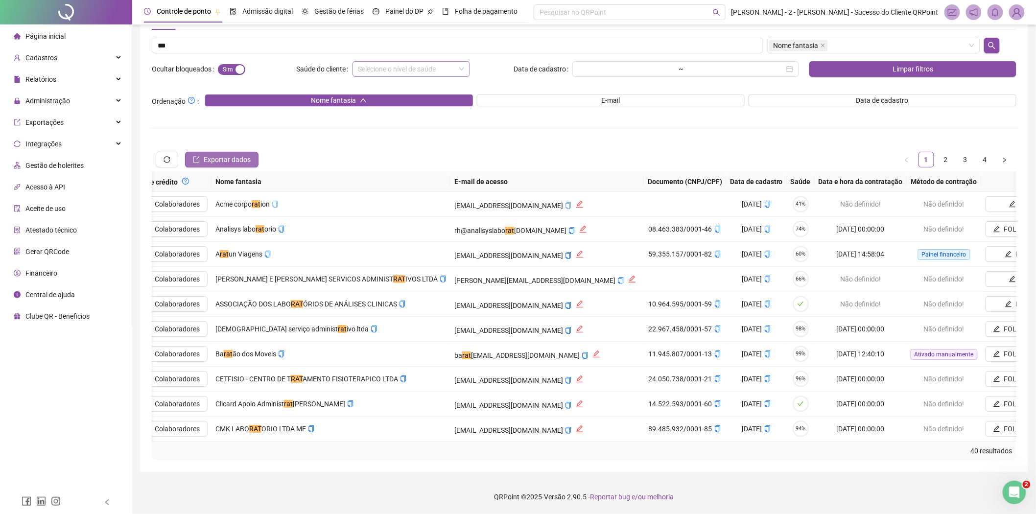
drag, startPoint x: 309, startPoint y: 153, endPoint x: 252, endPoint y: 152, distance: 57.8
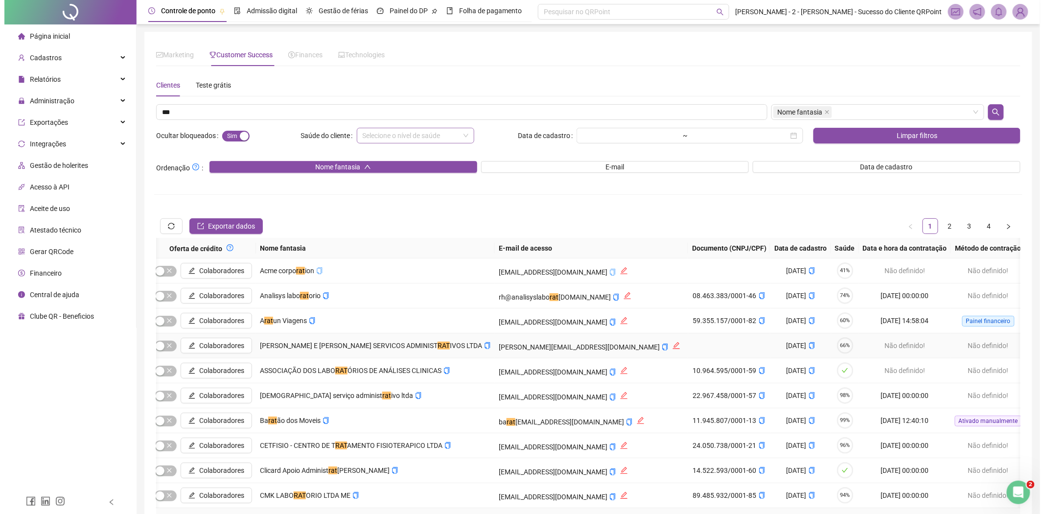
scroll to position [0, 0]
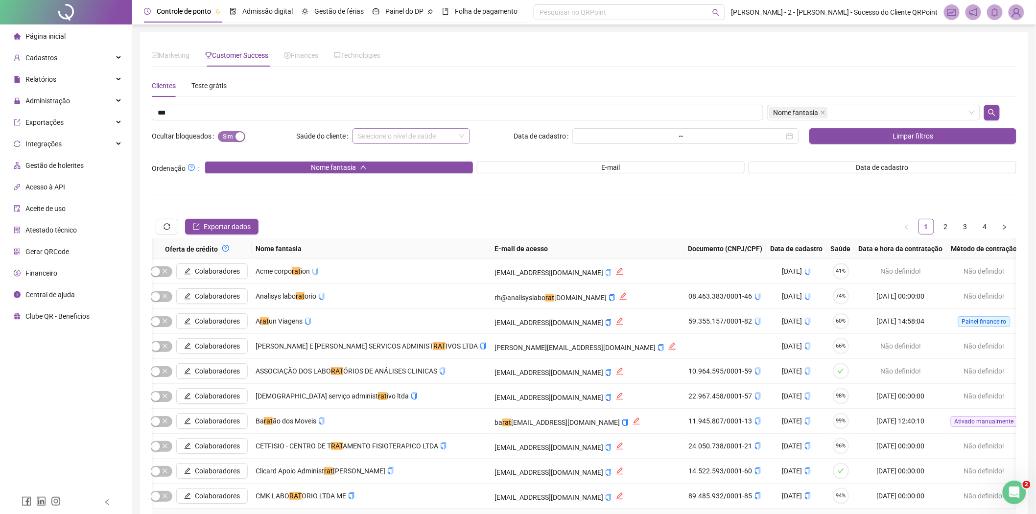
click at [227, 139] on span "Sim Não" at bounding box center [231, 136] width 27 height 11
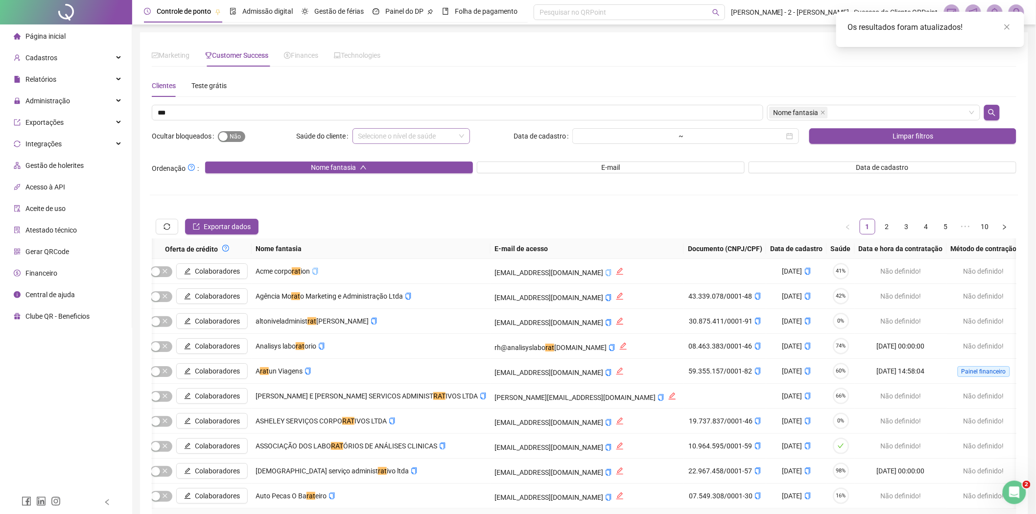
click at [227, 136] on div "button" at bounding box center [223, 136] width 9 height 9
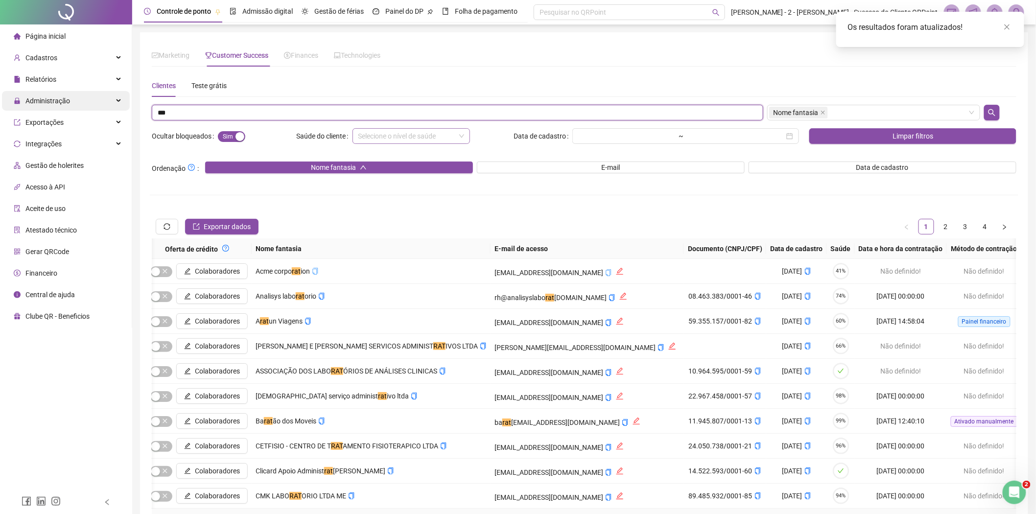
drag, startPoint x: 212, startPoint y: 112, endPoint x: 72, endPoint y: 107, distance: 140.1
click at [77, 107] on div "Página inicial Cadastros Relatórios Administração Exportações Integrações Gestã…" at bounding box center [518, 290] width 1036 height 581
paste input "**********"
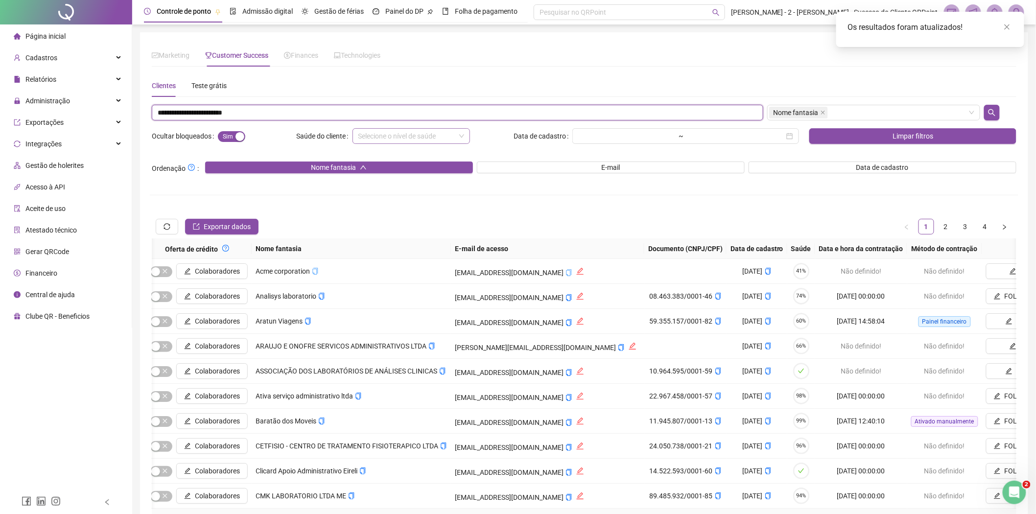
click at [162, 109] on input "**********" at bounding box center [457, 113] width 611 height 16
click at [164, 108] on input "**********" at bounding box center [457, 113] width 611 height 16
click at [785, 114] on span "Nome fantasia" at bounding box center [796, 112] width 45 height 11
type input "**********"
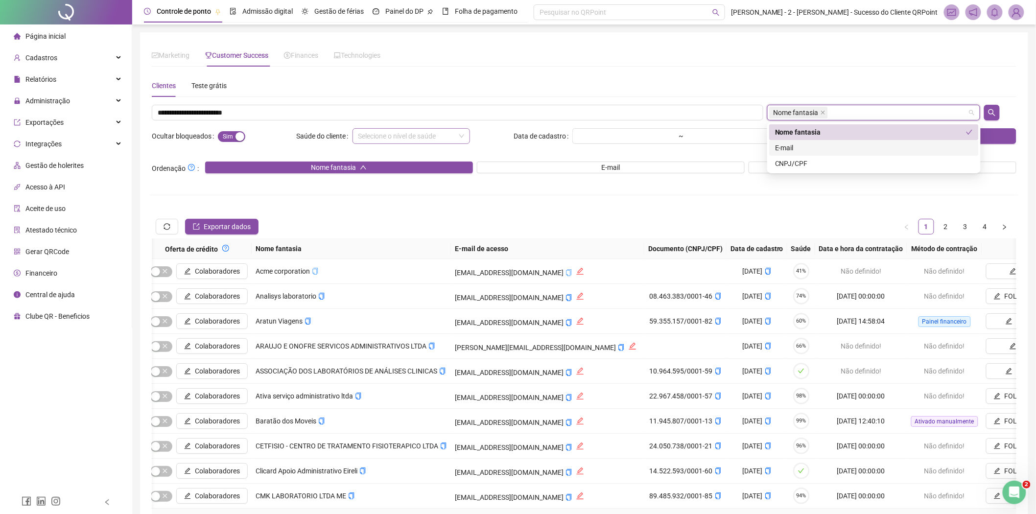
click at [804, 143] on div "E-mail" at bounding box center [874, 147] width 198 height 11
click at [809, 135] on div "Nome fantasia" at bounding box center [870, 132] width 191 height 11
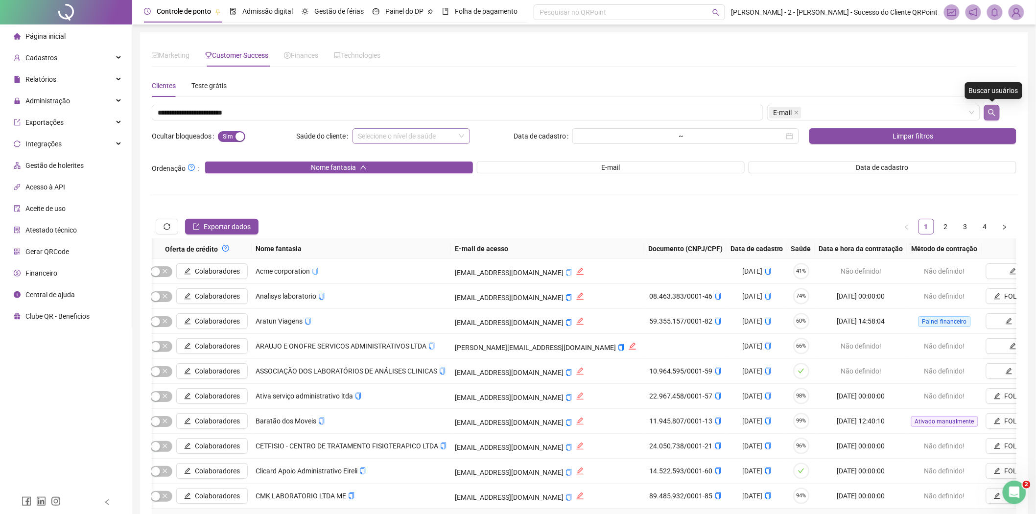
click at [988, 111] on icon "search" at bounding box center [992, 113] width 8 height 8
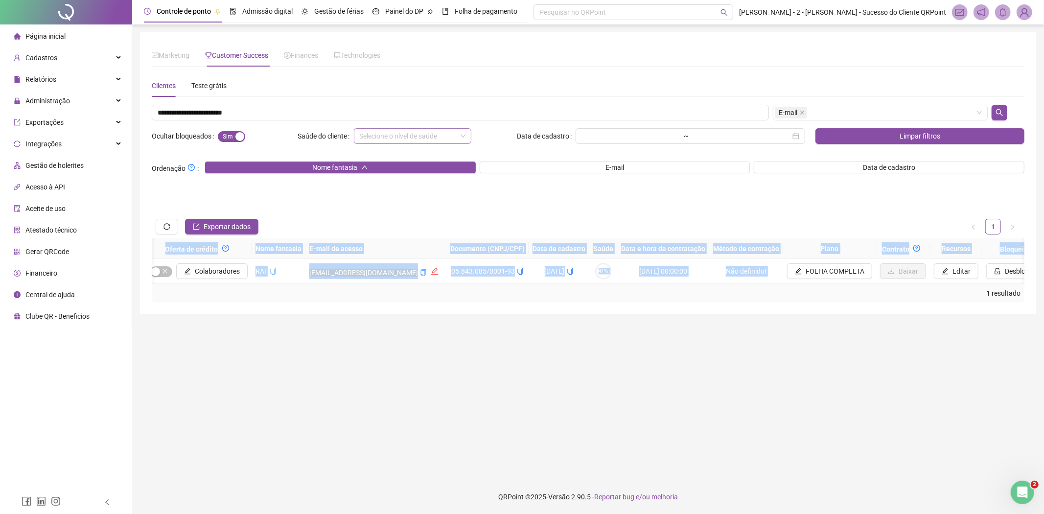
drag, startPoint x: 681, startPoint y: 293, endPoint x: 765, endPoint y: 289, distance: 83.8
click at [762, 290] on div "Código Código de integração Auto. (Bloqueio) Auto. (Recursos) Oferta de crédito…" at bounding box center [588, 270] width 873 height 64
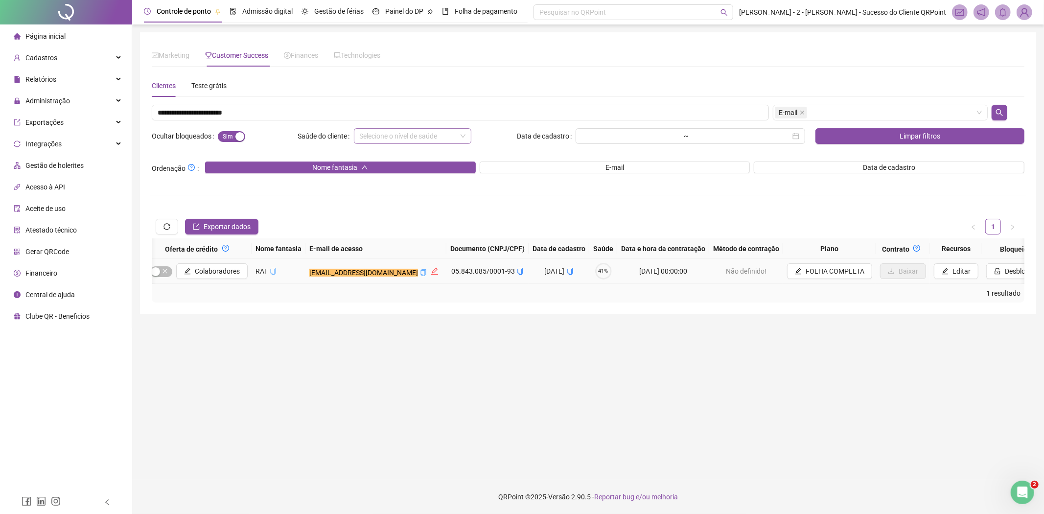
click at [806, 281] on td "FOLHA COMPLETA" at bounding box center [829, 271] width 93 height 25
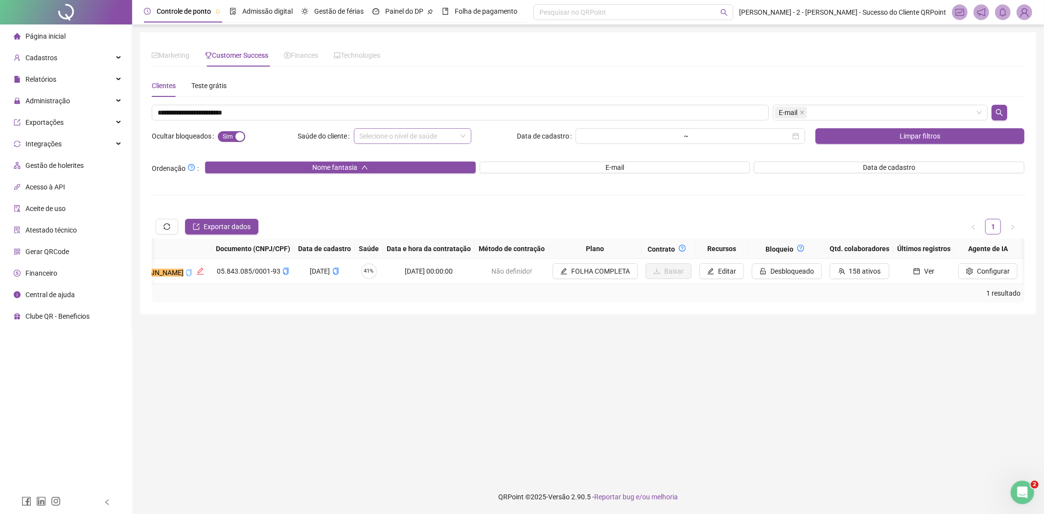
scroll to position [0, 497]
click at [919, 268] on span "Ver" at bounding box center [924, 271] width 10 height 11
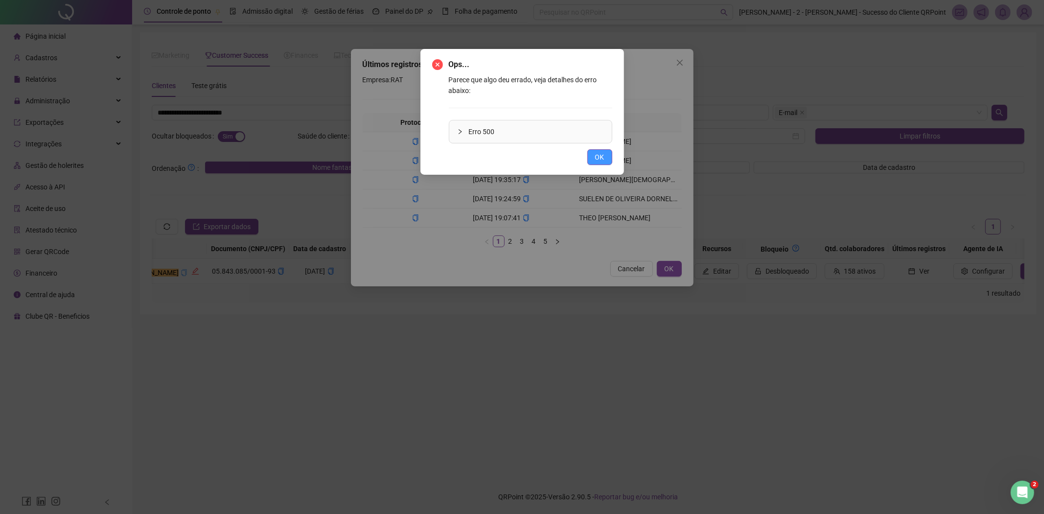
click at [590, 148] on div "Ops... Parece que algo deu errado, veja detalhes do erro abaixo: Erro 500 OK" at bounding box center [522, 112] width 180 height 106
click at [598, 157] on span "OK" at bounding box center [599, 157] width 9 height 11
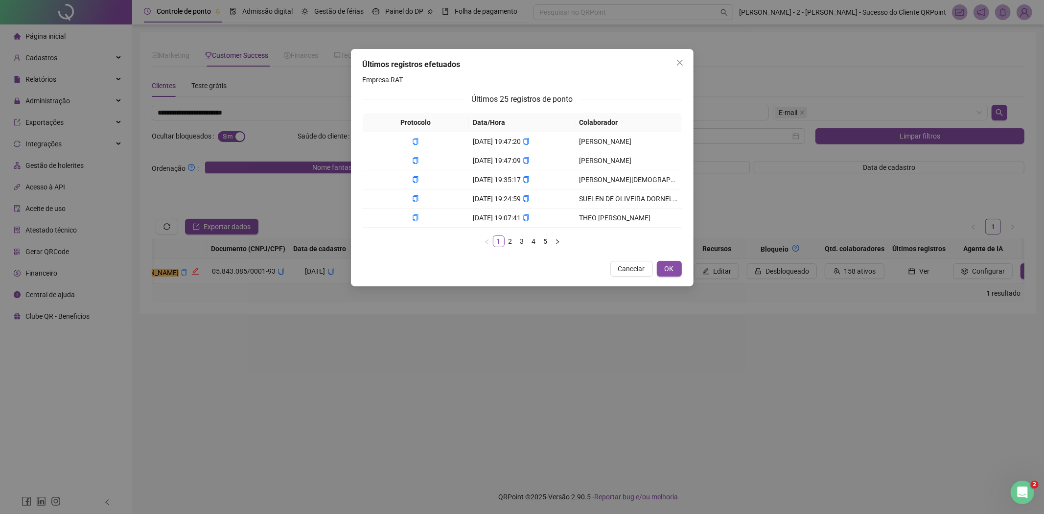
click at [533, 248] on div "Protocolo Data/Hora Colaborador [DATE] 19:47:20 [PERSON_NAME] [DATE] 19:47:09 […" at bounding box center [522, 184] width 319 height 142
click at [531, 242] on link "4" at bounding box center [534, 241] width 11 height 11
click at [534, 245] on link "4" at bounding box center [534, 241] width 11 height 11
click at [537, 245] on link "4" at bounding box center [534, 241] width 11 height 11
drag, startPoint x: 537, startPoint y: 245, endPoint x: 544, endPoint y: 243, distance: 7.5
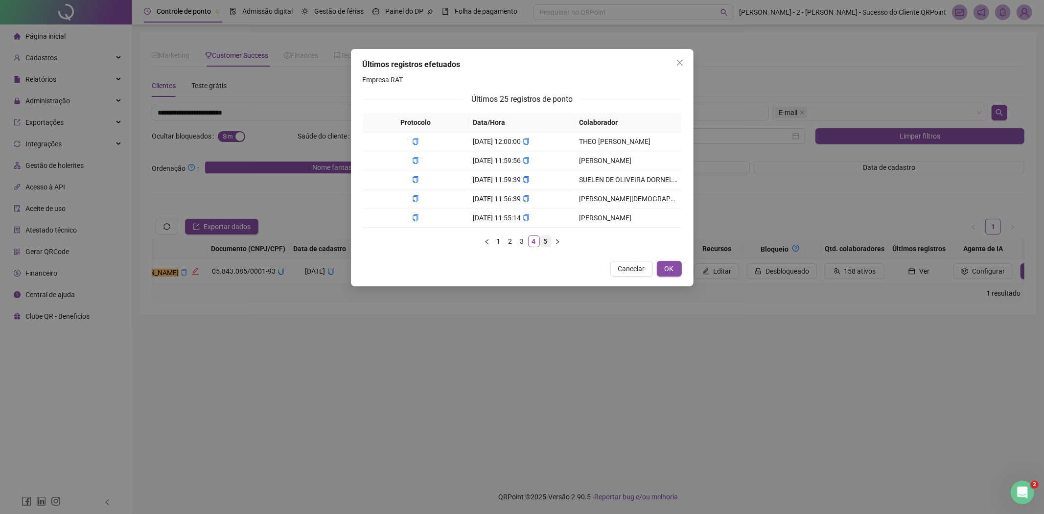
click at [538, 245] on link "4" at bounding box center [534, 241] width 11 height 11
click at [545, 243] on link "5" at bounding box center [545, 241] width 11 height 11
click at [627, 275] on button "Cancelar" at bounding box center [631, 269] width 43 height 16
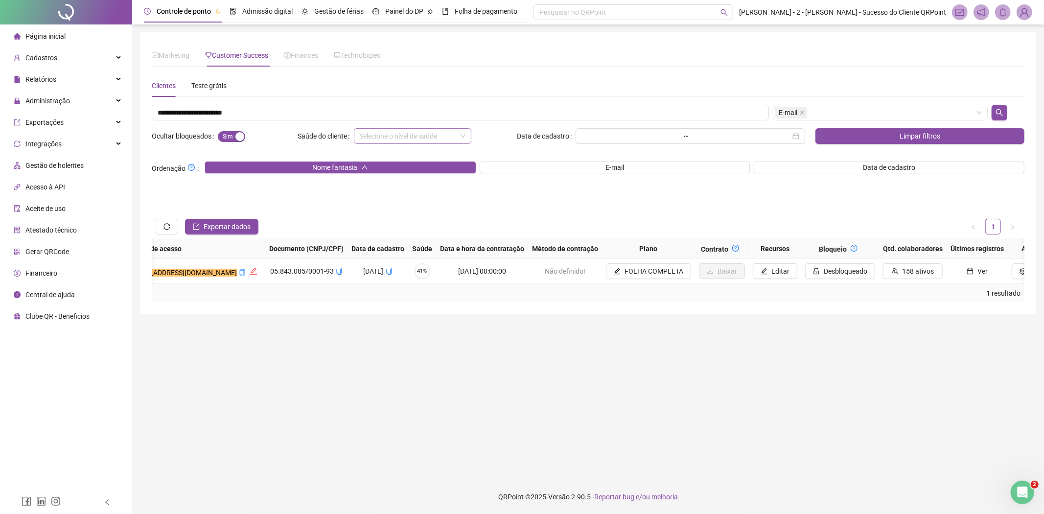
scroll to position [0, 424]
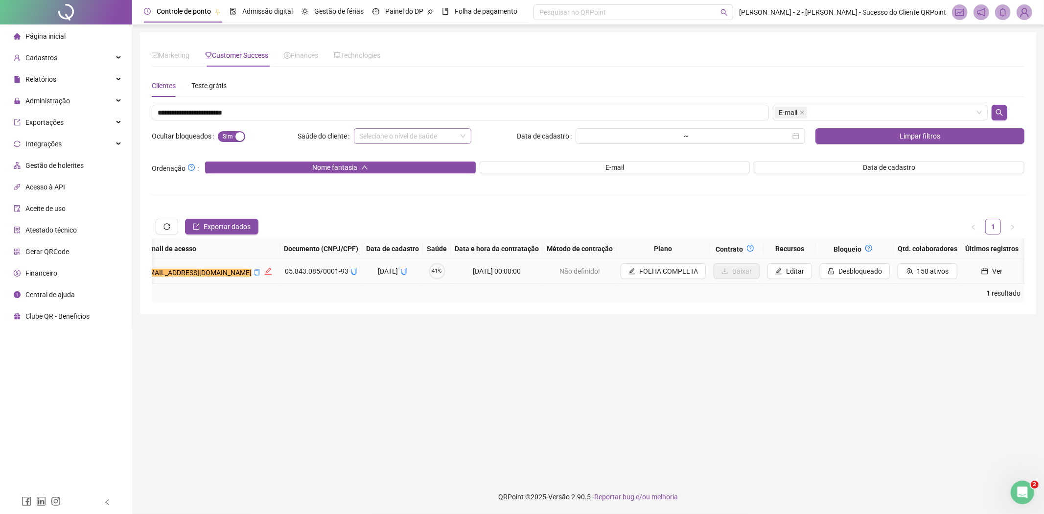
click at [429, 269] on span "41%" at bounding box center [437, 271] width 17 height 5
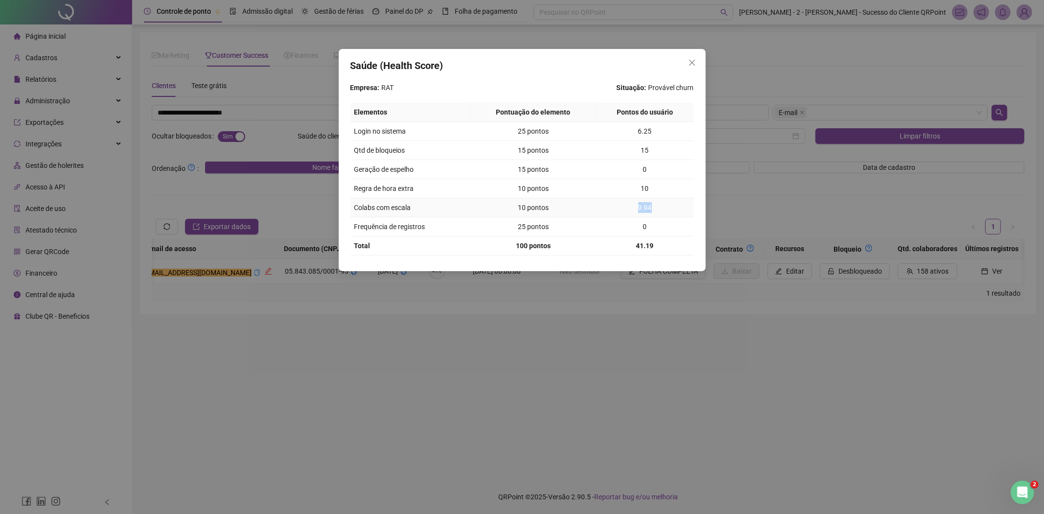
drag, startPoint x: 659, startPoint y: 208, endPoint x: 574, endPoint y: 211, distance: 85.3
click at [562, 212] on tr "Colabs com escala 10 pontos 9.94" at bounding box center [523, 207] width 344 height 19
drag, startPoint x: 657, startPoint y: 188, endPoint x: 584, endPoint y: 187, distance: 72.5
click at [584, 187] on tr "Regra de hora extra 10 pontos 10" at bounding box center [523, 188] width 344 height 19
drag, startPoint x: 658, startPoint y: 169, endPoint x: 583, endPoint y: 167, distance: 75.4
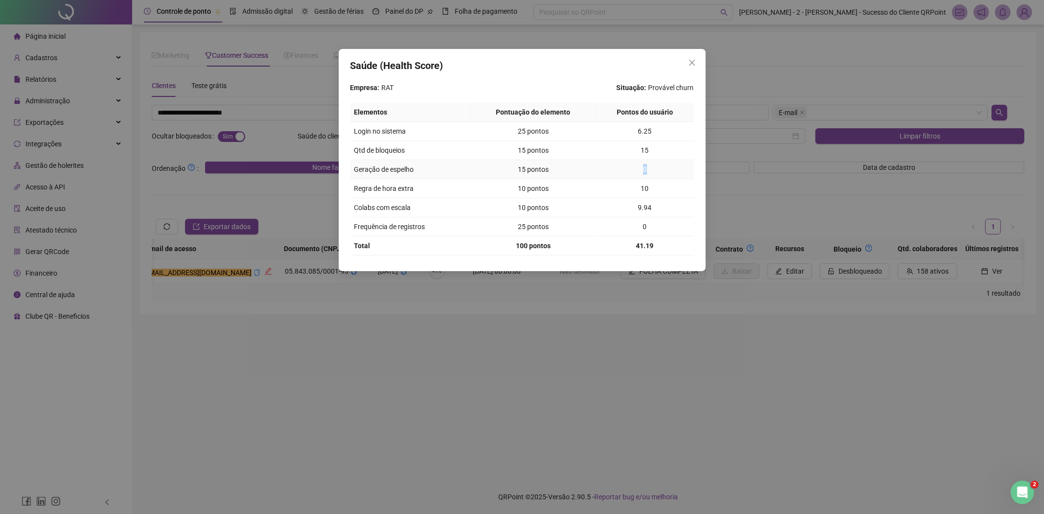
click at [593, 166] on tr "Geração de espelho 15 pontos 0" at bounding box center [523, 169] width 344 height 19
drag, startPoint x: 643, startPoint y: 147, endPoint x: 632, endPoint y: 148, distance: 11.4
click at [633, 148] on td "15" at bounding box center [645, 150] width 98 height 19
click at [651, 223] on td "0" at bounding box center [645, 226] width 98 height 19
click at [583, 219] on tr "Frequência de registros 25 pontos 0" at bounding box center [523, 226] width 344 height 19
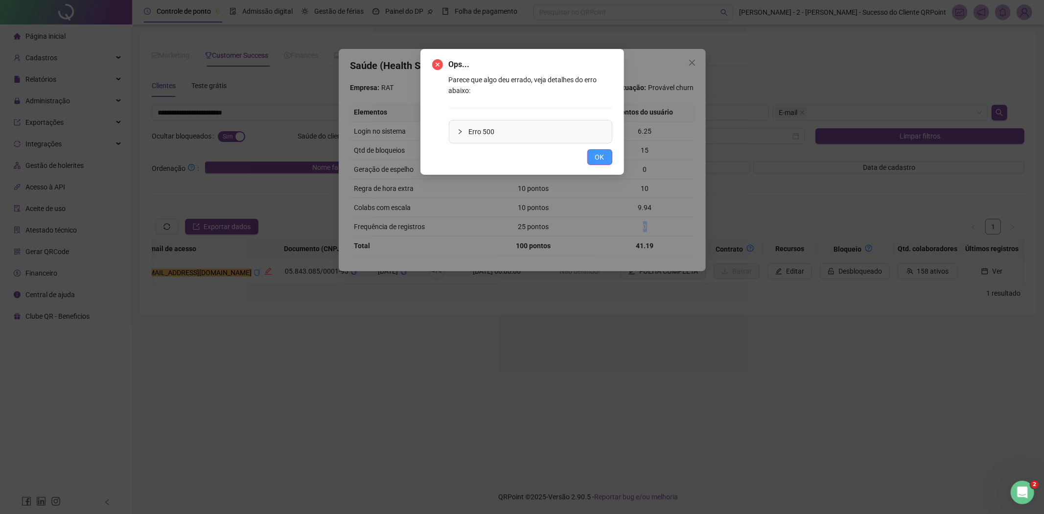
click at [604, 159] on span "OK" at bounding box center [599, 157] width 9 height 11
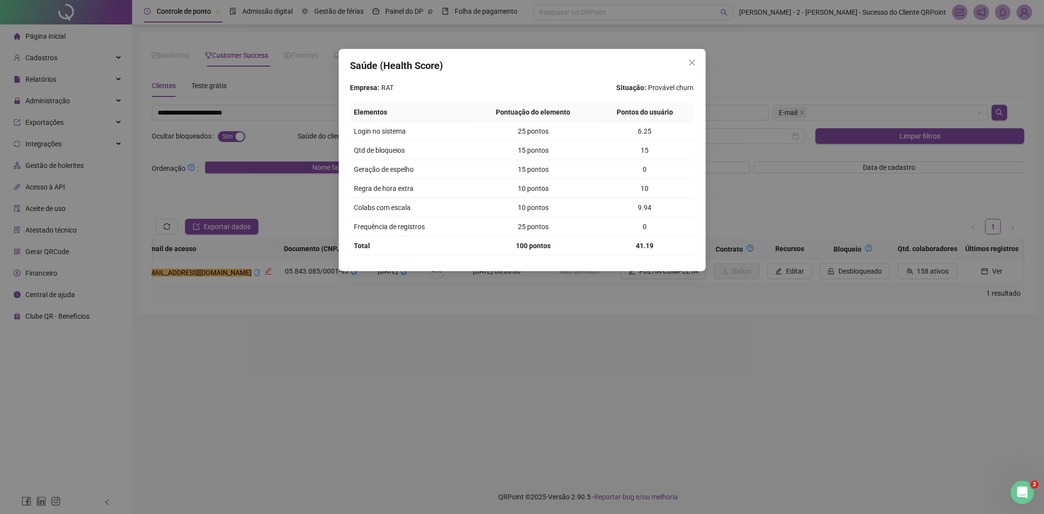
click at [271, 145] on div "Saúde (Health Score) Empresa: RAT Situação: Provável churn Elementos Pontuação …" at bounding box center [522, 257] width 1044 height 514
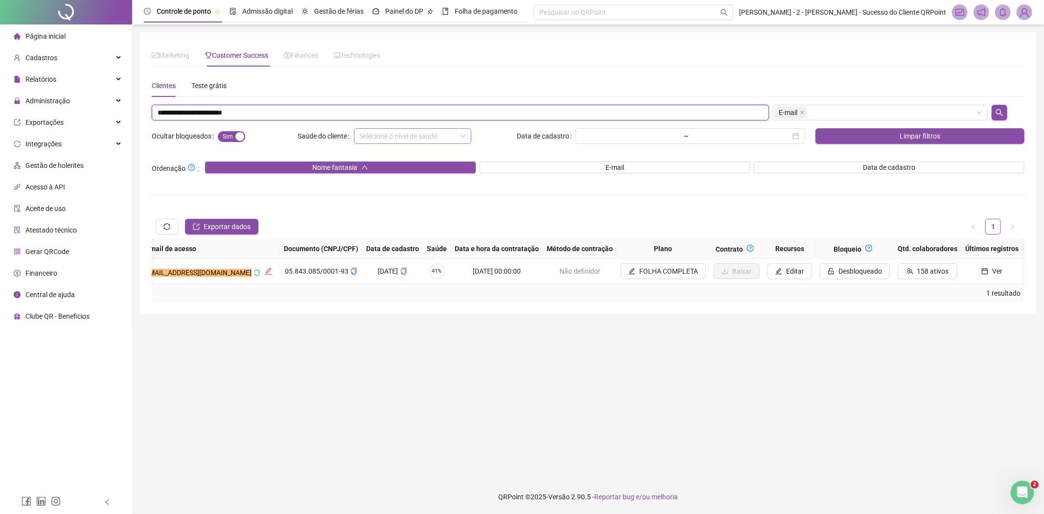
click at [240, 108] on input "**********" at bounding box center [460, 113] width 617 height 16
paste input "text"
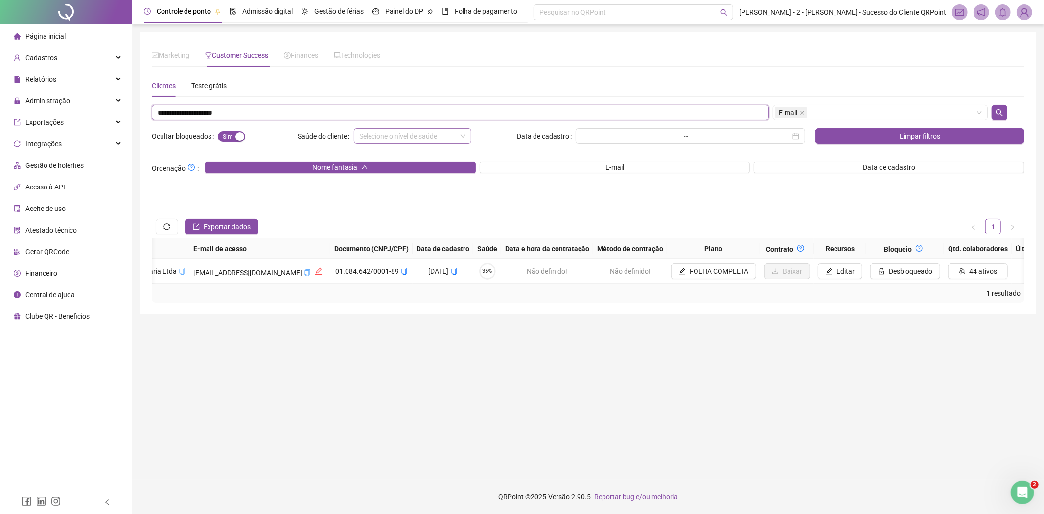
type input "**********"
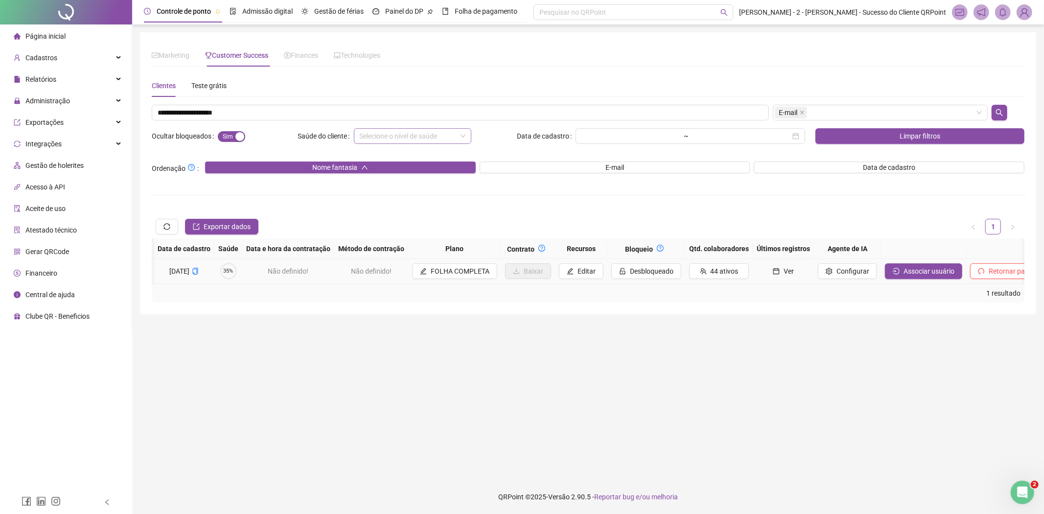
click at [757, 277] on button "Ver" at bounding box center [783, 271] width 53 height 16
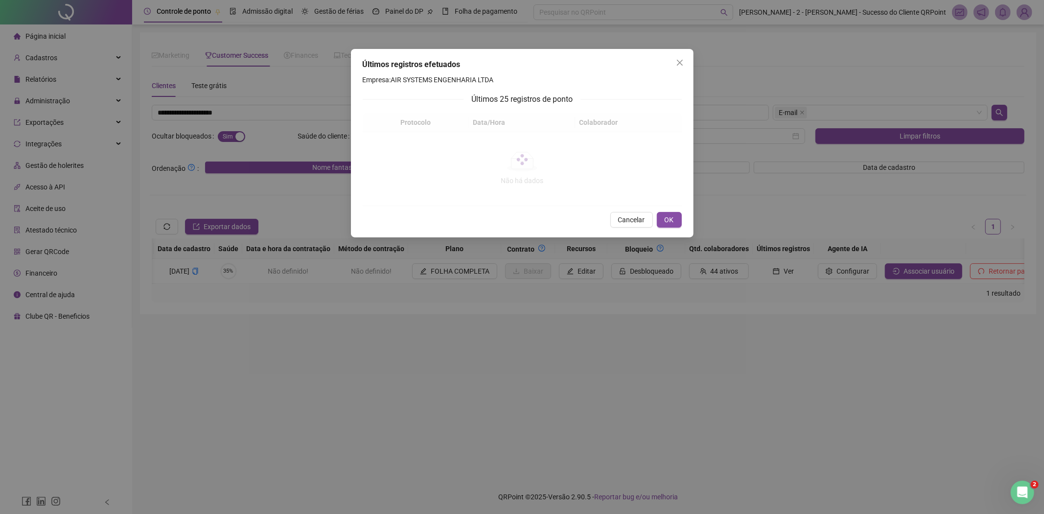
click at [716, 291] on div "Últimos registros efetuados Empresa: AIR SYSTEMS ENGENHARIA LTDA Últimos 25 reg…" at bounding box center [522, 257] width 1044 height 514
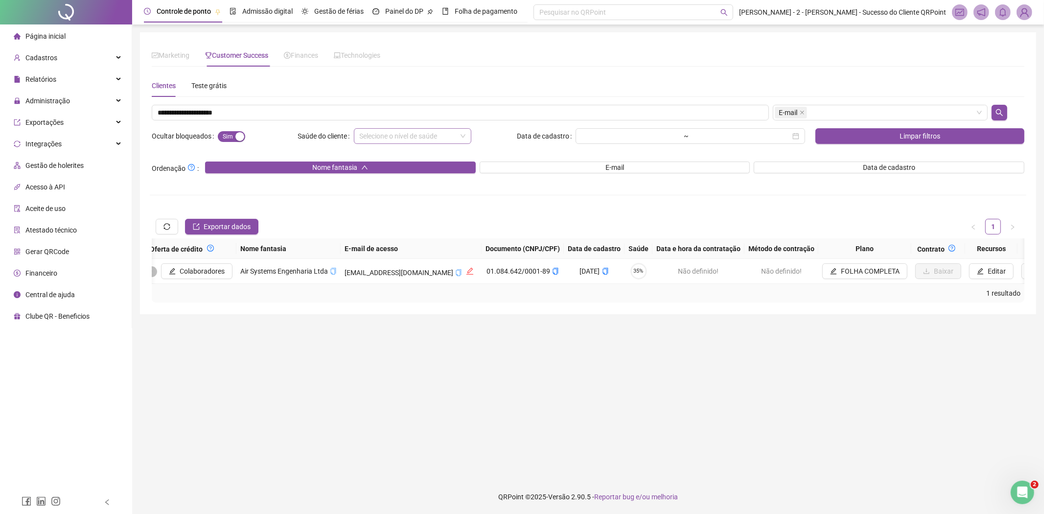
scroll to position [0, 214]
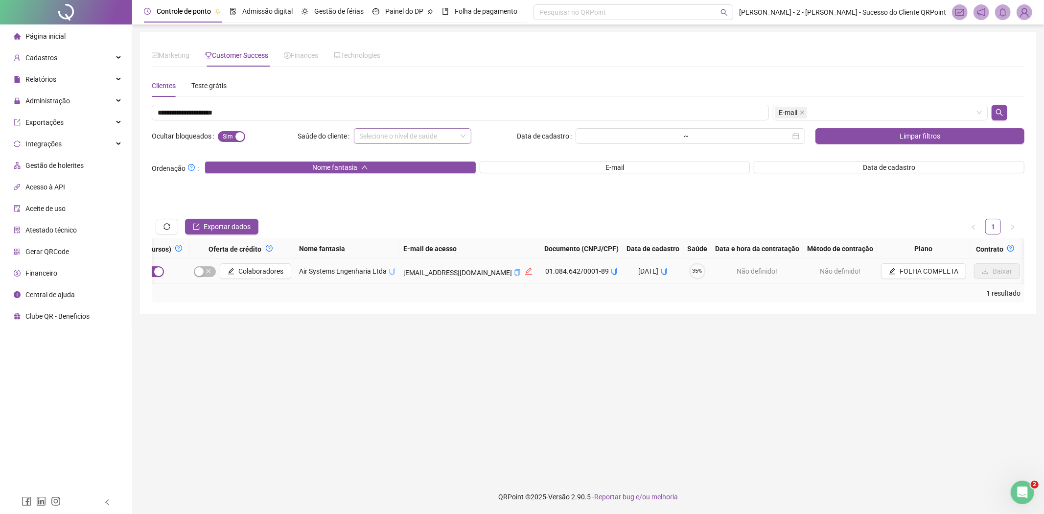
click at [689, 274] on span "35%" at bounding box center [697, 271] width 17 height 5
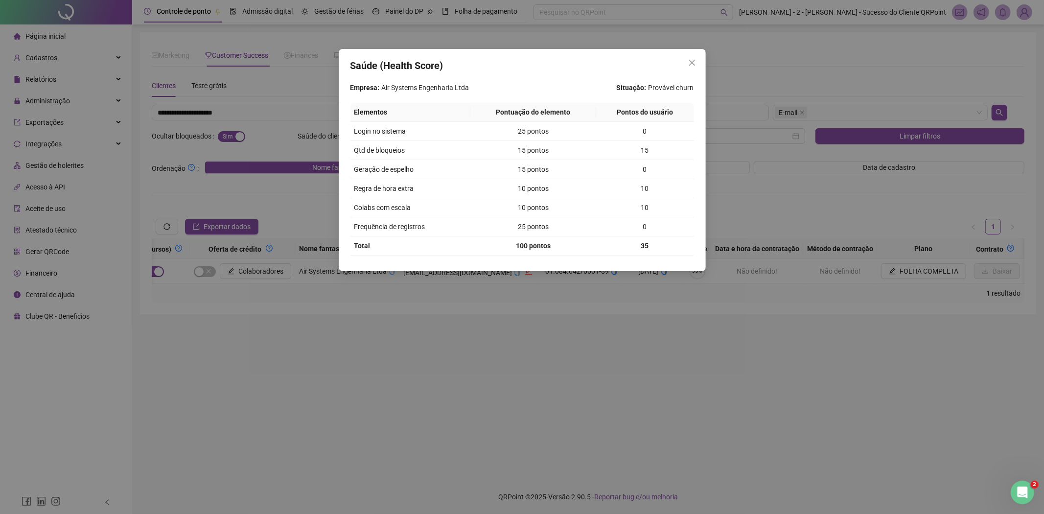
click at [649, 286] on div "Saúde (Health Score) Empresa: Air Systems Engenharia Ltda Situação: Provável ch…" at bounding box center [522, 257] width 1044 height 514
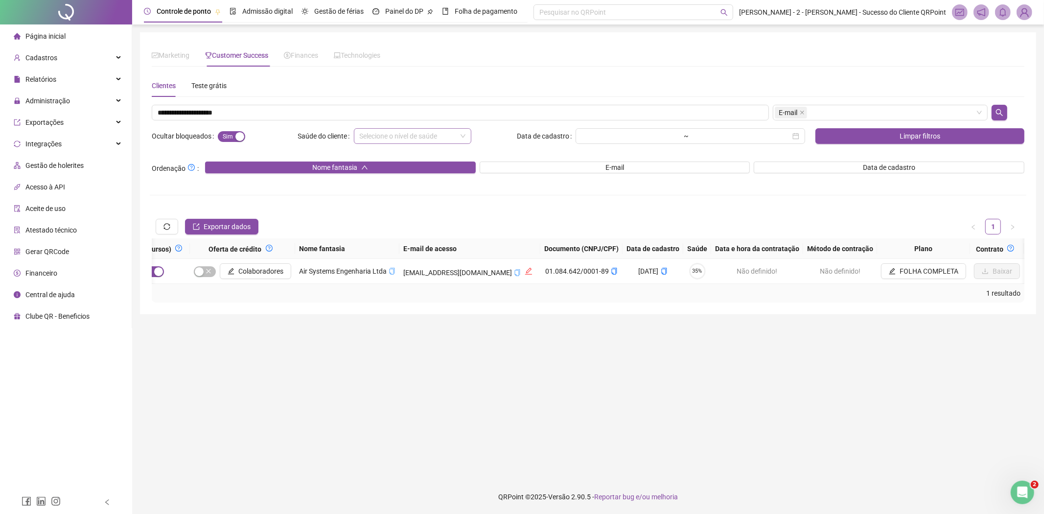
scroll to position [0, 683]
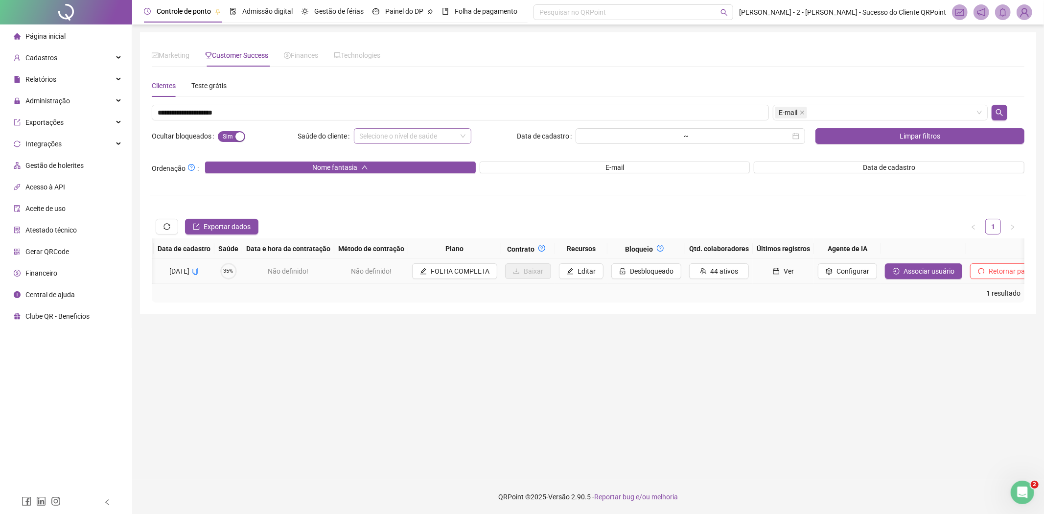
click at [784, 273] on span "Ver" at bounding box center [789, 271] width 10 height 11
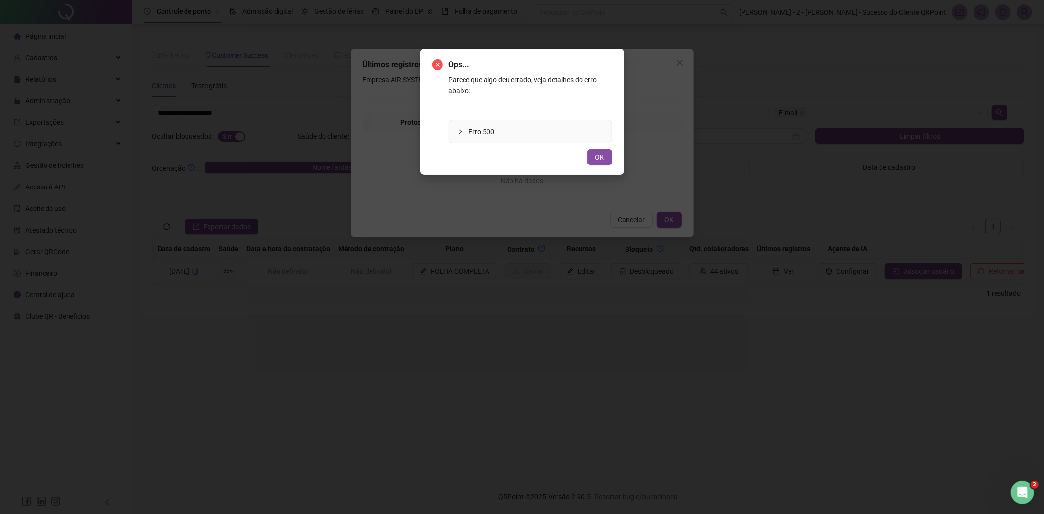
click at [744, 161] on div "Ops... Parece que algo deu errado, veja detalhes do erro abaixo: Erro 500 OK" at bounding box center [522, 257] width 1044 height 514
click at [596, 153] on span "OK" at bounding box center [599, 157] width 9 height 11
click at [303, 111] on div "Ops... Parece que algo deu errado, veja detalhes do erro abaixo: Erro 500 OK" at bounding box center [522, 257] width 1044 height 514
click at [257, 113] on div "Ops... Parece que algo deu errado, veja detalhes do erro abaixo: Erro 500 OK" at bounding box center [522, 257] width 1044 height 514
drag, startPoint x: 257, startPoint y: 113, endPoint x: 303, endPoint y: 119, distance: 46.5
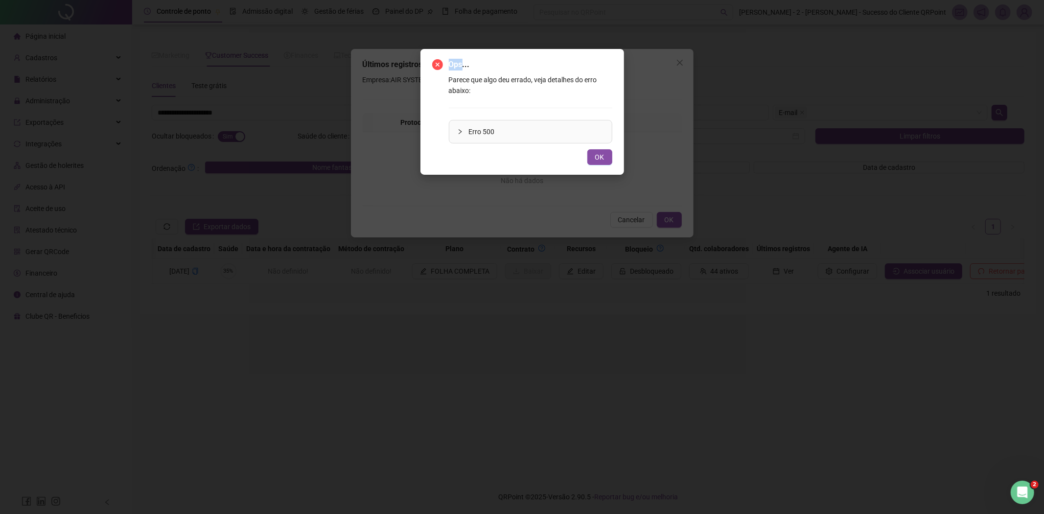
click at [263, 114] on div "Ops... Parece que algo deu errado, veja detalhes do erro abaixo: Erro 500 OK" at bounding box center [522, 257] width 1044 height 514
click at [604, 154] on span "OK" at bounding box center [599, 157] width 9 height 11
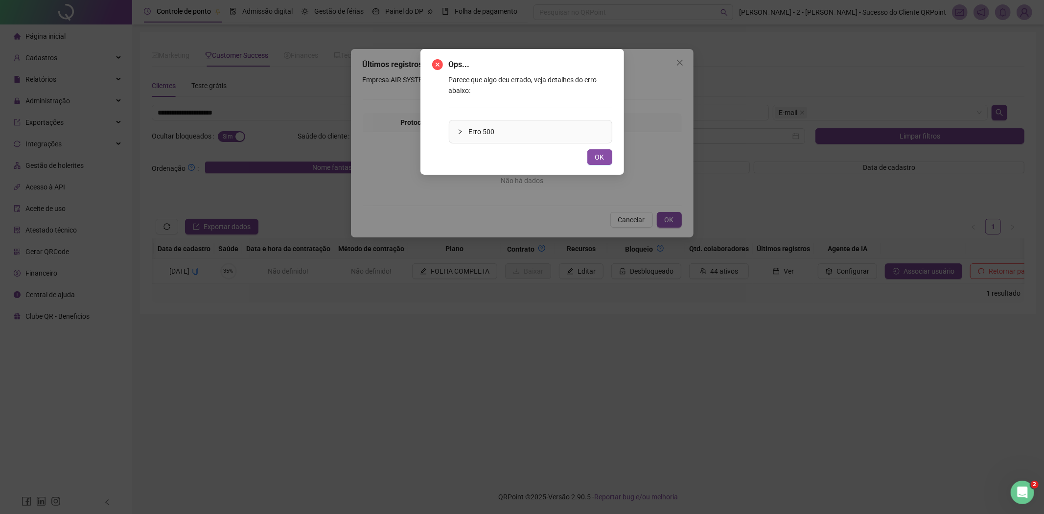
click at [680, 65] on div "Ops... Parece que algo deu errado, veja detalhes do erro abaixo: Erro 500 OK" at bounding box center [522, 257] width 1044 height 514
click at [605, 154] on button "OK" at bounding box center [599, 157] width 25 height 16
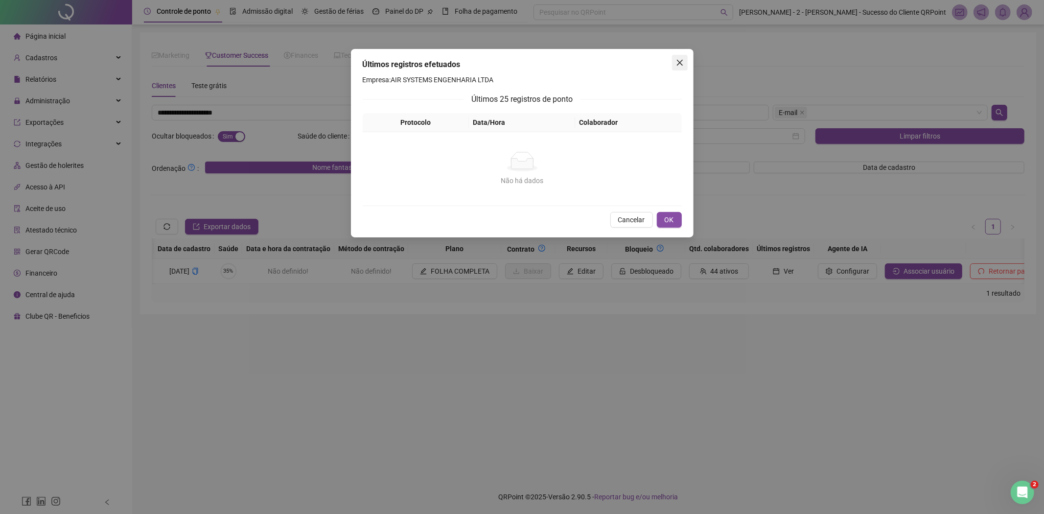
click at [680, 63] on icon "close" at bounding box center [680, 63] width 6 height 6
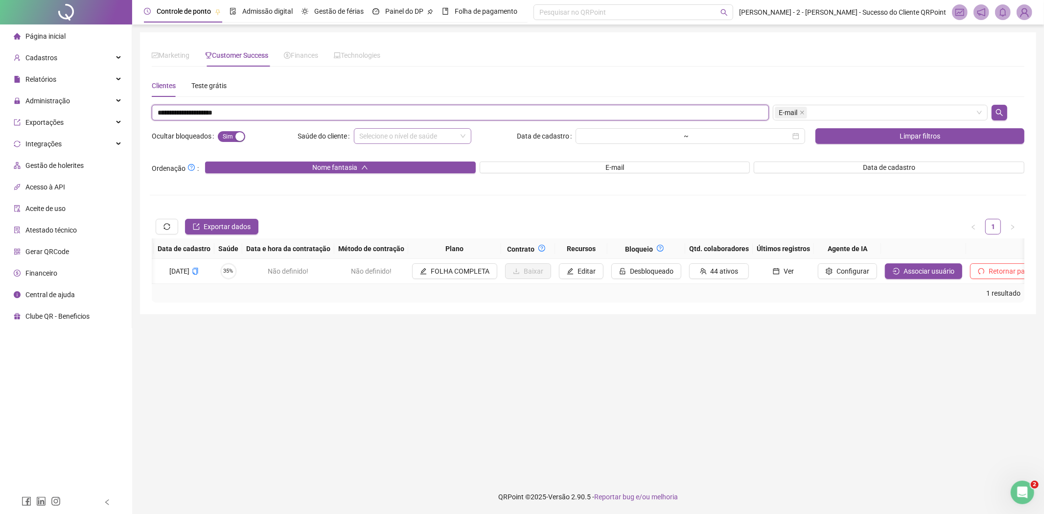
click at [405, 112] on input "**********" at bounding box center [460, 113] width 617 height 16
paste input "**********"
type input "**********"
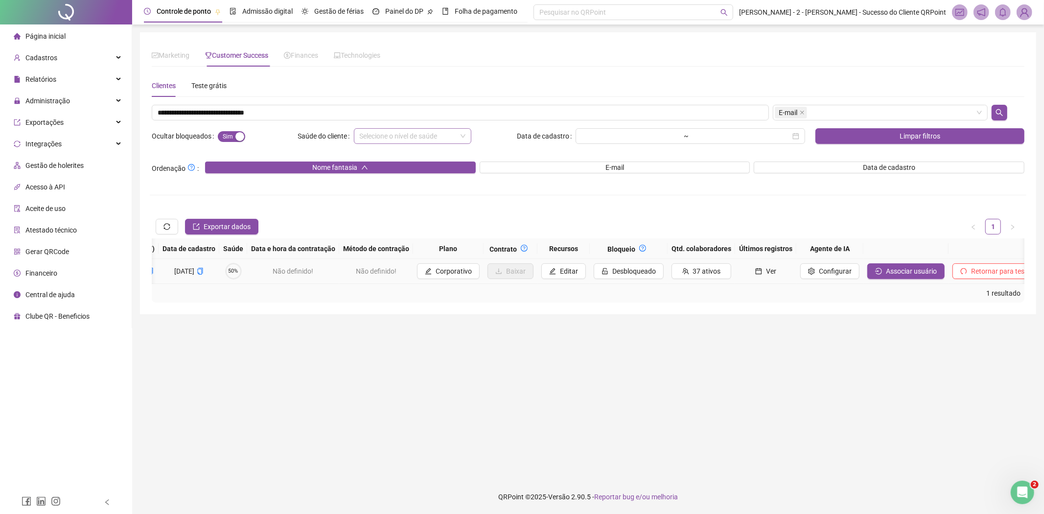
click at [762, 271] on icon "calendar" at bounding box center [758, 271] width 7 height 7
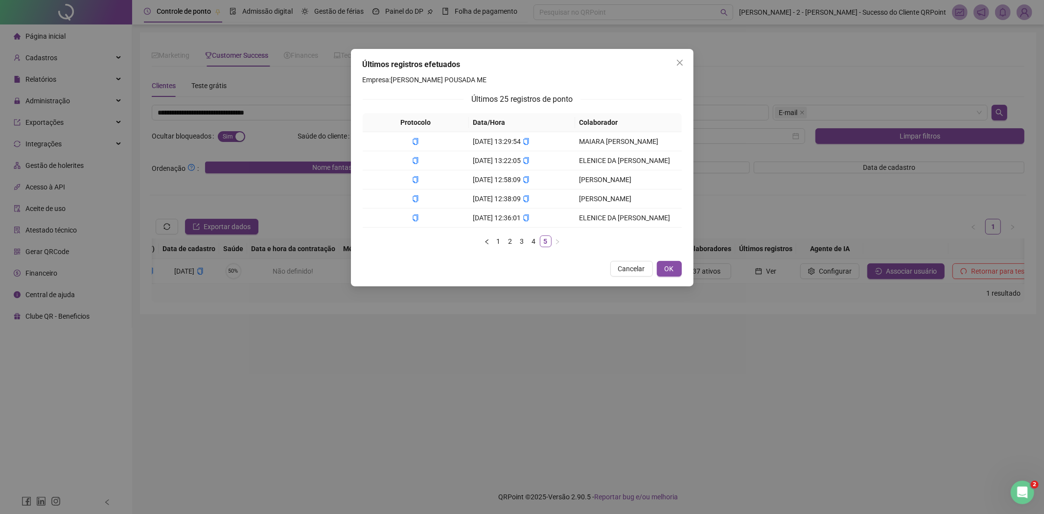
click at [782, 279] on div "Últimos registros efetuados Empresa: [PERSON_NAME] POUSADA ME Últimos 25 regist…" at bounding box center [522, 257] width 1044 height 514
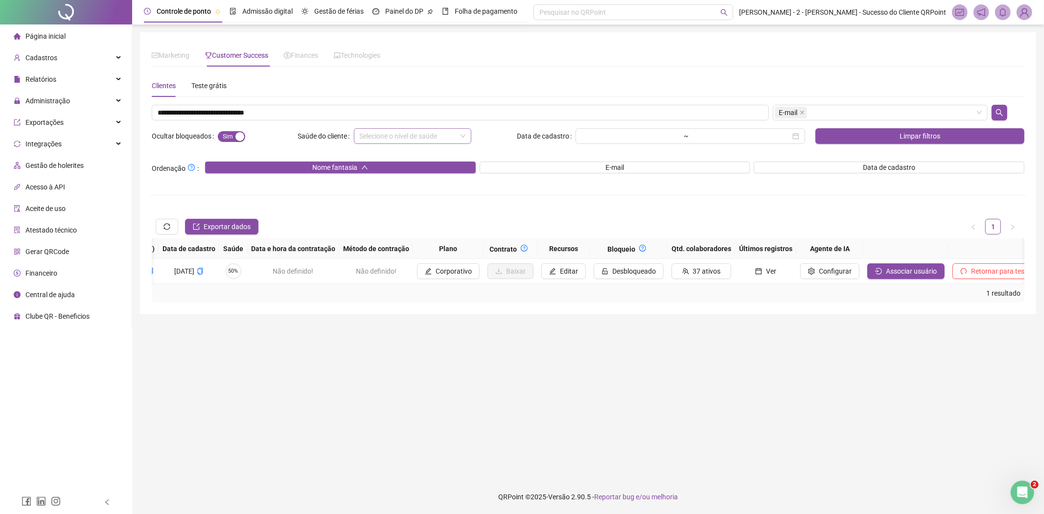
scroll to position [0, 0]
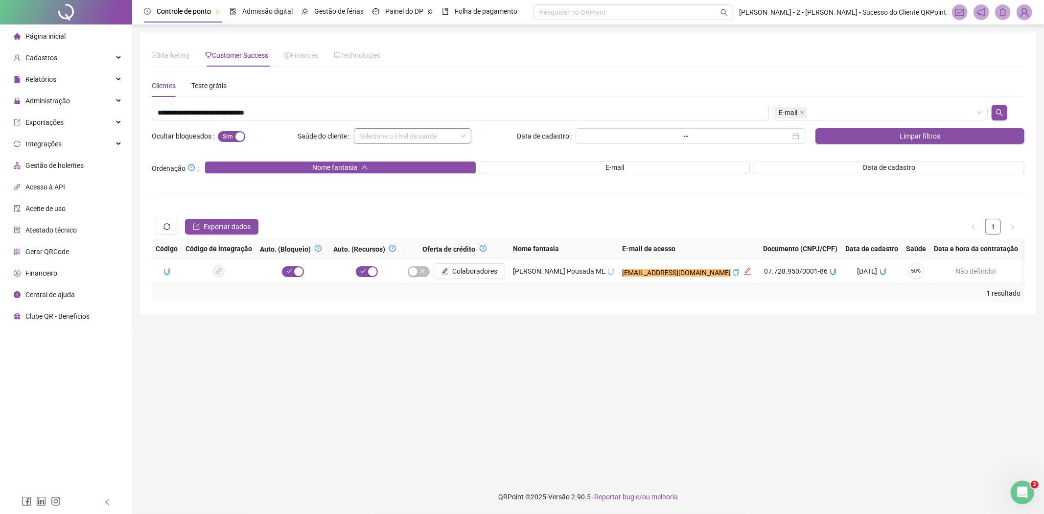
drag, startPoint x: 300, startPoint y: 292, endPoint x: 509, endPoint y: 278, distance: 209.5
click at [405, 300] on div "1 resultado" at bounding box center [588, 293] width 873 height 19
click at [614, 271] on icon "copy" at bounding box center [611, 271] width 5 height 7
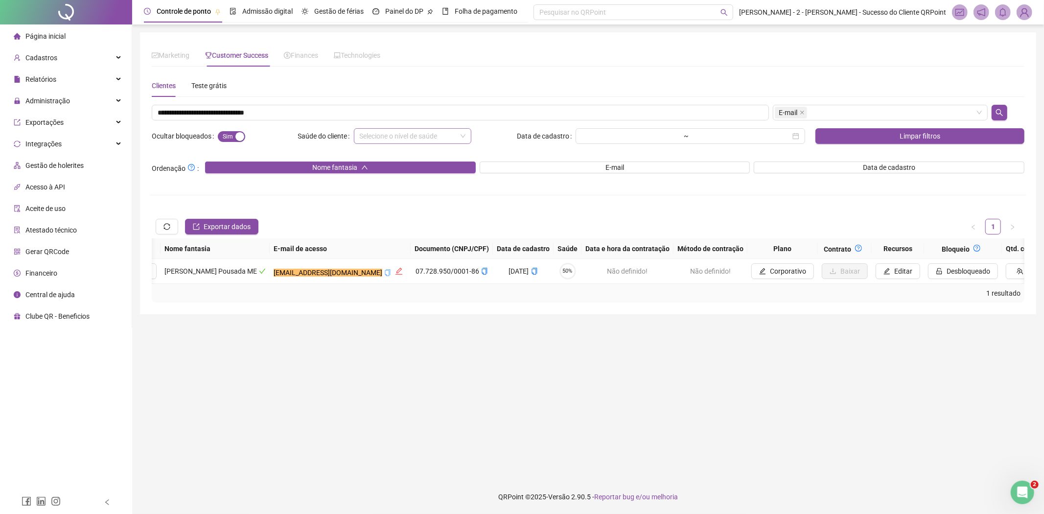
scroll to position [0, 352]
click at [485, 271] on icon "copy" at bounding box center [481, 271] width 7 height 7
click at [388, 274] on icon "copy" at bounding box center [384, 272] width 5 height 7
click at [485, 271] on icon "copy" at bounding box center [481, 271] width 7 height 7
click at [269, 108] on input "**********" at bounding box center [460, 113] width 617 height 16
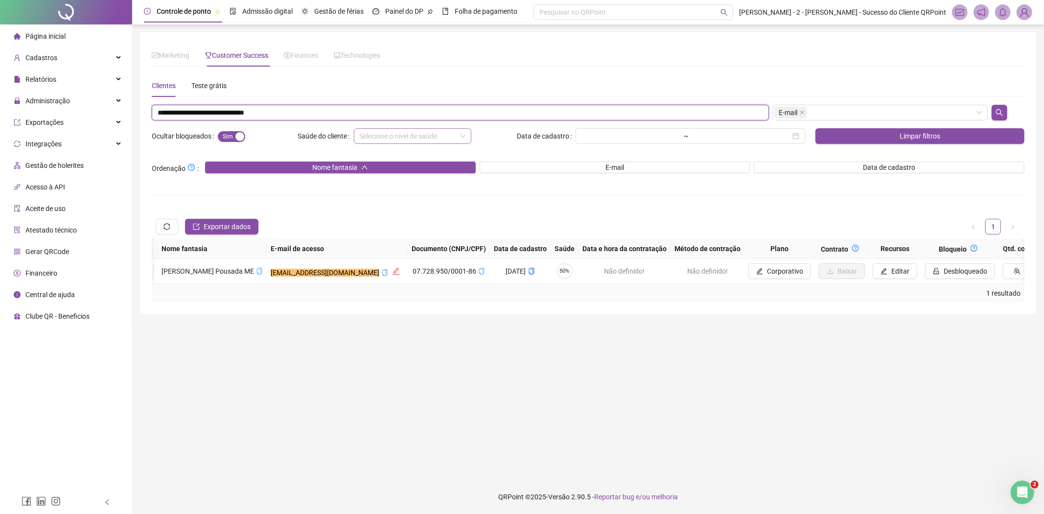
click at [269, 108] on input "**********" at bounding box center [460, 113] width 617 height 16
click at [811, 278] on button "Corporativo" at bounding box center [780, 271] width 63 height 16
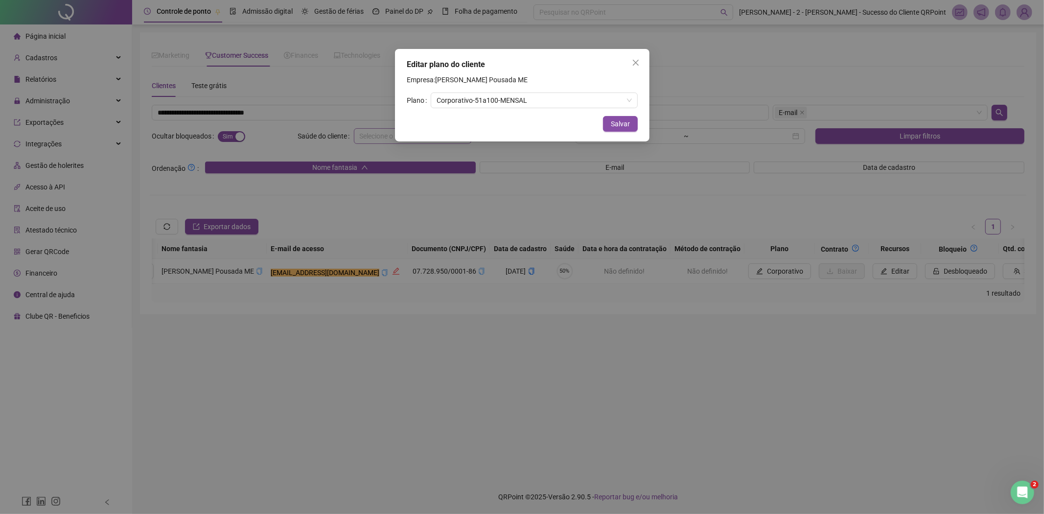
click at [839, 282] on div "Editar plano do cliente Empresa: [PERSON_NAME] Pousada ME Plano Corporativo - 5…" at bounding box center [522, 257] width 1044 height 514
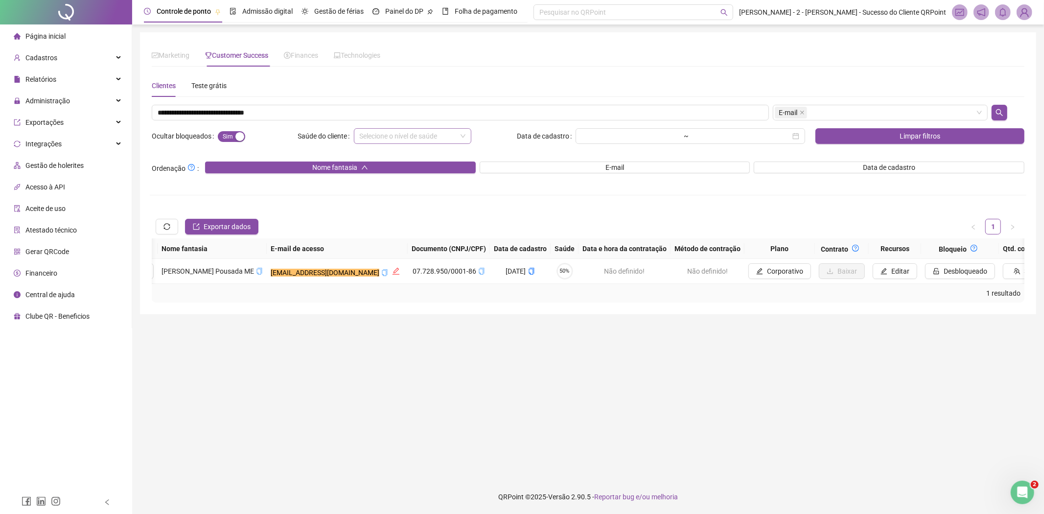
scroll to position [0, 741]
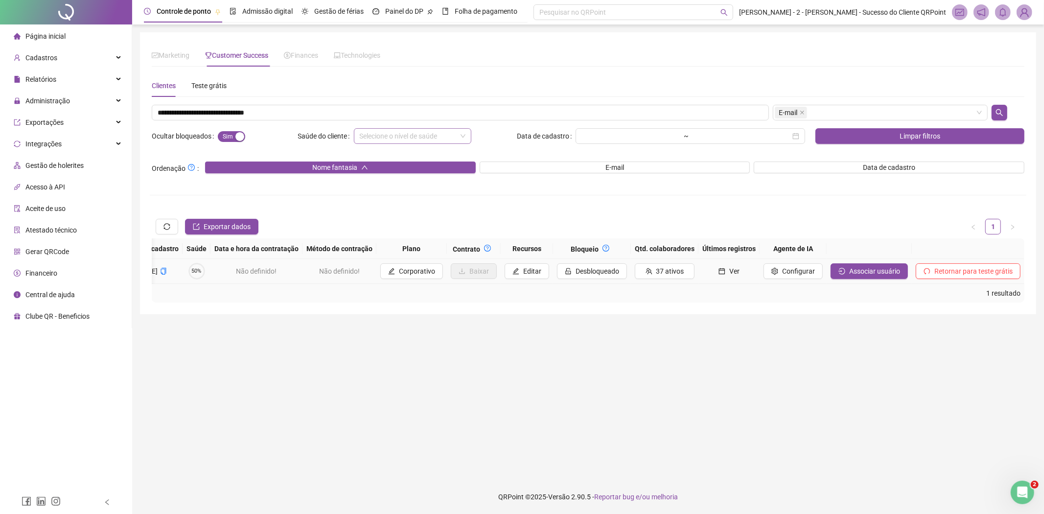
click at [726, 273] on icon "calendar" at bounding box center [722, 271] width 7 height 7
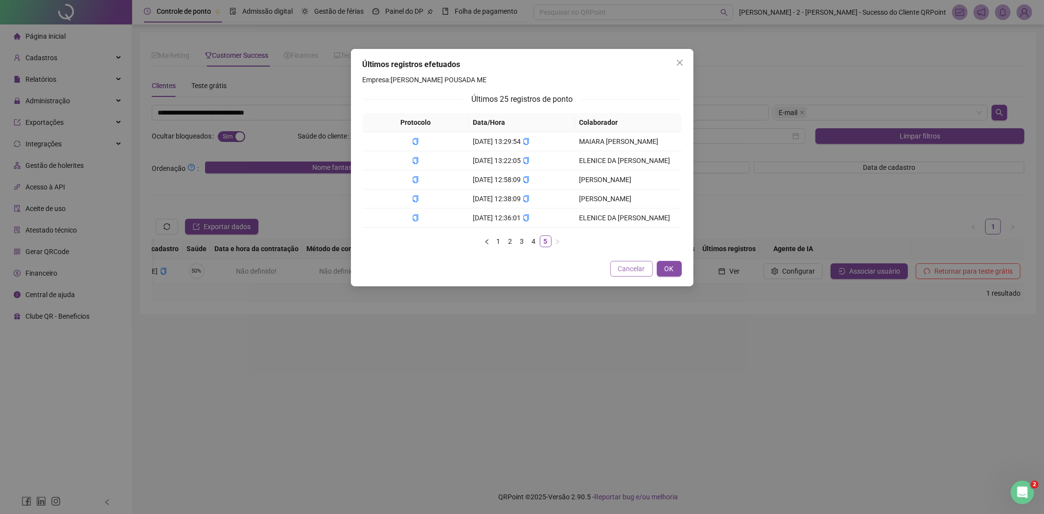
click at [630, 267] on span "Cancelar" at bounding box center [631, 268] width 27 height 11
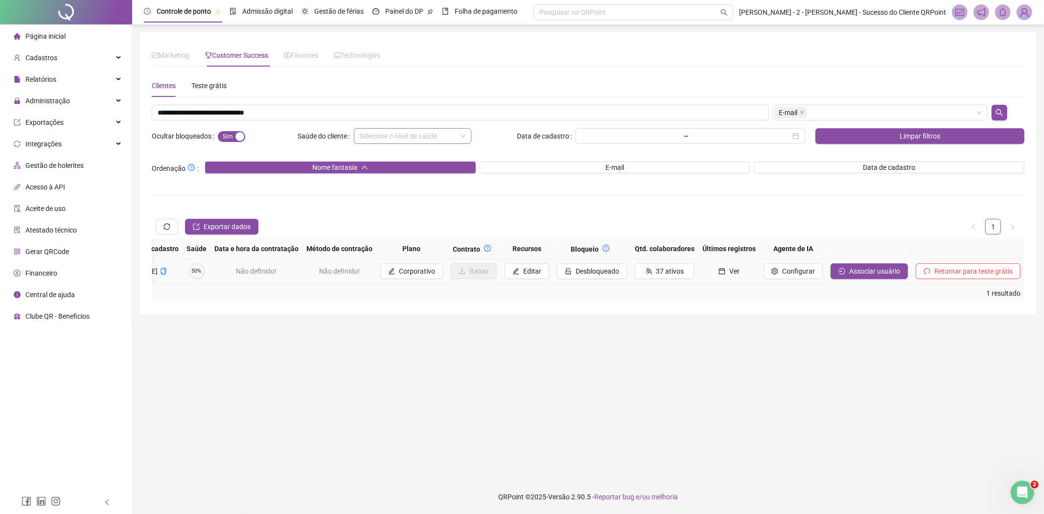
click at [736, 271] on span "Ver" at bounding box center [734, 271] width 10 height 11
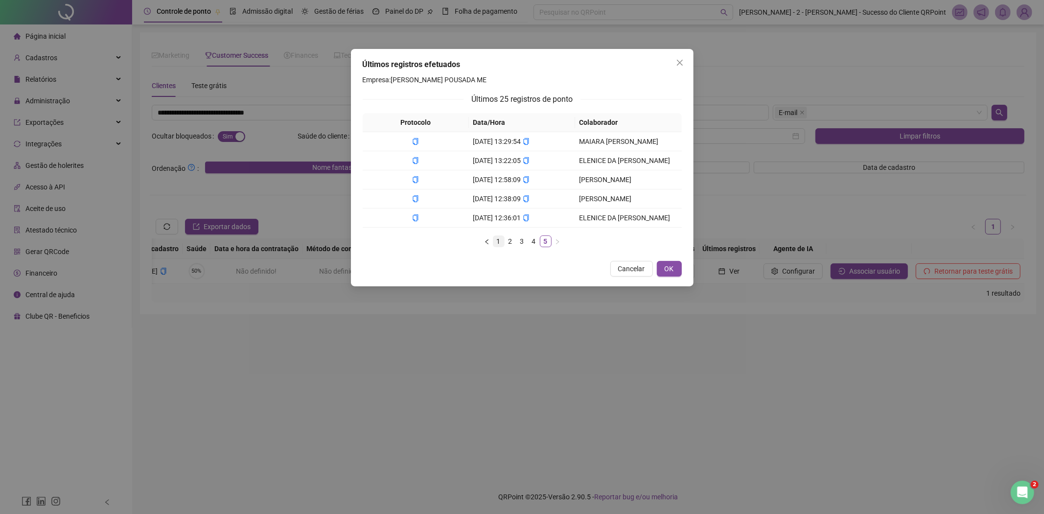
click at [494, 242] on link "1" at bounding box center [498, 241] width 11 height 11
click at [636, 275] on button "Cancelar" at bounding box center [631, 269] width 43 height 16
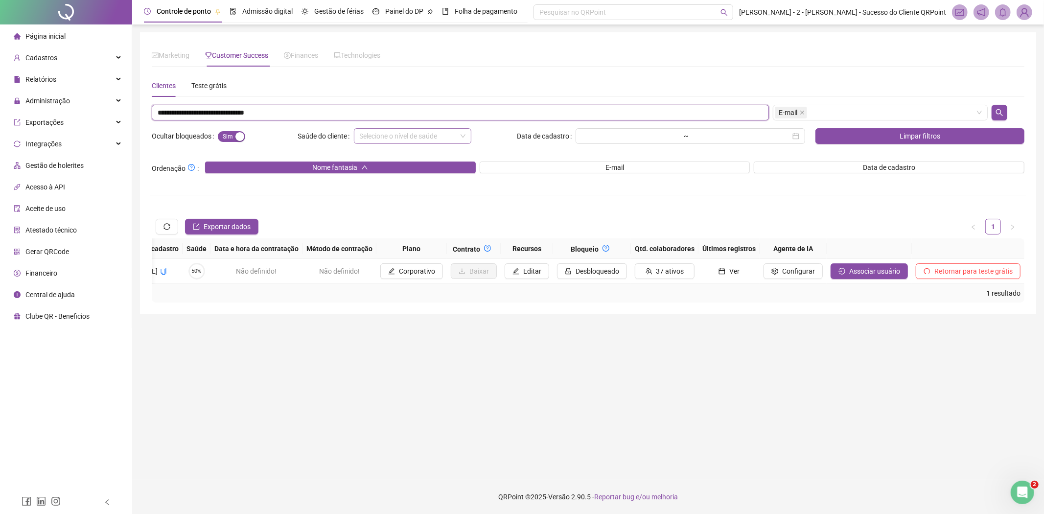
click at [311, 110] on input "**********" at bounding box center [460, 113] width 617 height 16
paste input "text"
click at [788, 111] on span "E-mail" at bounding box center [788, 112] width 19 height 11
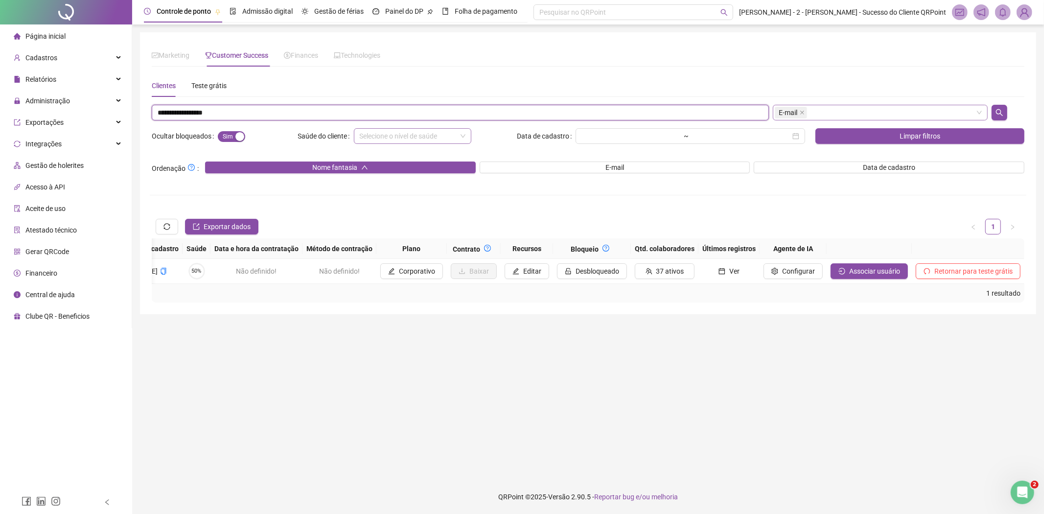
type input "**********"
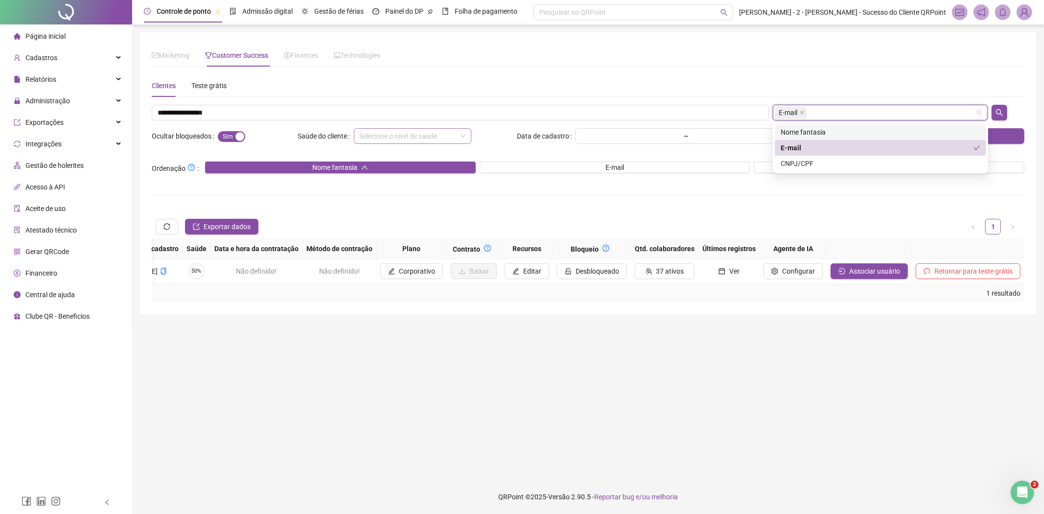
click at [810, 131] on div "Nome fantasia" at bounding box center [881, 132] width 200 height 11
click at [804, 147] on div "E-mail" at bounding box center [877, 147] width 193 height 11
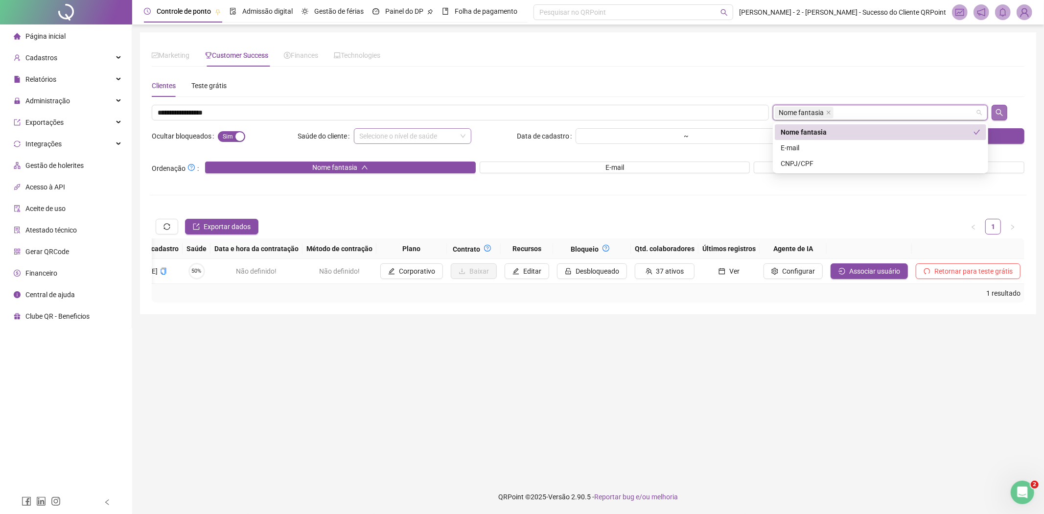
click at [998, 116] on icon "search" at bounding box center [1000, 113] width 8 height 8
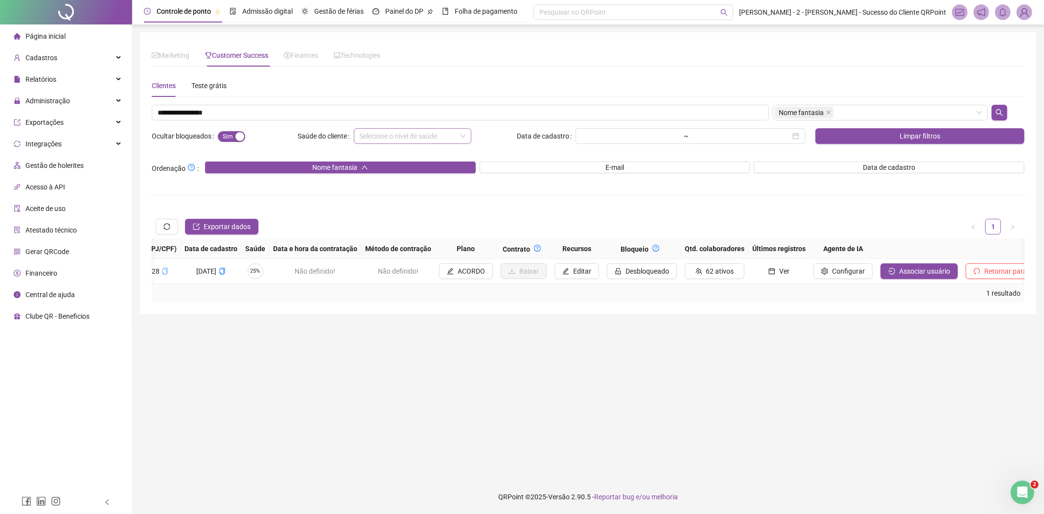
scroll to position [0, 628]
click at [694, 266] on button "62 ativos" at bounding box center [716, 271] width 60 height 16
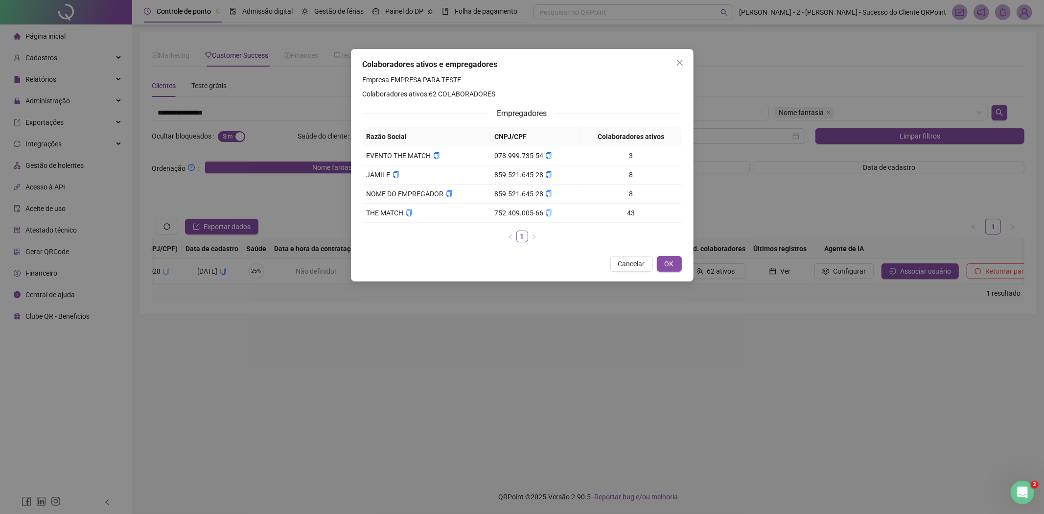
click at [712, 274] on div "Colaboradores ativos e empregadores Empresa: EMPRESA PARA TESTE Colaboradores a…" at bounding box center [522, 257] width 1044 height 514
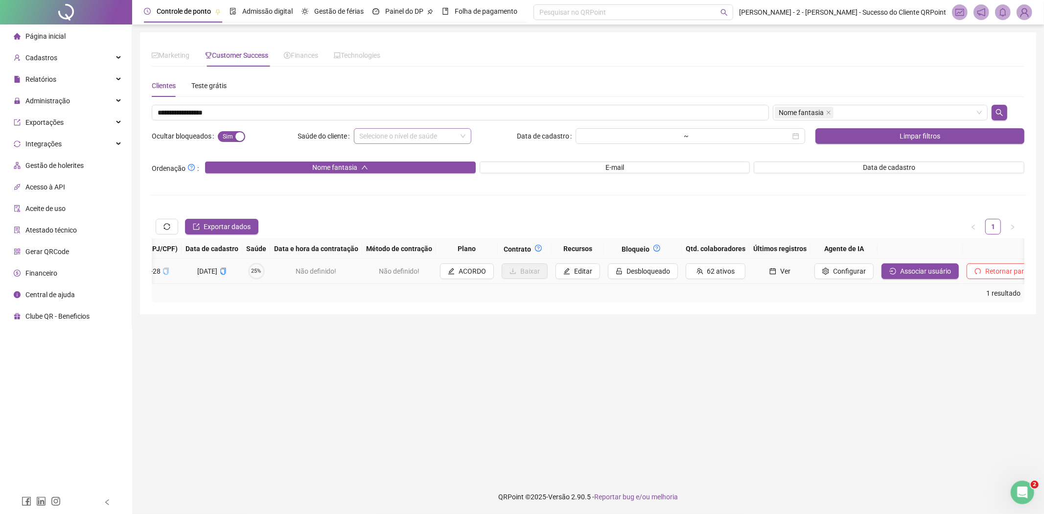
click at [753, 271] on button "Ver" at bounding box center [779, 271] width 53 height 16
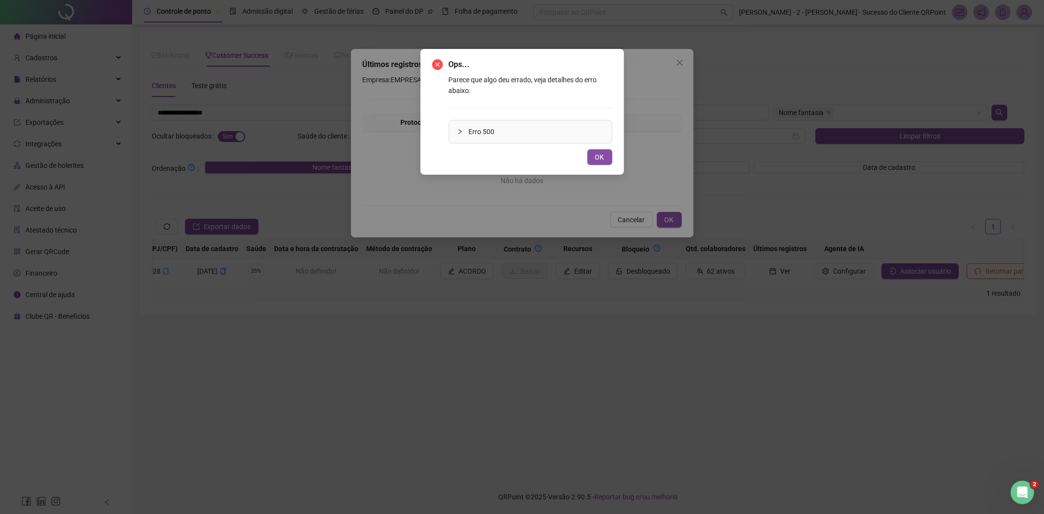
drag, startPoint x: 601, startPoint y: 156, endPoint x: 600, endPoint y: 162, distance: 6.4
click at [601, 157] on span "OK" at bounding box center [599, 157] width 9 height 11
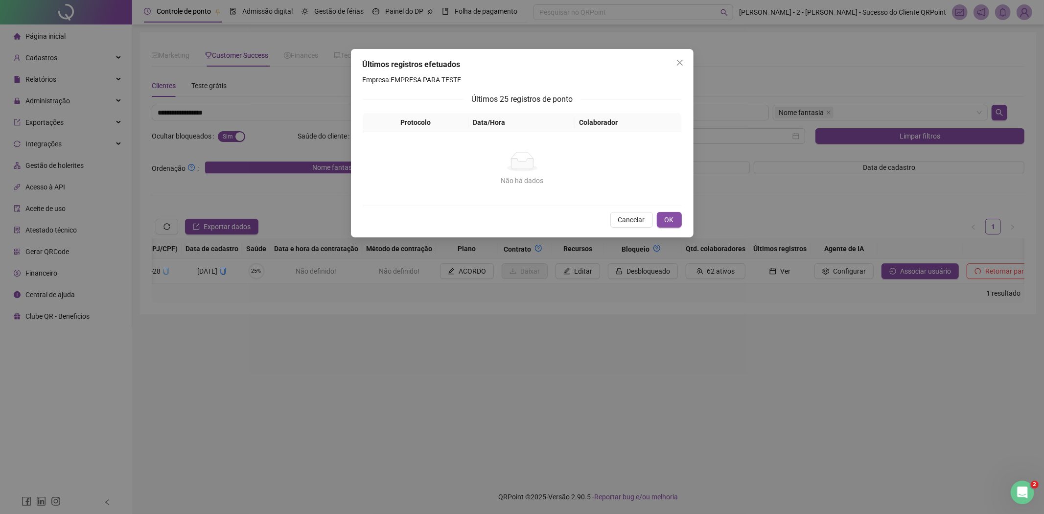
click at [644, 222] on span "Cancelar" at bounding box center [631, 219] width 27 height 11
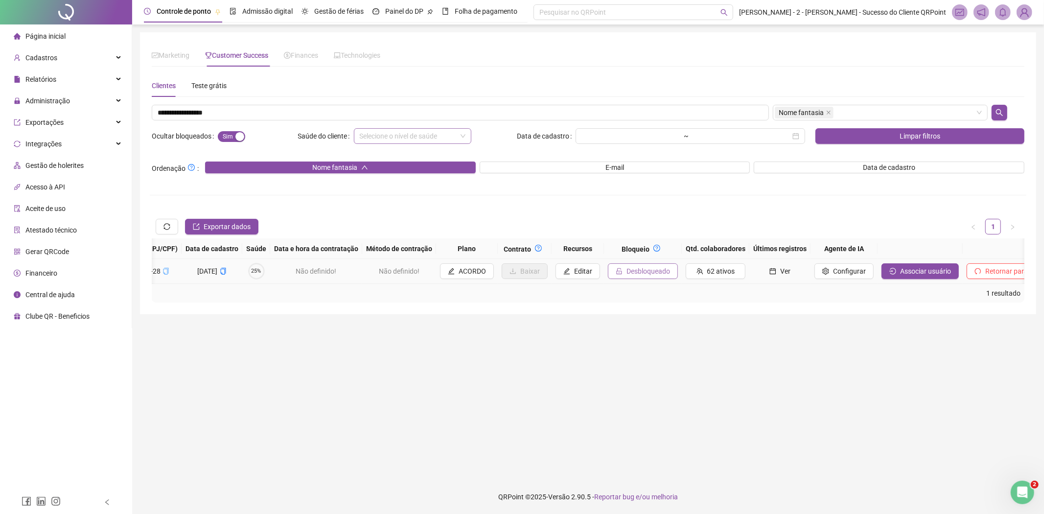
click at [627, 273] on span "Desbloqueado" at bounding box center [649, 271] width 44 height 11
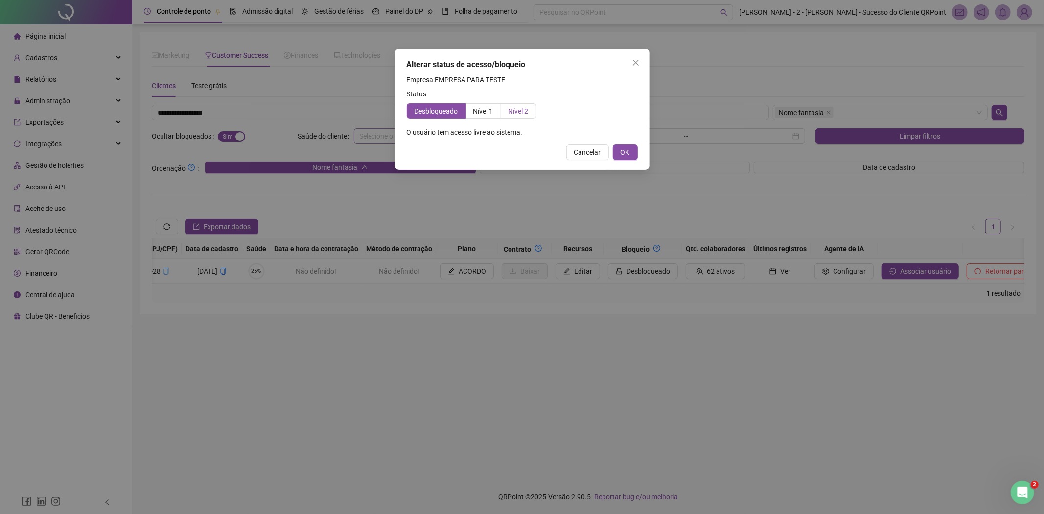
click at [521, 113] on span "Nível 2" at bounding box center [519, 111] width 20 height 8
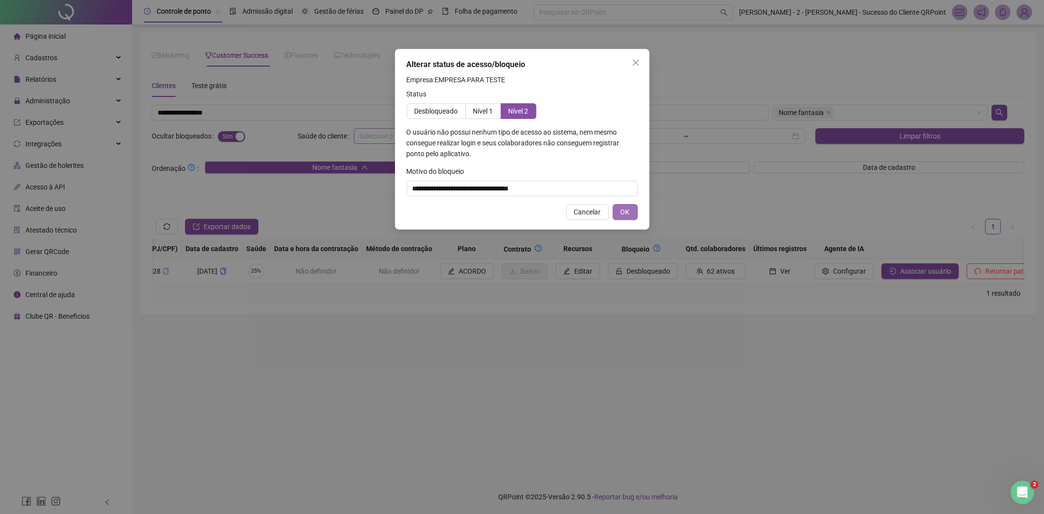
click at [629, 213] on span "OK" at bounding box center [625, 212] width 9 height 11
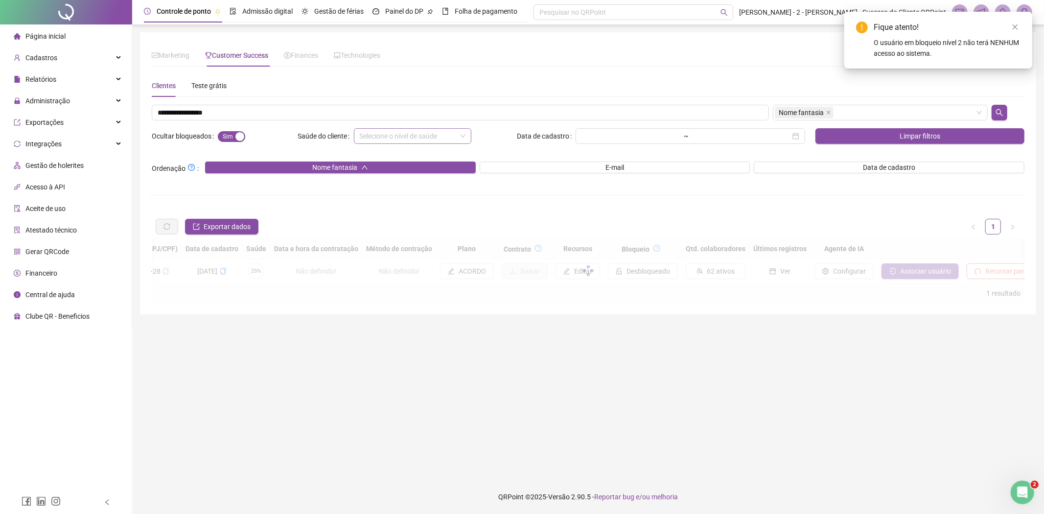
scroll to position [0, 256]
